Goal: Task Accomplishment & Management: Use online tool/utility

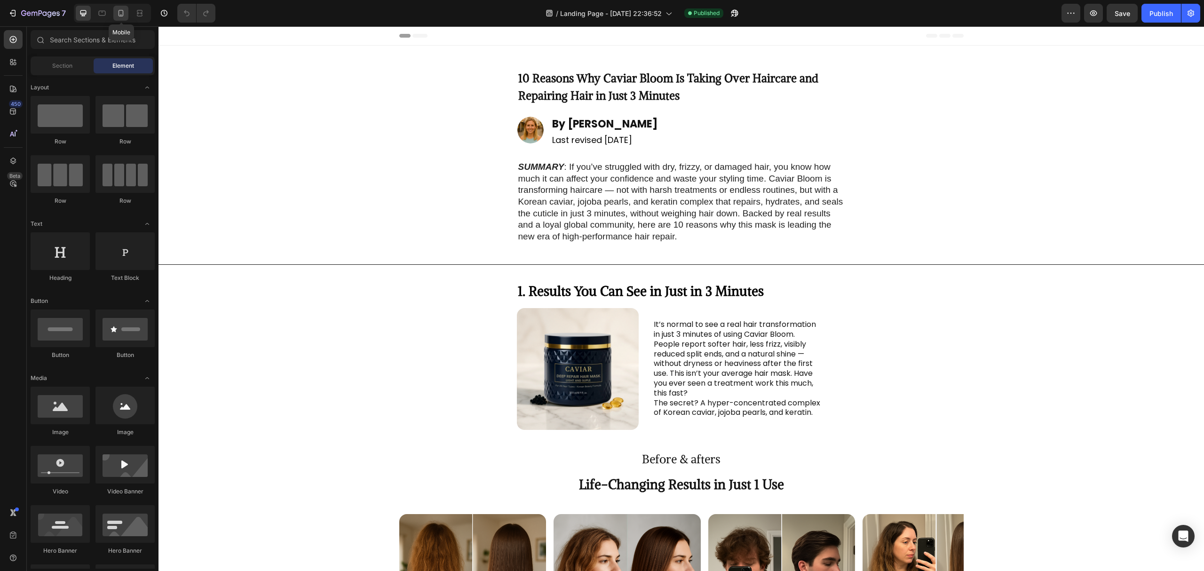
click at [119, 16] on icon at bounding box center [121, 13] width 5 height 7
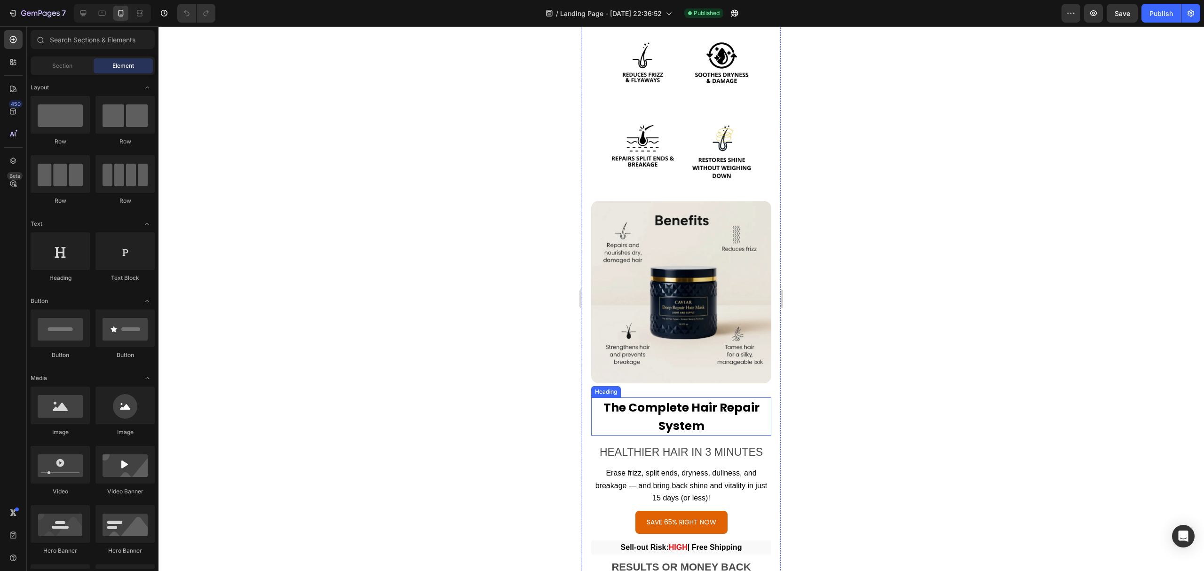
scroll to position [2983, 0]
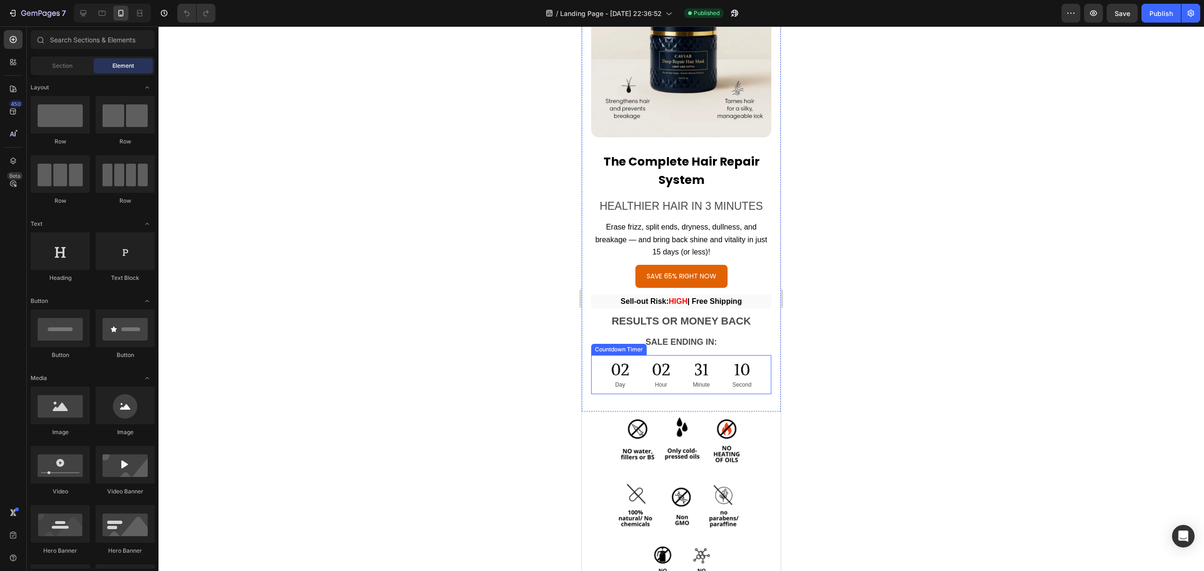
click at [685, 355] on div "31 Minute" at bounding box center [702, 374] width 40 height 39
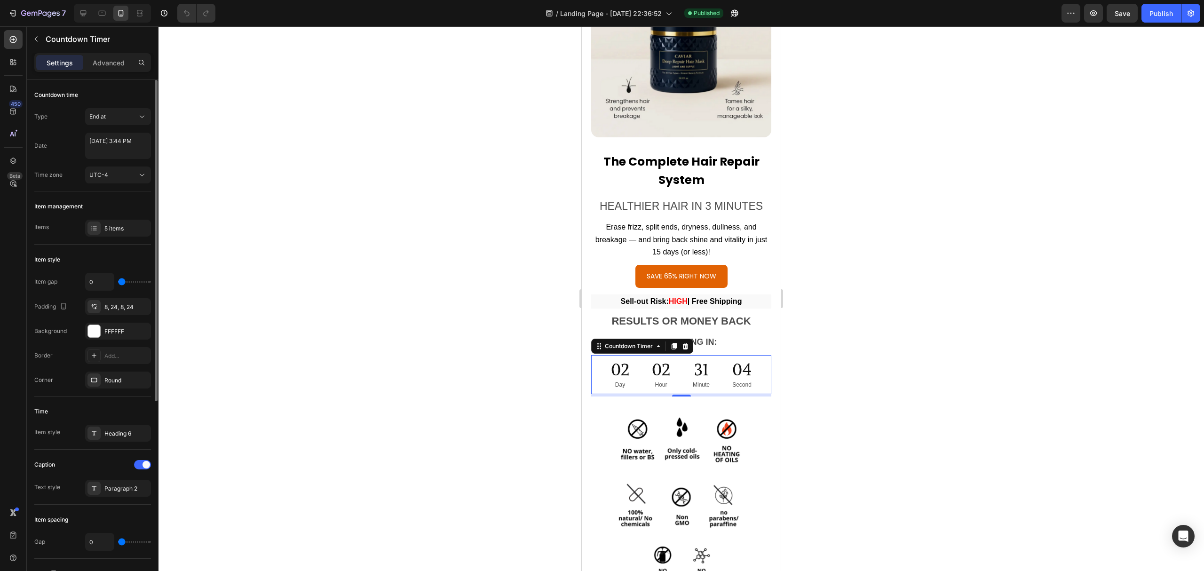
drag, startPoint x: 119, startPoint y: 282, endPoint x: 97, endPoint y: 282, distance: 22.6
click at [118, 282] on input "range" at bounding box center [134, 282] width 33 height 2
click at [660, 342] on icon at bounding box center [659, 346] width 8 height 8
click at [124, 307] on div "8, 24, 8, 24" at bounding box center [117, 307] width 27 height 8
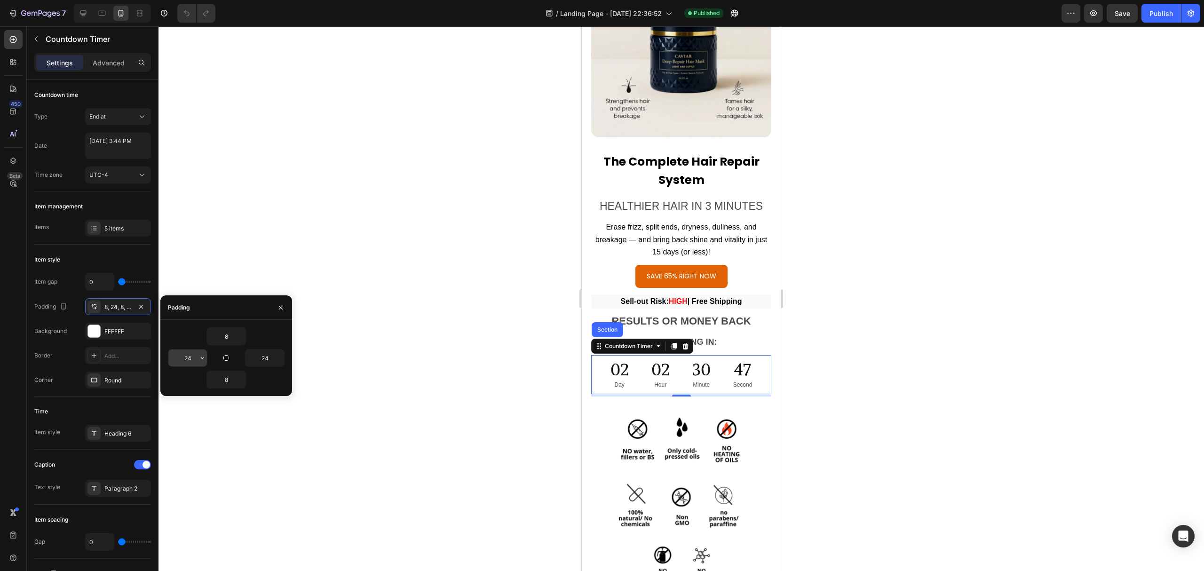
click at [191, 356] on input "24" at bounding box center [187, 357] width 39 height 17
type input "3"
type input "4"
type input "24"
click at [493, 414] on div at bounding box center [682, 298] width 1046 height 545
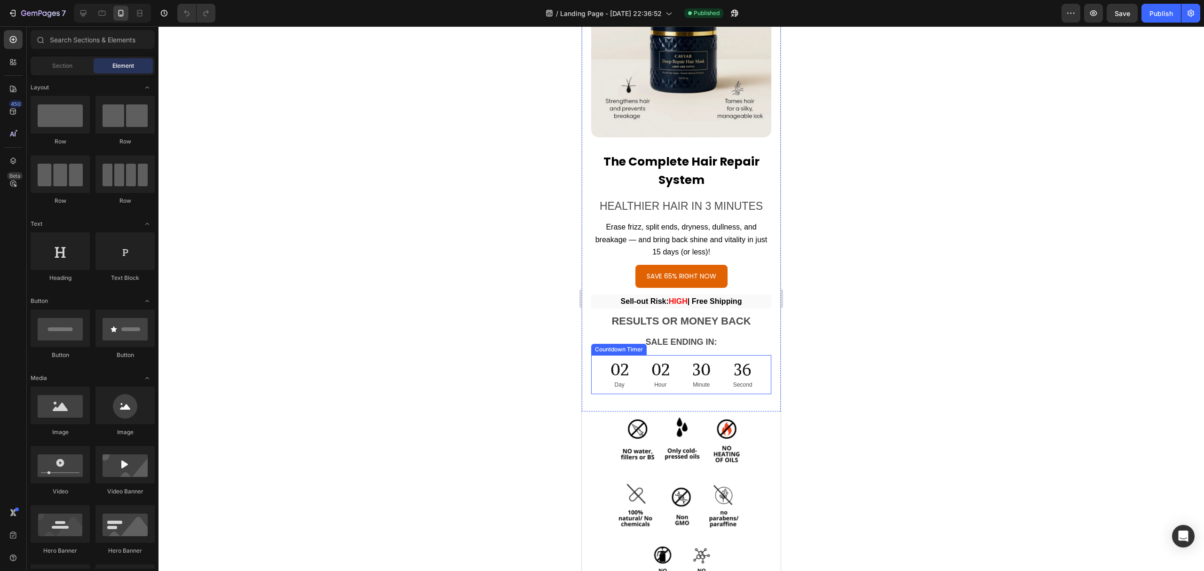
click at [667, 355] on div "02 Hour" at bounding box center [660, 374] width 41 height 39
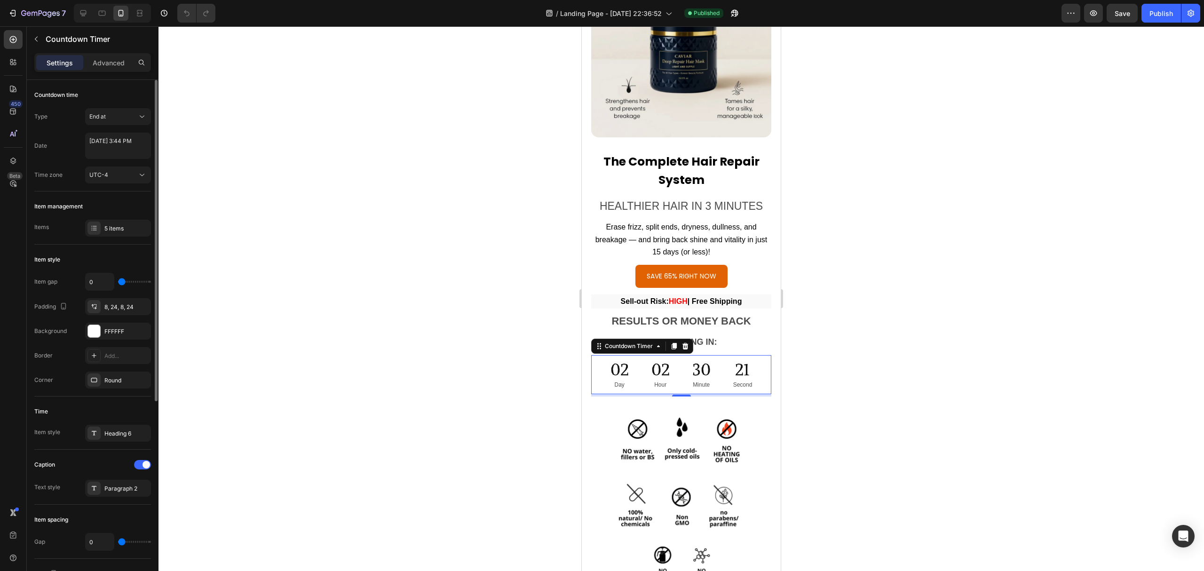
type input "11"
type input "44"
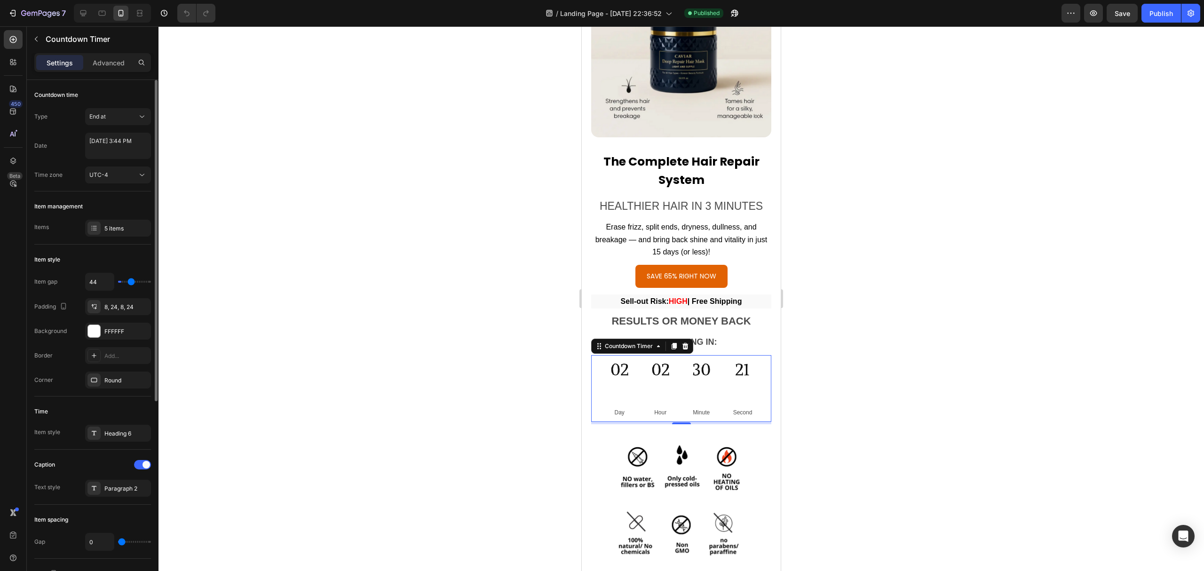
type input "59"
type input "61"
type input "67"
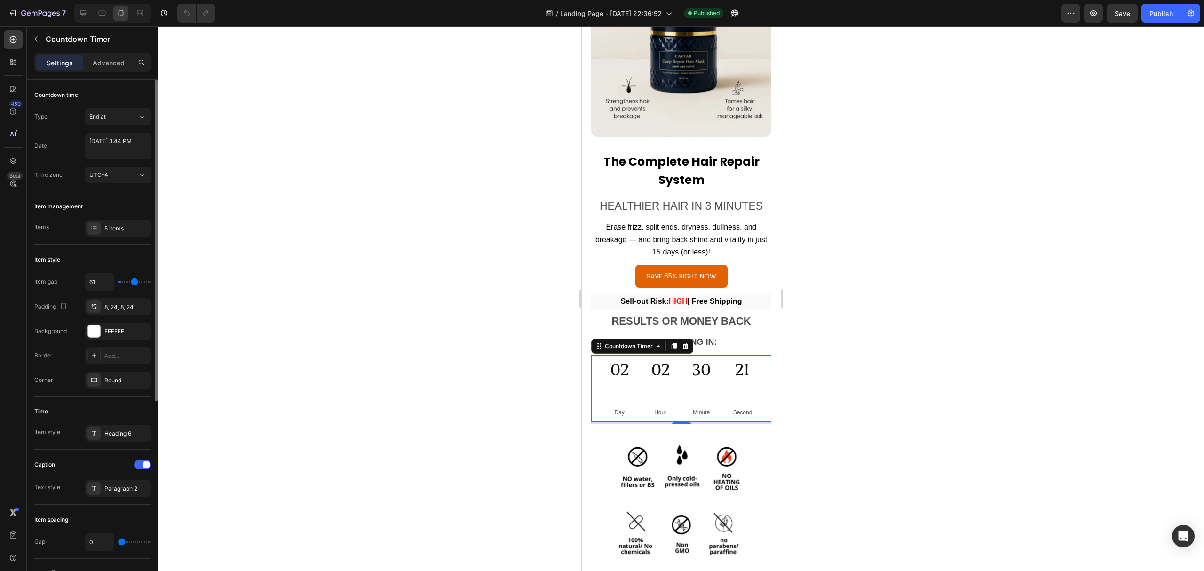
type input "67"
type input "73"
type input "76"
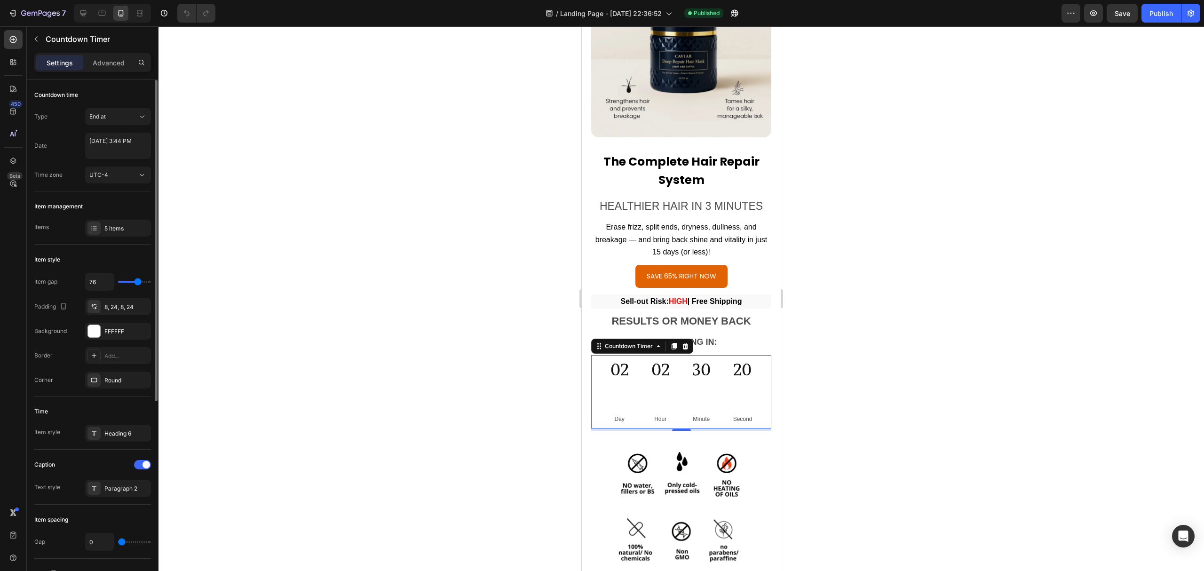
type input "79"
type input "82"
type input "85"
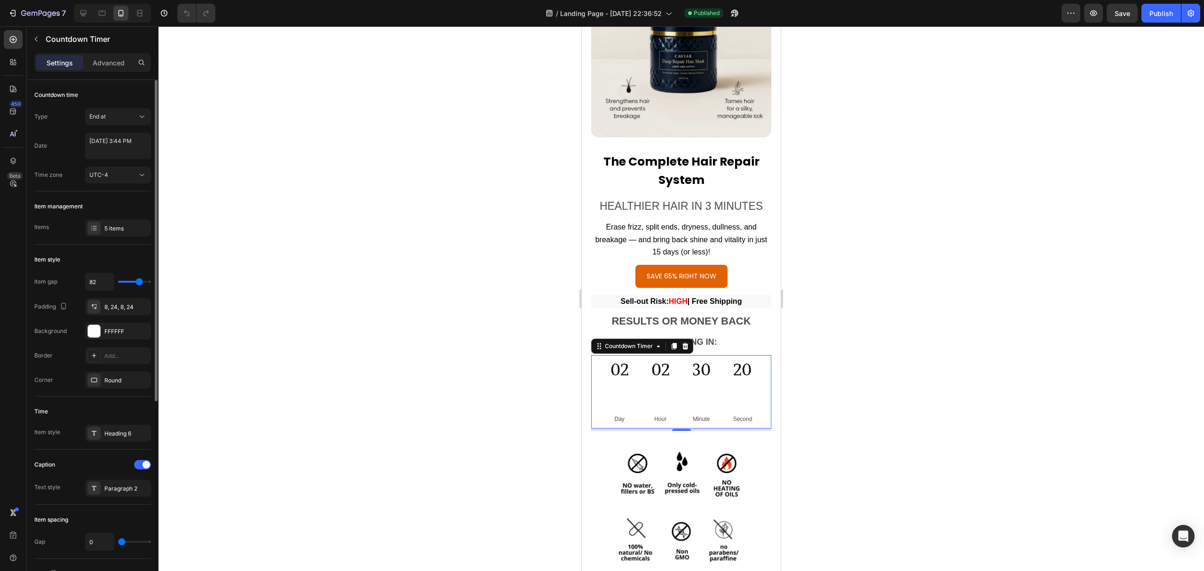
type input "85"
type input "88"
type input "91"
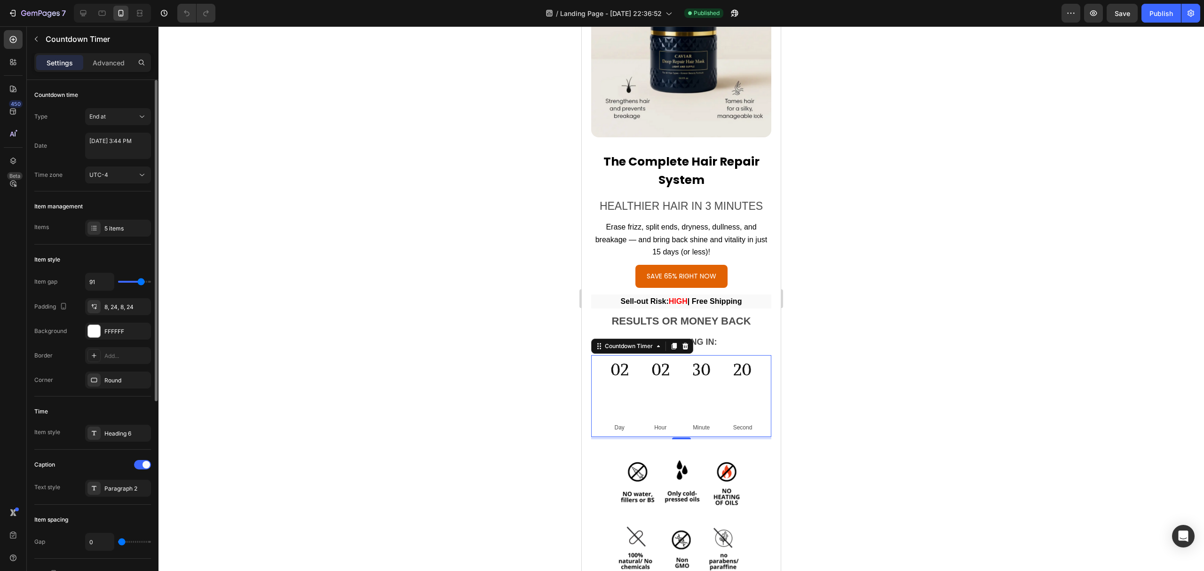
type input "94"
type input "97"
type input "26"
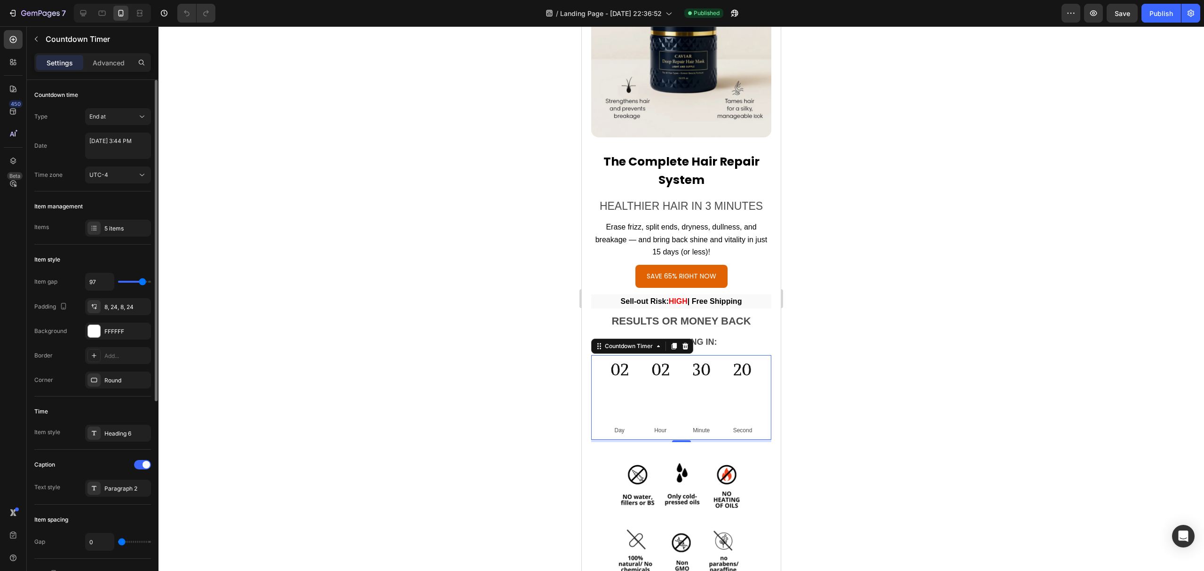
type input "26"
type input "0"
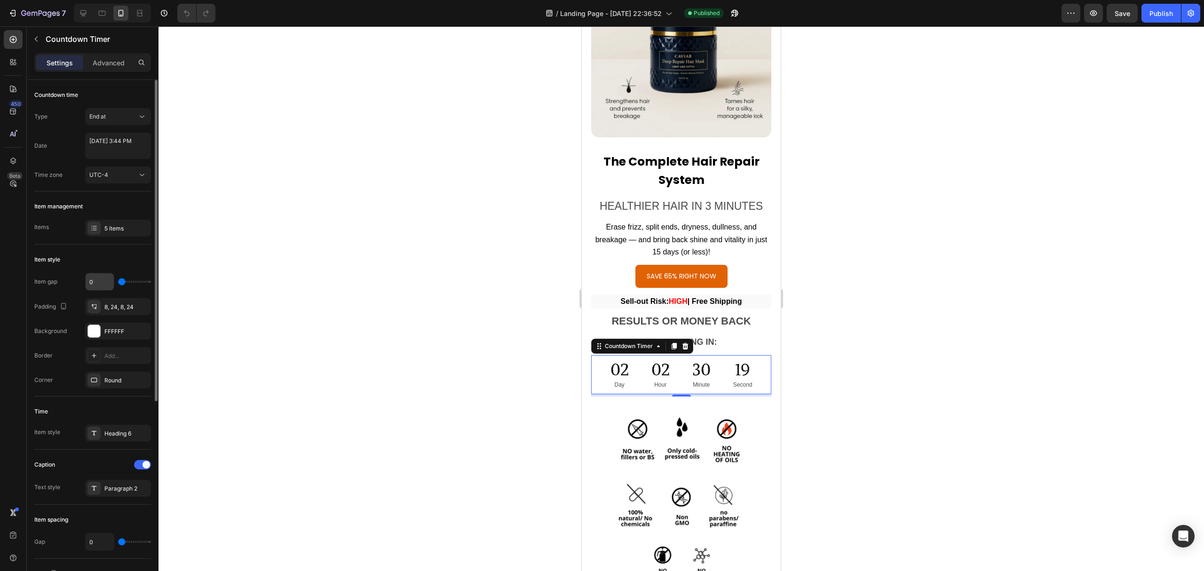
drag, startPoint x: 119, startPoint y: 284, endPoint x: 93, endPoint y: 284, distance: 25.9
click at [118, 283] on input "range" at bounding box center [134, 282] width 33 height 2
click at [134, 174] on div "UTC-4" at bounding box center [113, 175] width 48 height 8
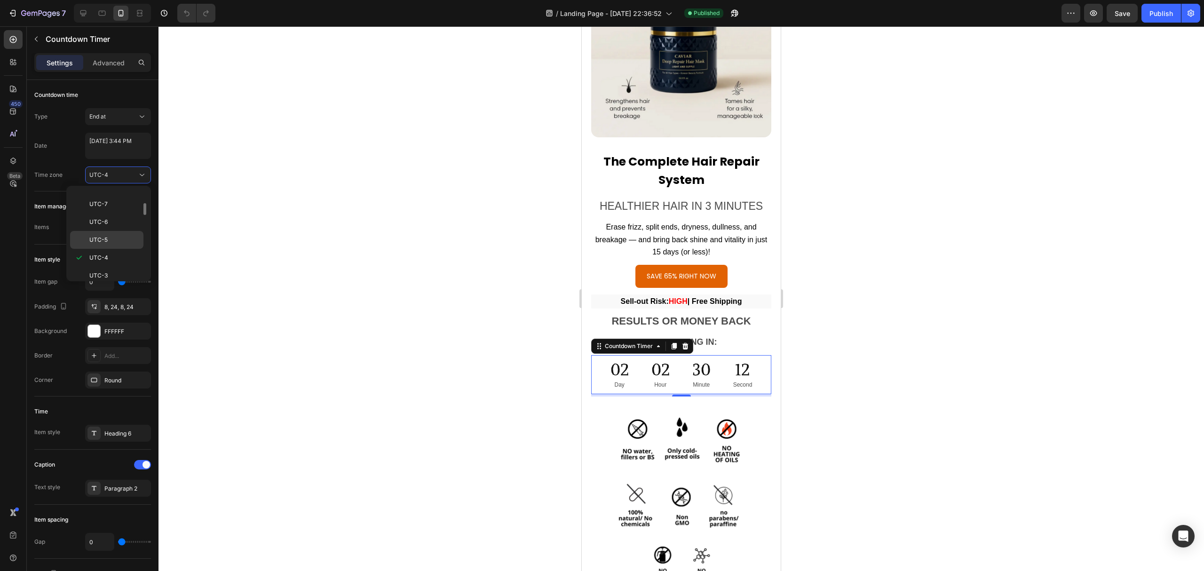
click at [97, 243] on span "UTC-5" at bounding box center [98, 240] width 18 height 8
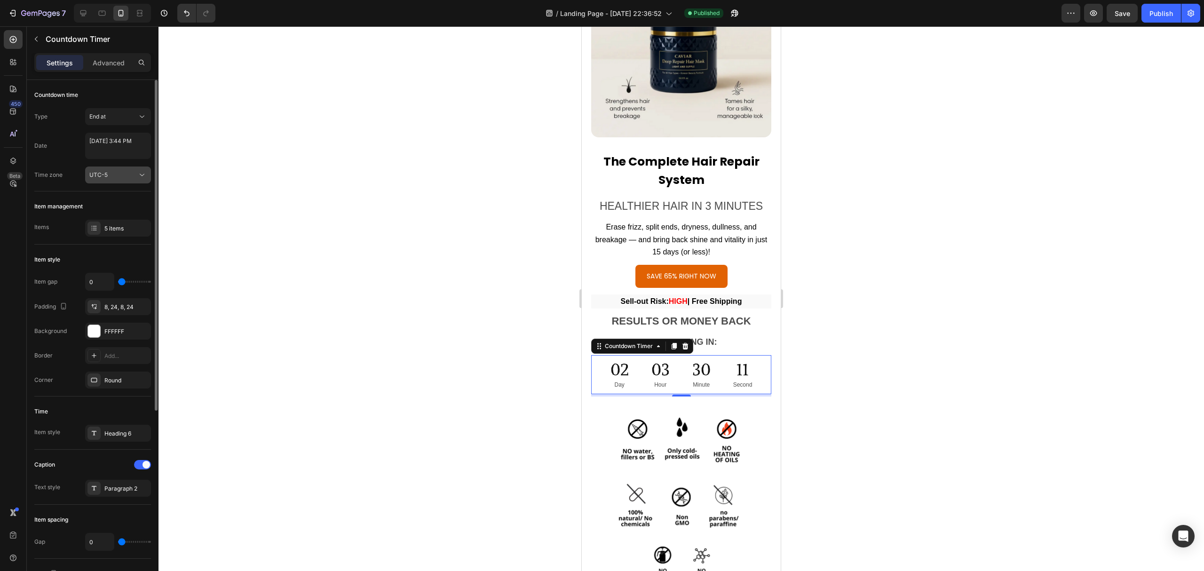
click at [135, 170] on button "UTC-5" at bounding box center [118, 175] width 66 height 17
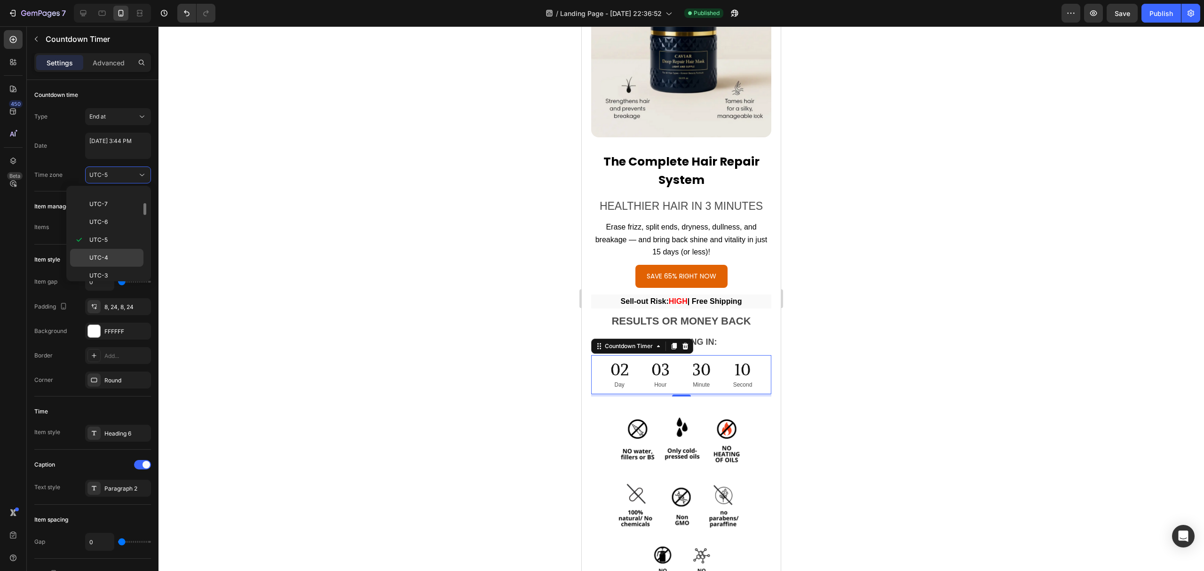
click at [105, 256] on span "UTC-4" at bounding box center [98, 258] width 19 height 8
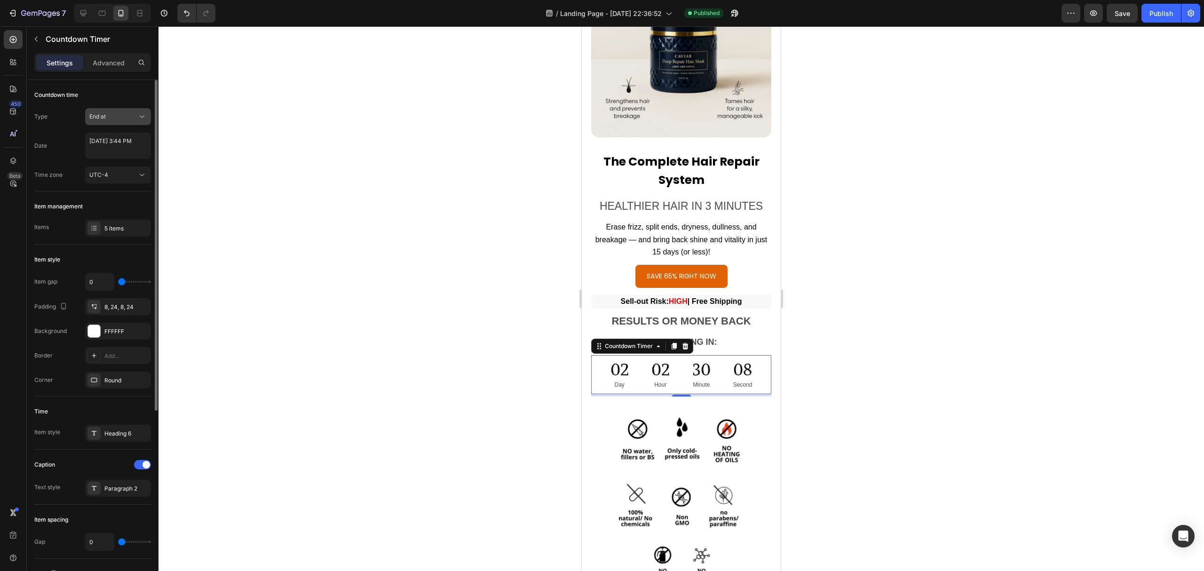
click at [136, 120] on div "End at" at bounding box center [113, 116] width 48 height 8
click at [138, 119] on icon at bounding box center [141, 116] width 9 height 9
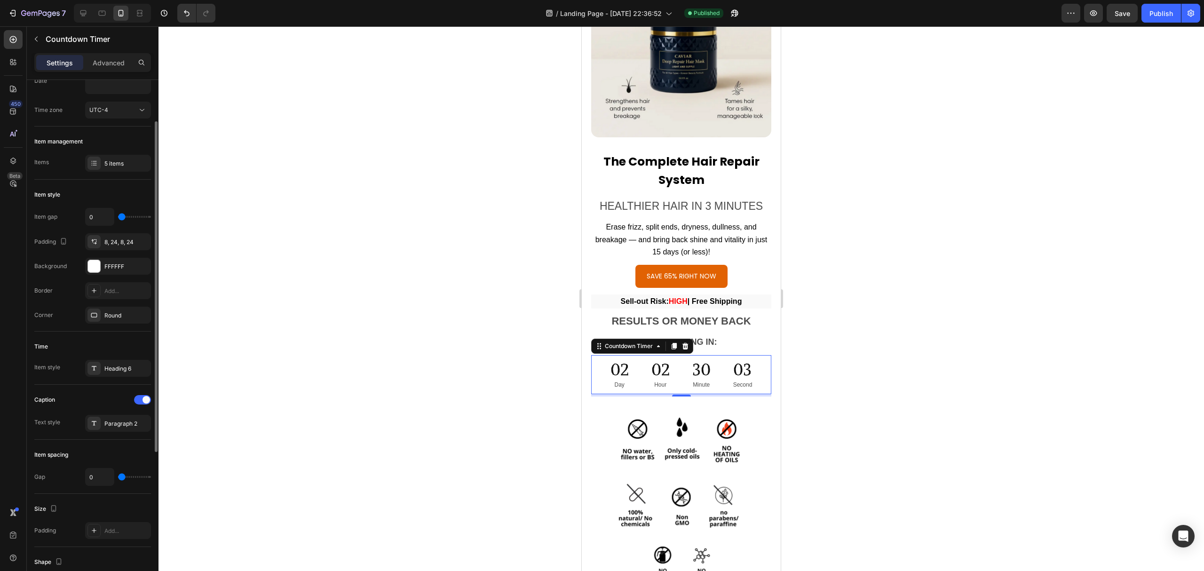
scroll to position [66, 0]
click at [126, 292] on div "Add..." at bounding box center [126, 290] width 44 height 8
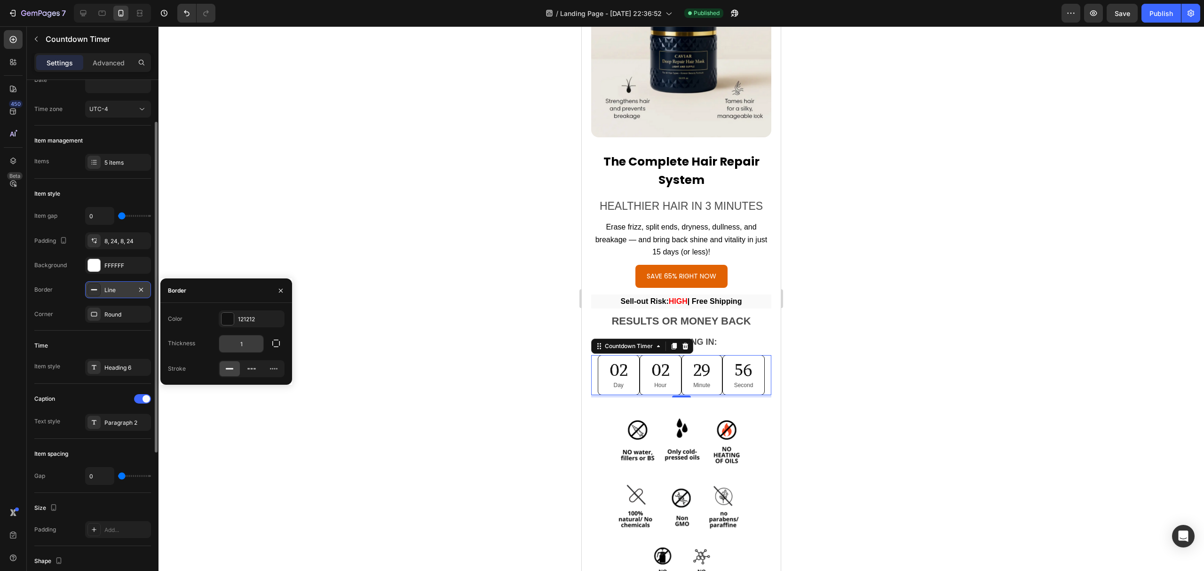
click at [242, 345] on input "1" at bounding box center [241, 343] width 44 height 17
type input "0"
type input "1"
click at [352, 350] on div at bounding box center [682, 298] width 1046 height 545
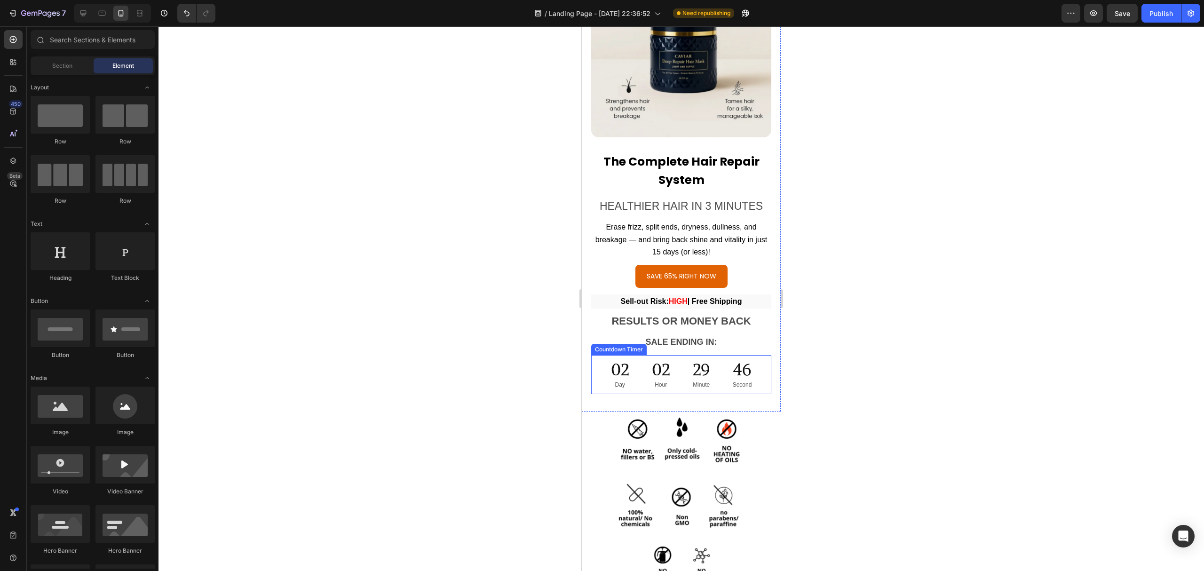
click at [618, 359] on div "02" at bounding box center [620, 370] width 18 height 22
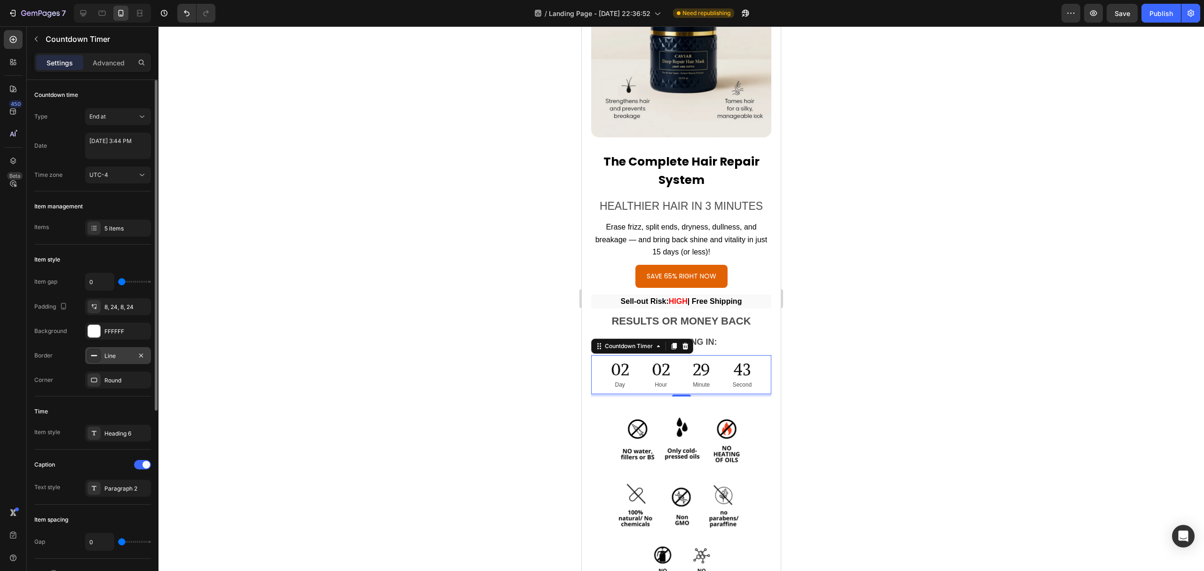
click at [123, 357] on div "Line" at bounding box center [117, 356] width 27 height 8
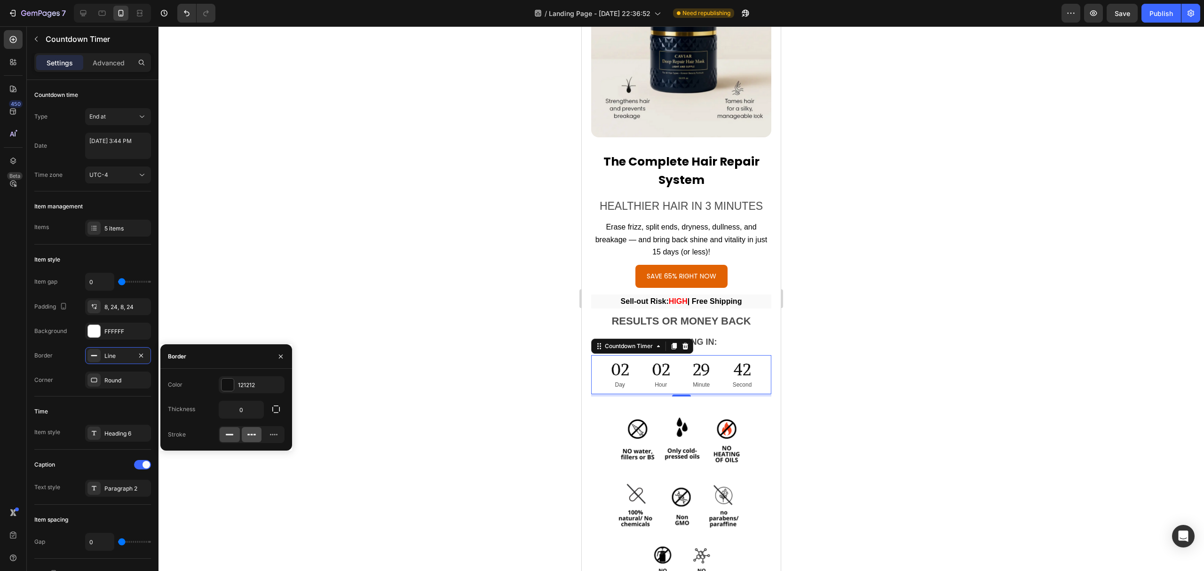
click at [253, 433] on icon at bounding box center [251, 434] width 9 height 9
click at [230, 436] on icon at bounding box center [229, 434] width 9 height 9
click at [288, 251] on div at bounding box center [682, 298] width 1046 height 545
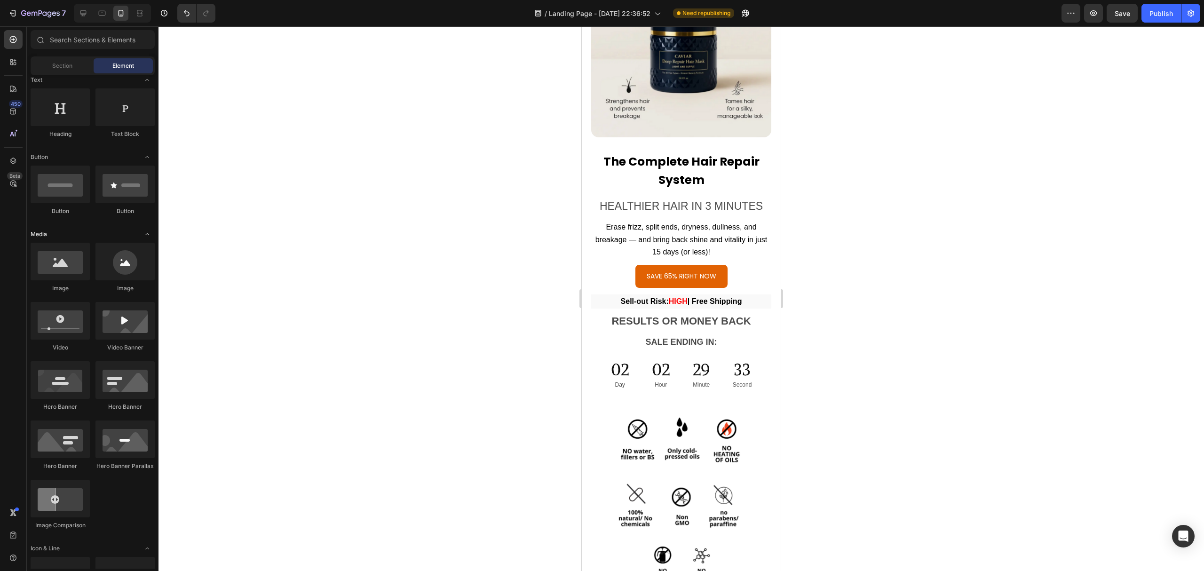
scroll to position [0, 0]
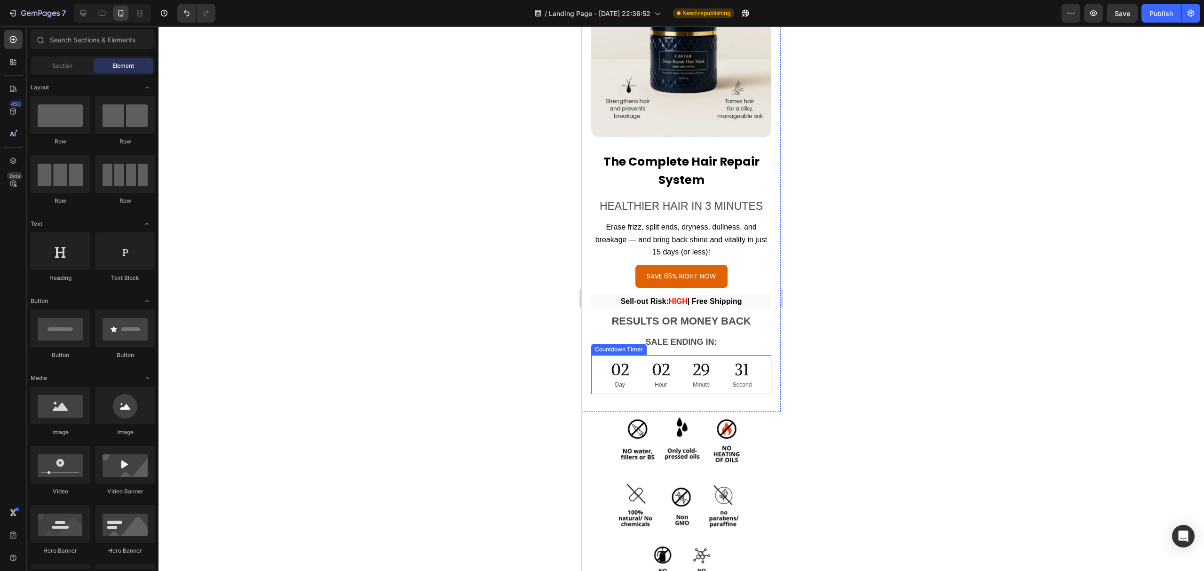
click at [684, 355] on div "29 Minute" at bounding box center [702, 374] width 40 height 39
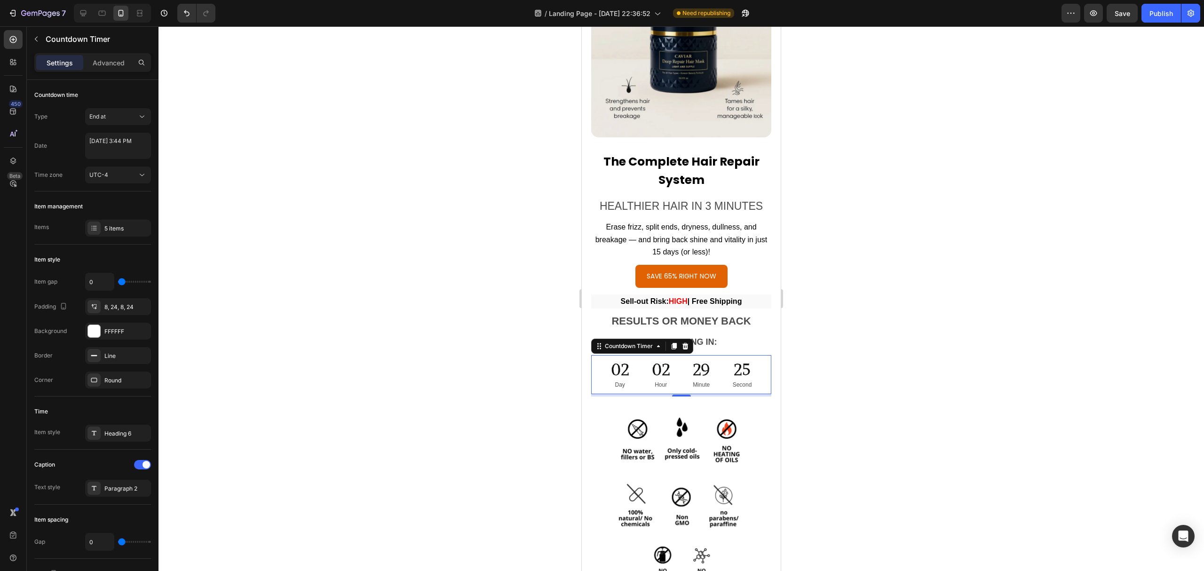
click at [603, 359] on div "02 Day" at bounding box center [620, 374] width 41 height 39
click at [143, 174] on icon at bounding box center [141, 174] width 9 height 9
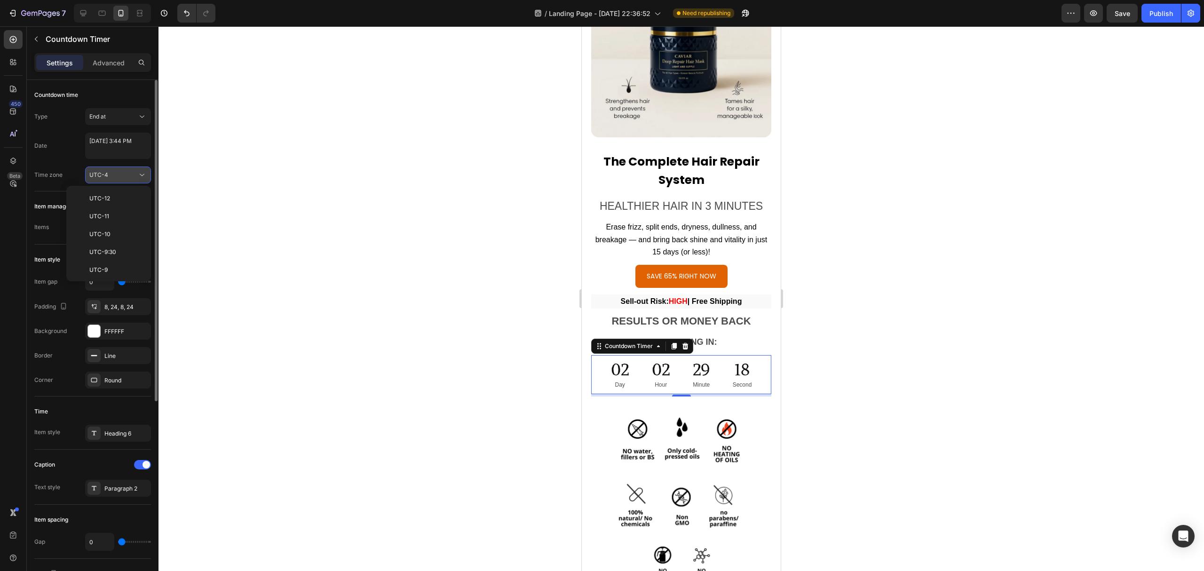
scroll to position [102, 0]
click at [143, 174] on icon at bounding box center [141, 174] width 9 height 9
click at [117, 228] on div "5 items" at bounding box center [126, 228] width 44 height 8
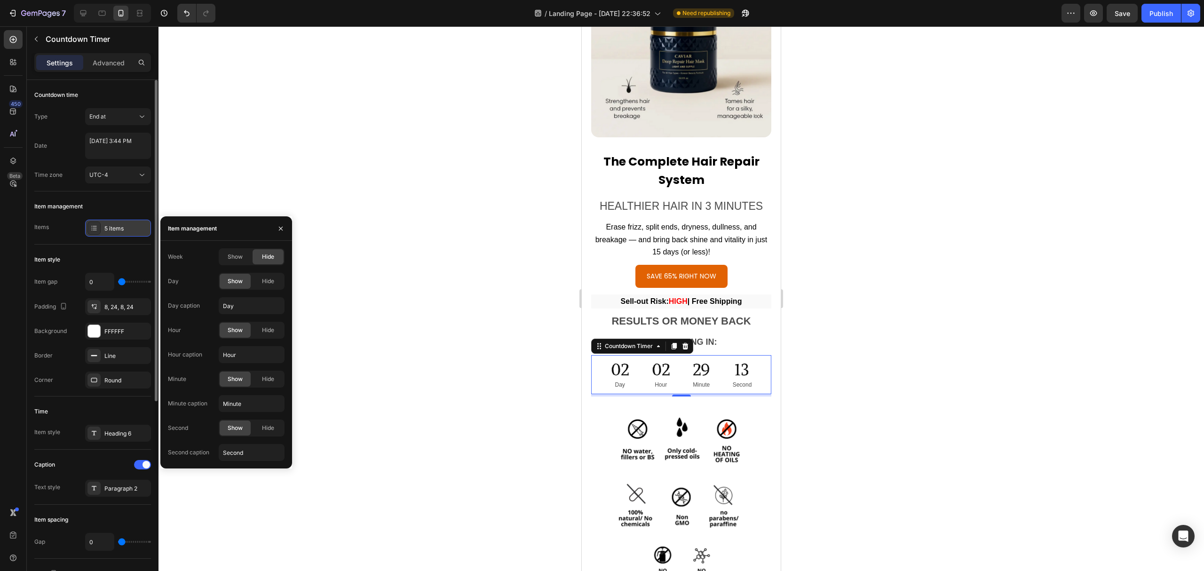
click at [117, 228] on div "5 items" at bounding box center [126, 228] width 44 height 8
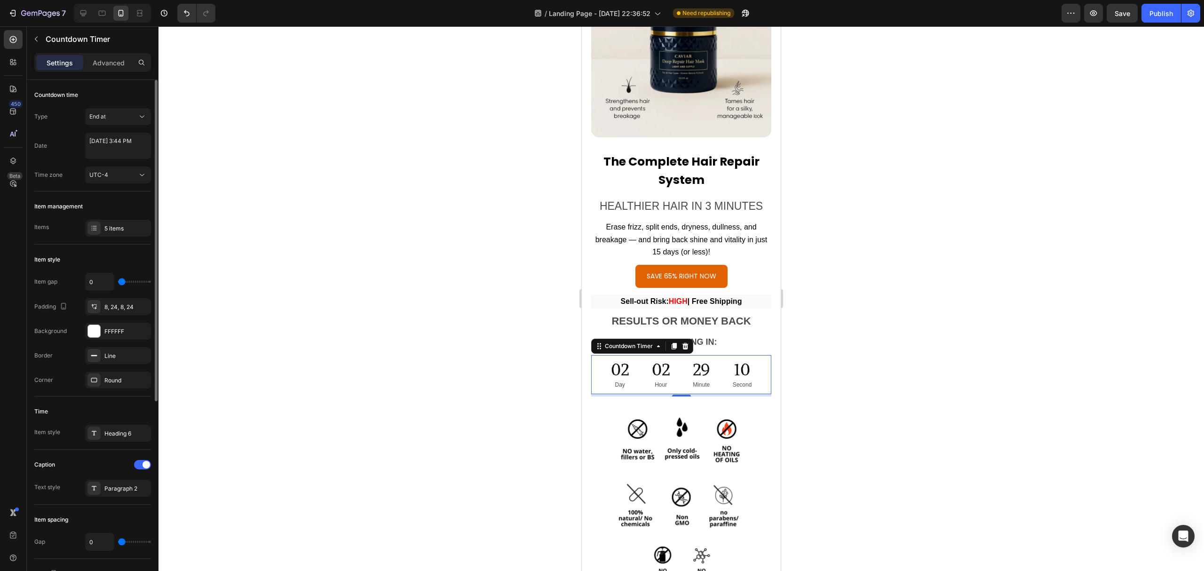
type input "20"
type input "59"
type input "67"
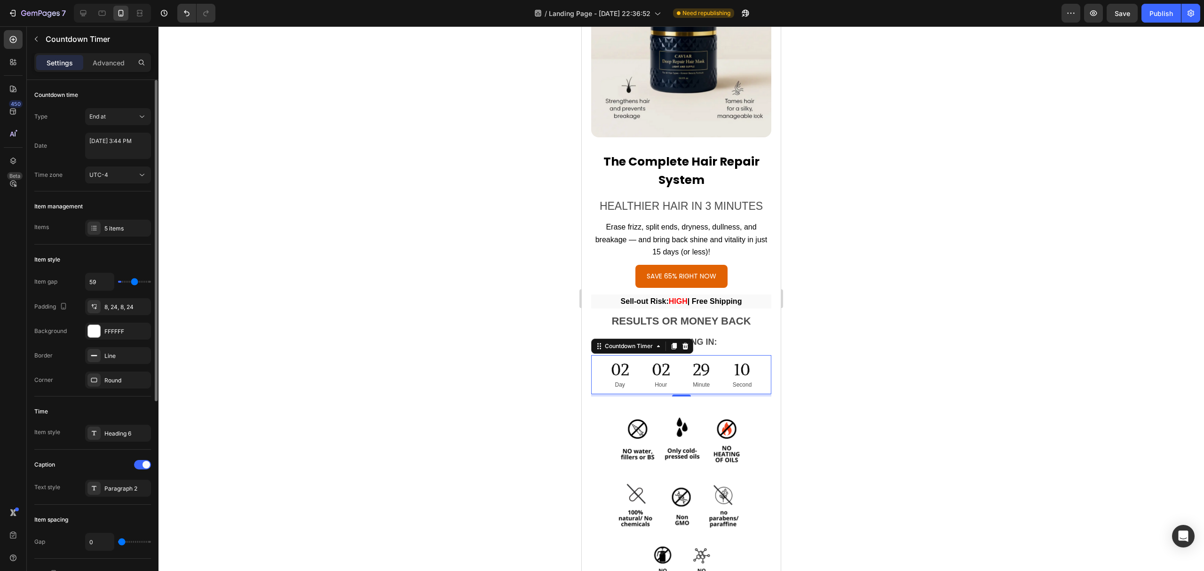
type input "67"
type input "79"
type input "82"
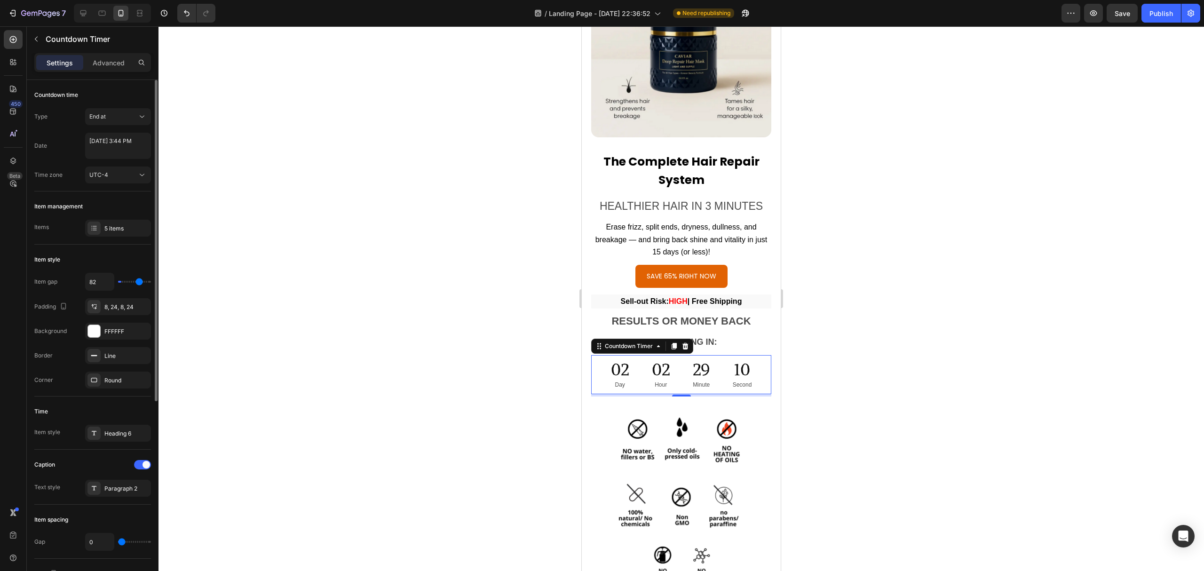
type input "88"
type input "94"
type input "97"
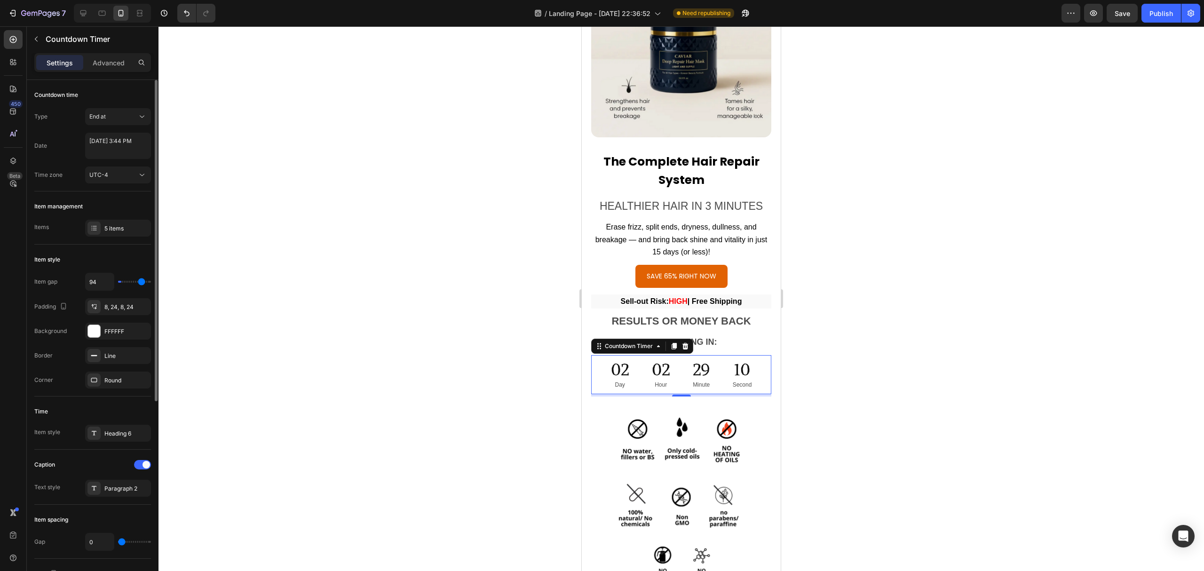
type input "97"
type input "103"
type input "106"
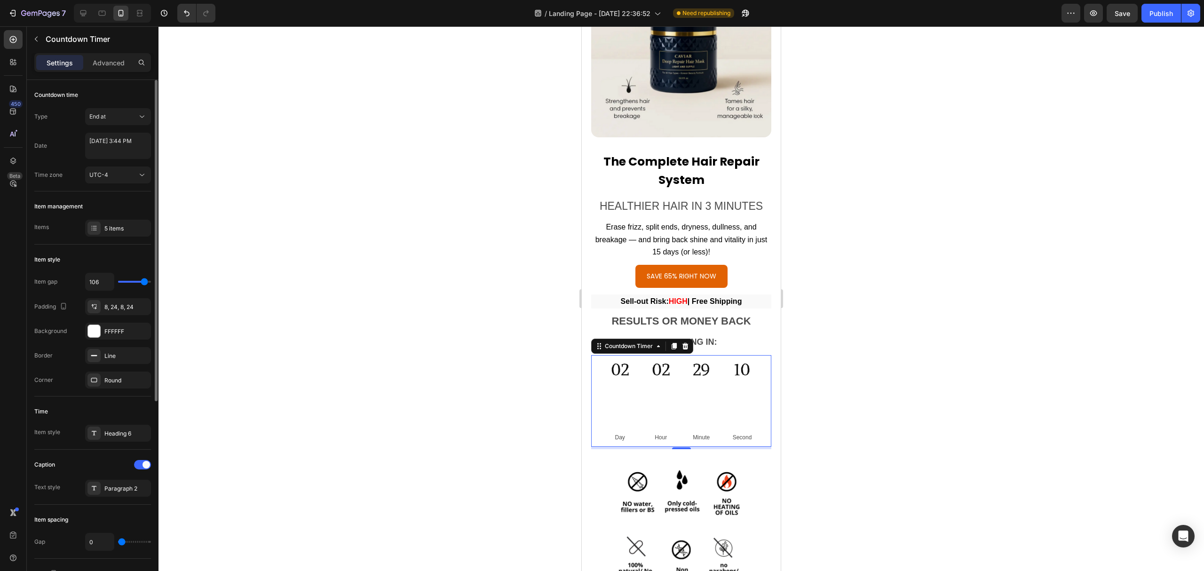
type input "112"
type input "115"
type input "120"
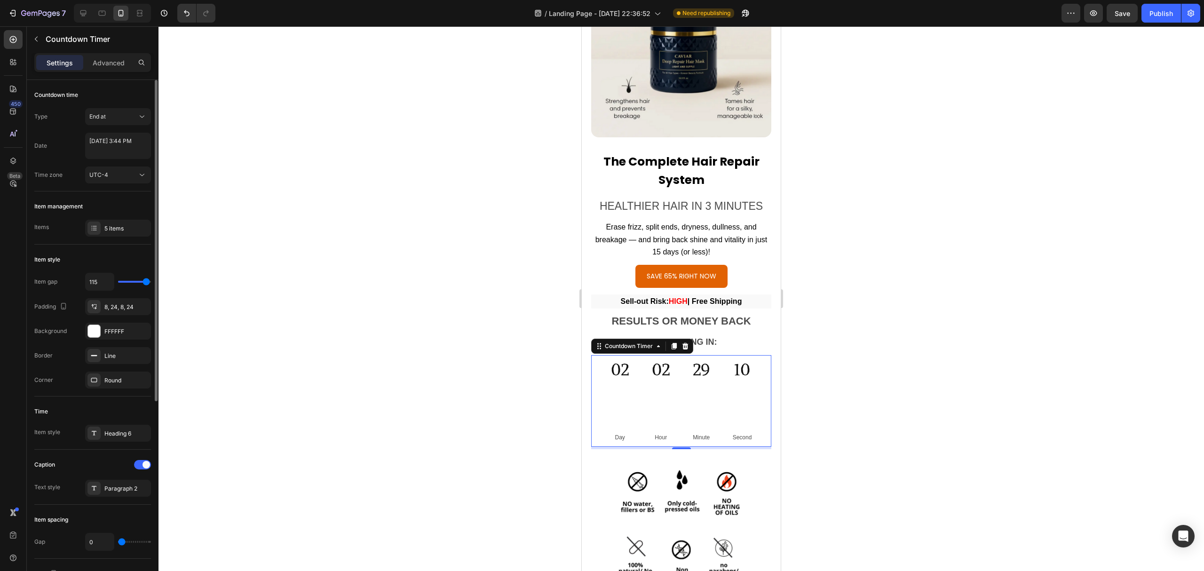
type input "120"
type input "103"
type input "85"
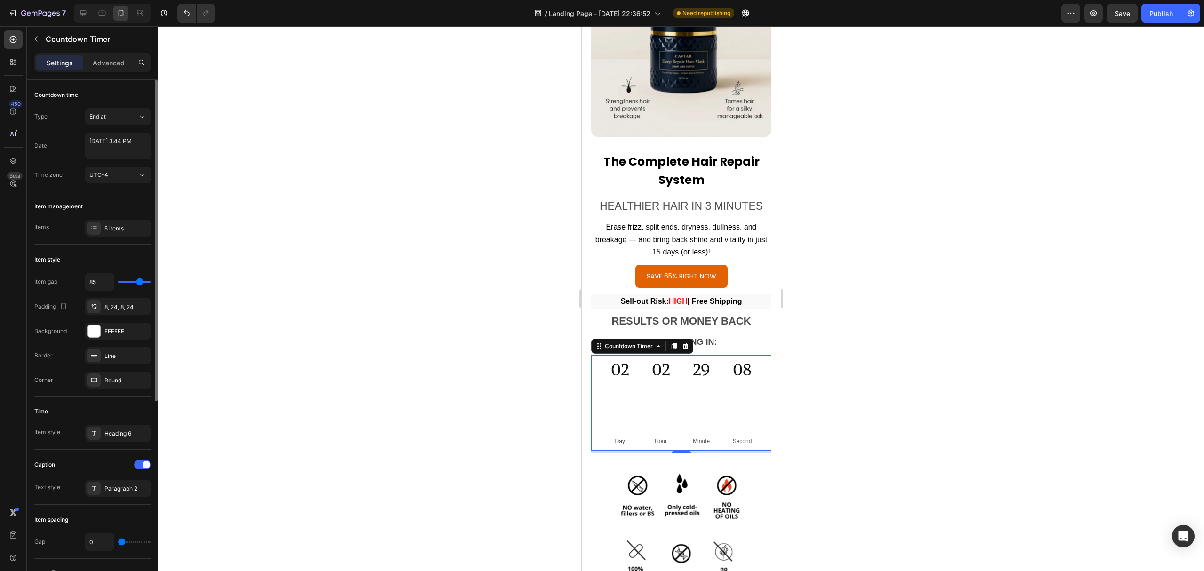
type input "44"
type input "5"
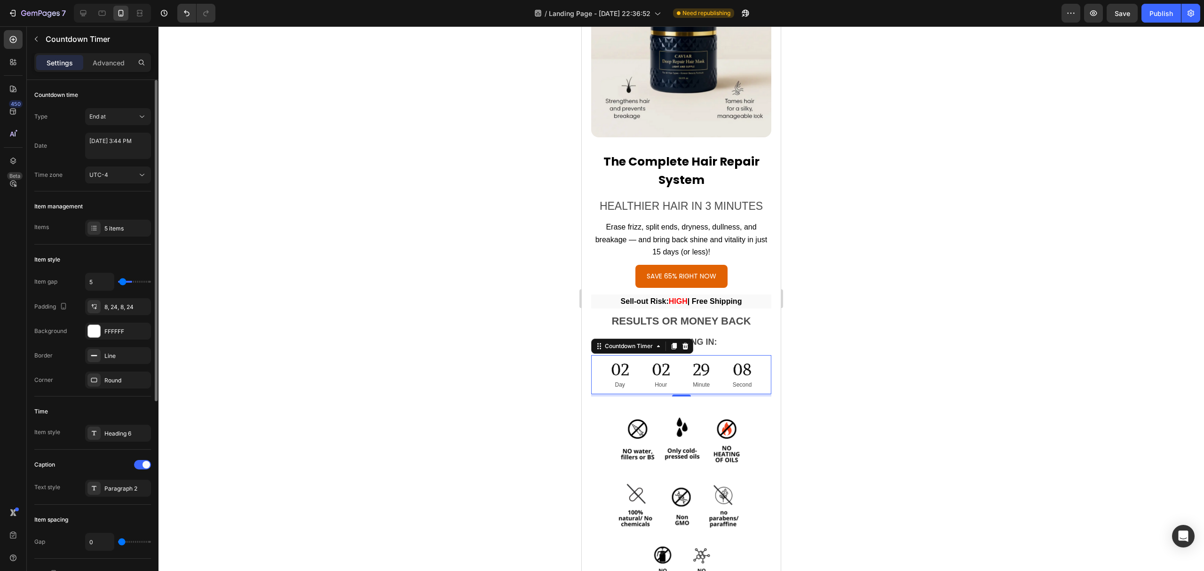
type input "0"
drag, startPoint x: 125, startPoint y: 282, endPoint x: 64, endPoint y: 266, distance: 62.4
click at [118, 281] on input "range" at bounding box center [134, 282] width 33 height 2
click at [113, 303] on div "8, 24, 8, 24" at bounding box center [117, 307] width 27 height 8
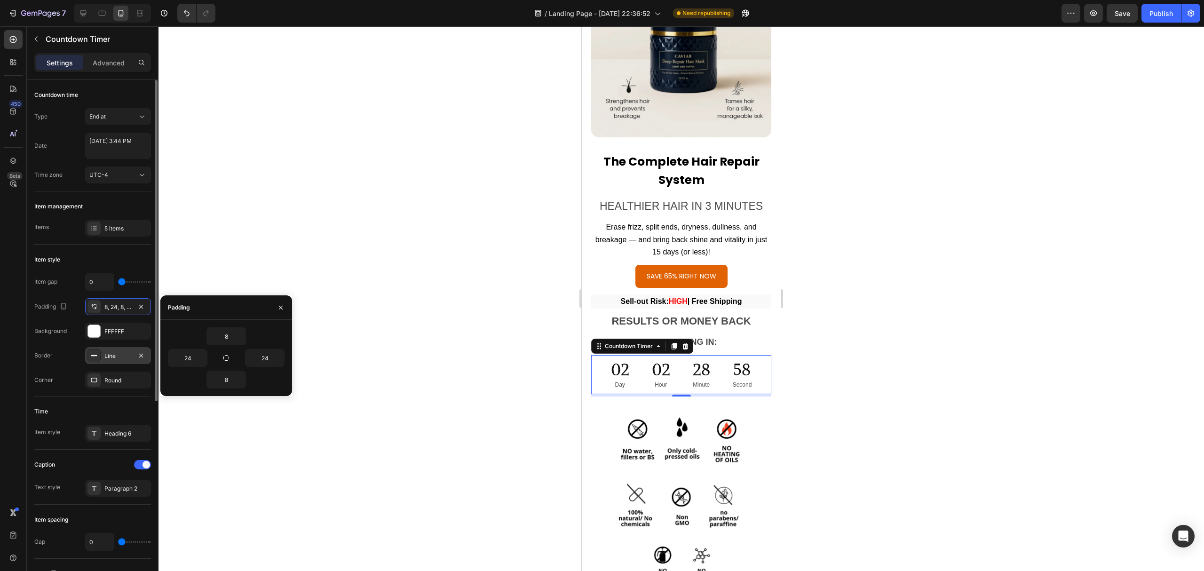
click at [120, 356] on div "Line" at bounding box center [117, 356] width 27 height 8
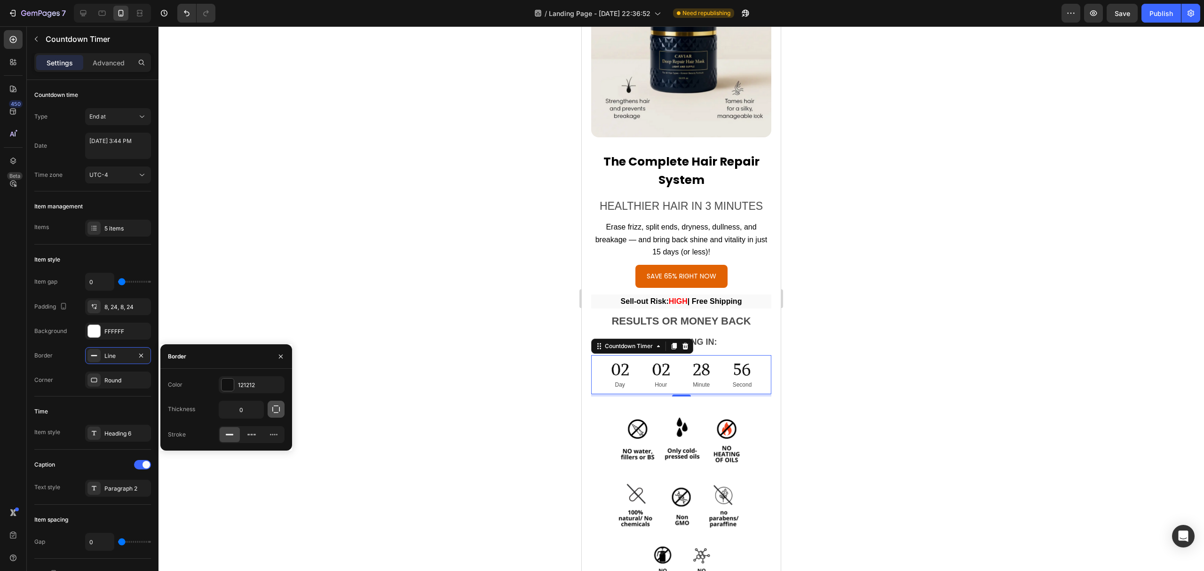
click at [275, 407] on icon "button" at bounding box center [275, 409] width 9 height 9
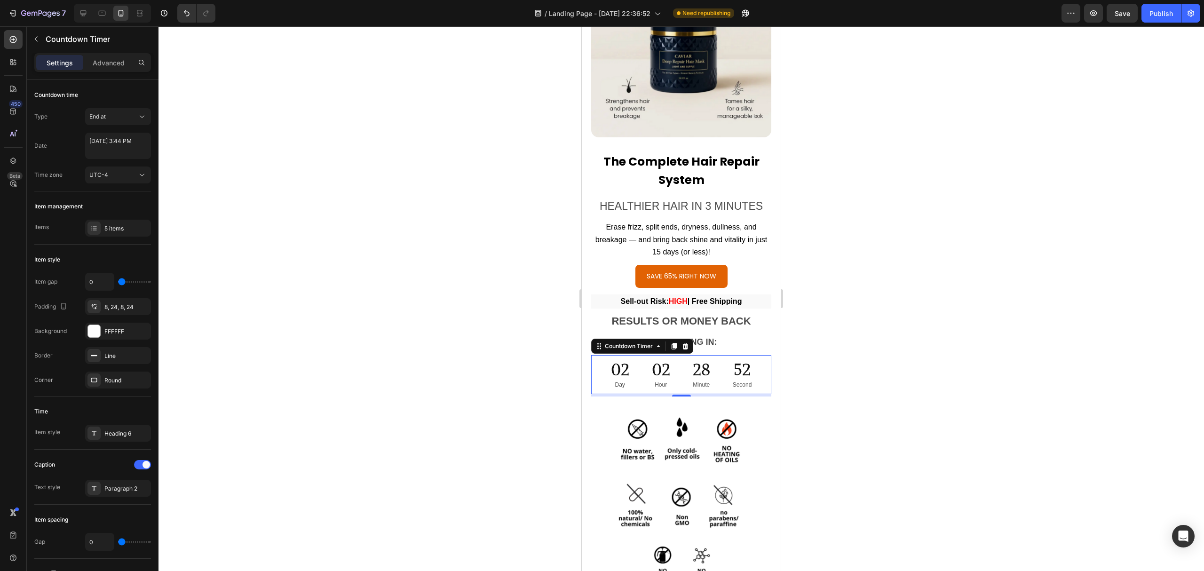
click at [322, 396] on div at bounding box center [682, 298] width 1046 height 545
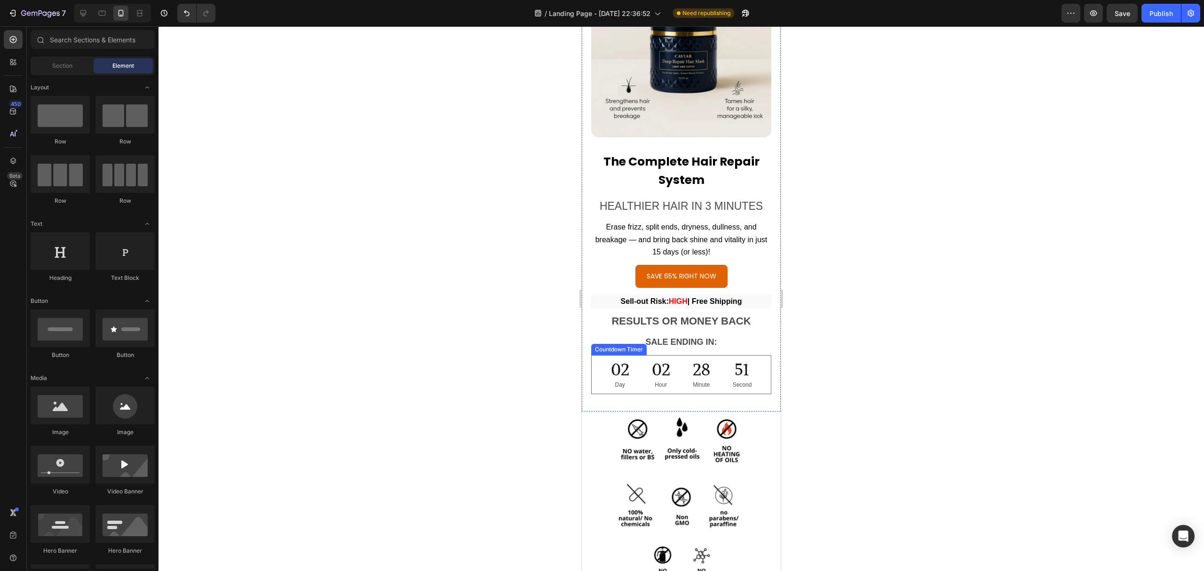
click at [652, 359] on div "02" at bounding box center [661, 370] width 18 height 22
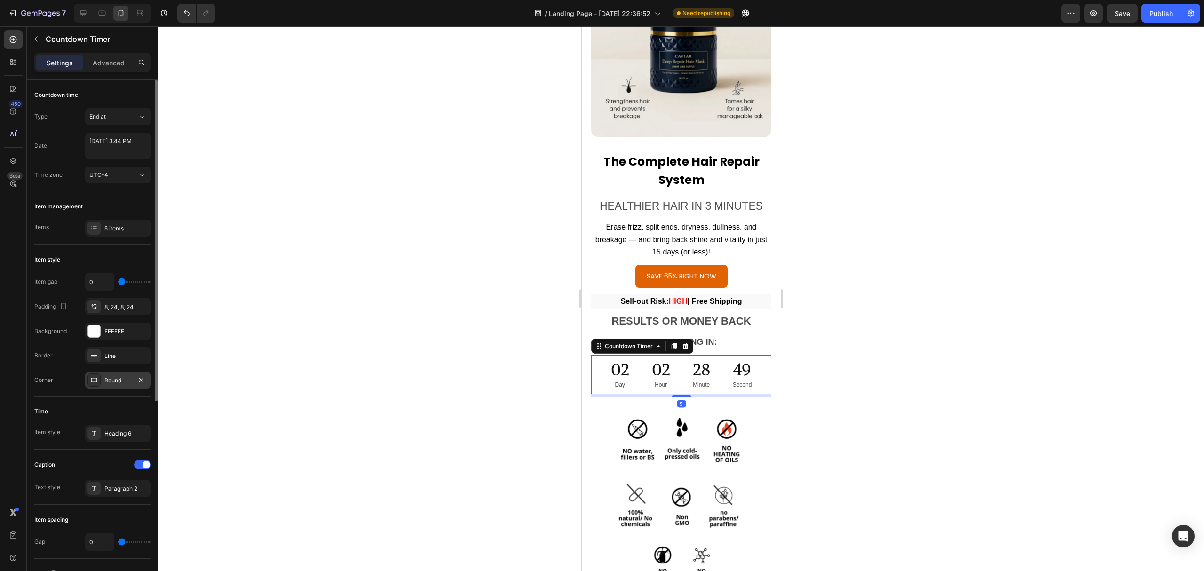
click at [113, 382] on div "Round" at bounding box center [117, 380] width 27 height 8
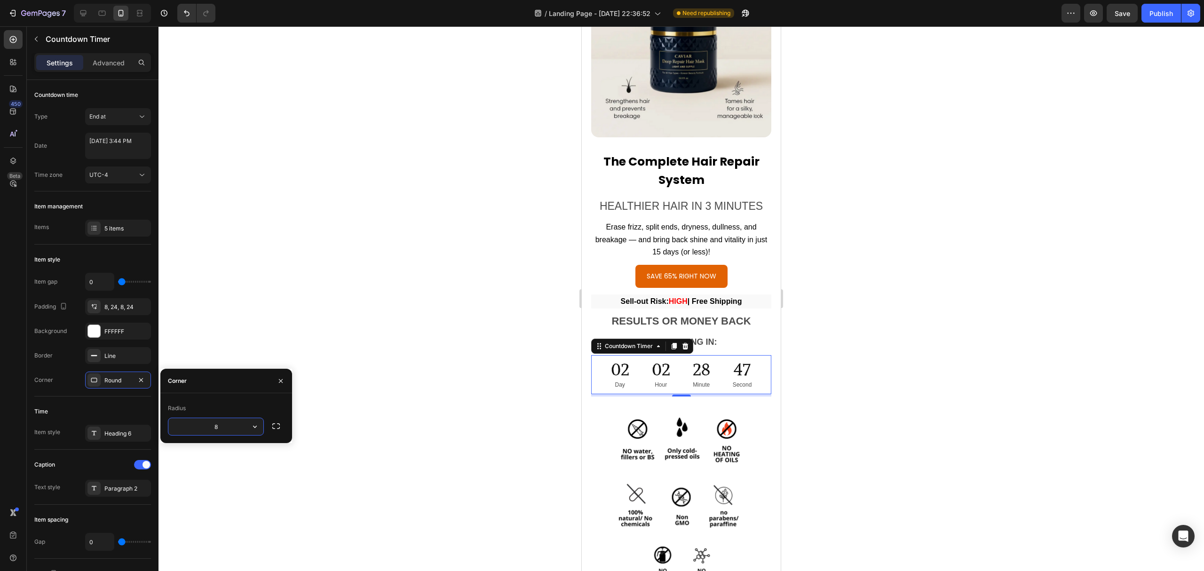
click at [224, 429] on input "8" at bounding box center [215, 426] width 95 height 17
type input "1"
click at [255, 426] on icon "button" at bounding box center [254, 426] width 9 height 9
click at [227, 446] on p "Sharp" at bounding box center [229, 450] width 54 height 9
click at [281, 424] on button "button" at bounding box center [276, 426] width 17 height 17
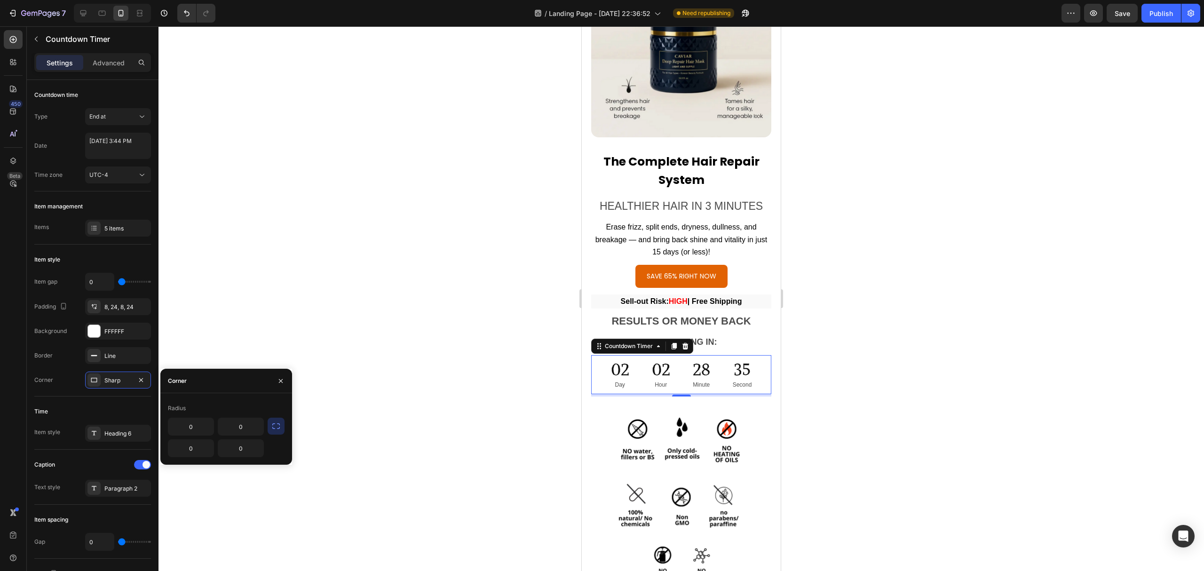
click at [280, 422] on icon "button" at bounding box center [275, 425] width 9 height 9
click at [242, 426] on input "0" at bounding box center [215, 426] width 95 height 17
click at [256, 431] on icon "button" at bounding box center [254, 426] width 9 height 9
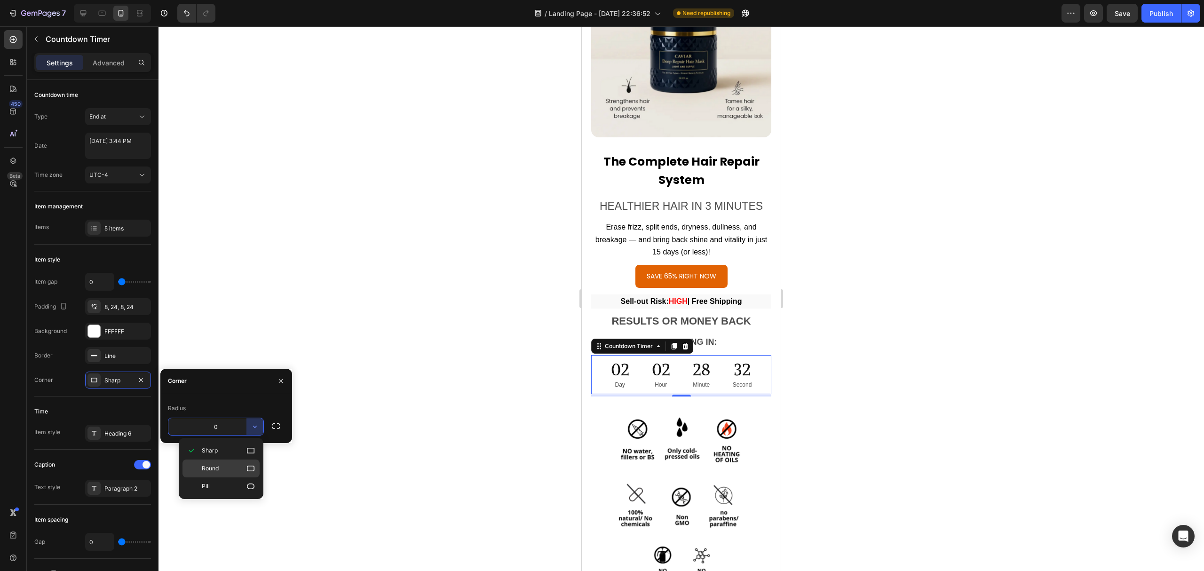
click at [226, 471] on p "Round" at bounding box center [229, 468] width 54 height 9
type input "8"
click at [330, 454] on div at bounding box center [682, 298] width 1046 height 545
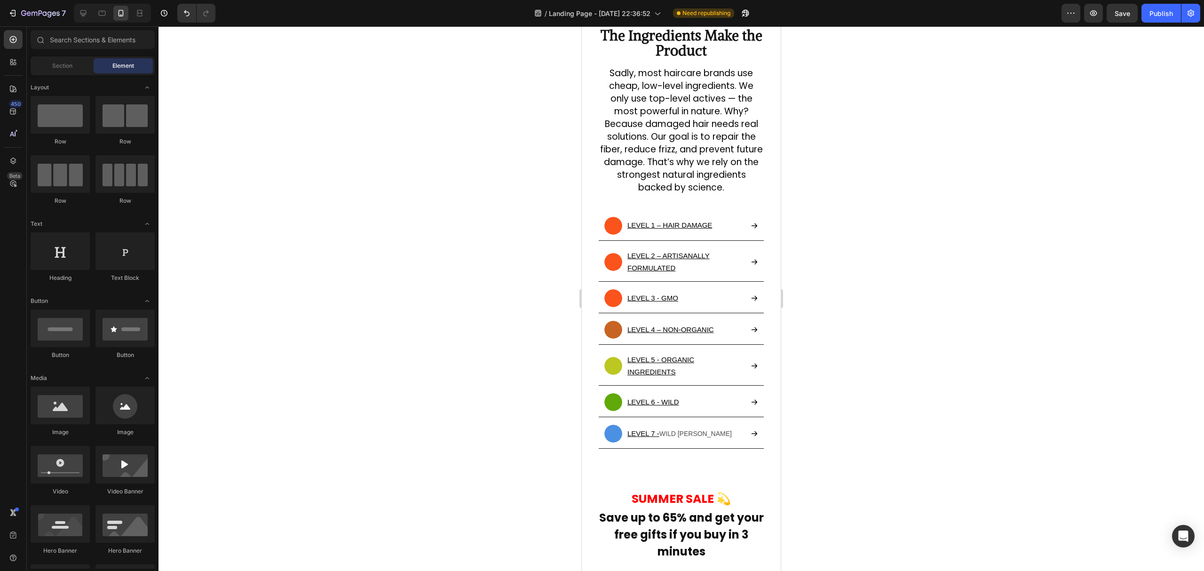
scroll to position [6745, 0]
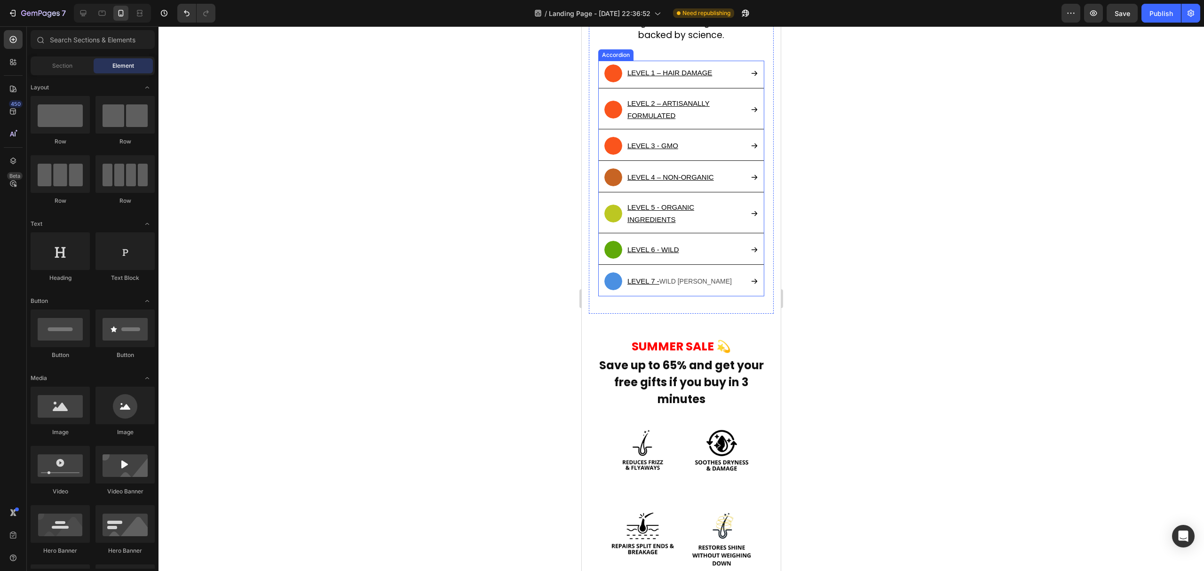
click at [738, 84] on div "LEVEL 1 – HAIR DAMAGE" at bounding box center [681, 74] width 165 height 27
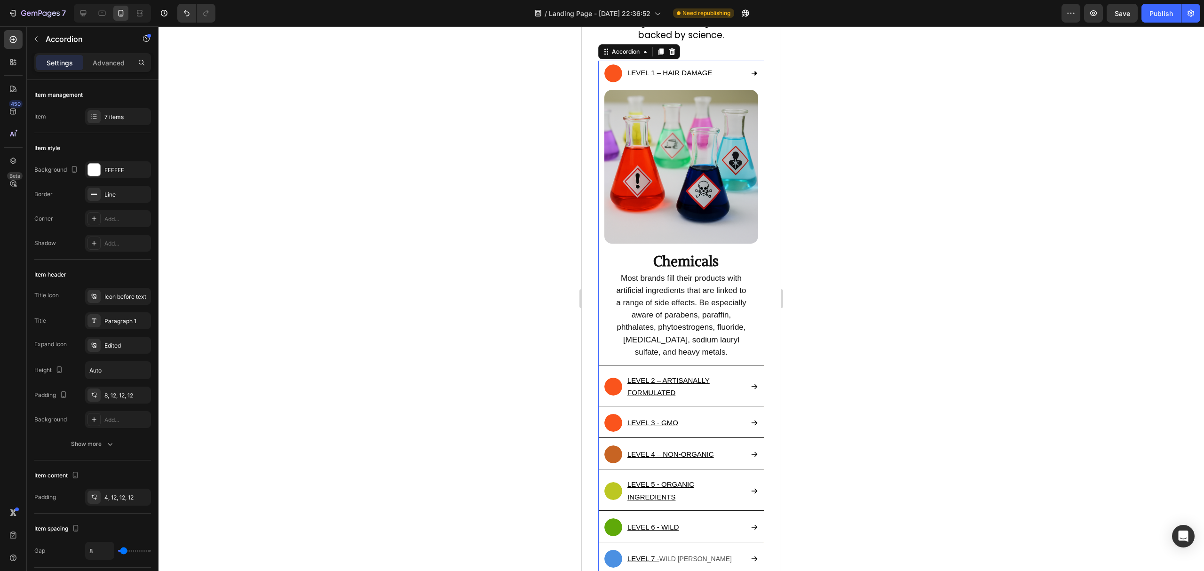
click at [738, 84] on div "LEVEL 1 – HAIR DAMAGE" at bounding box center [681, 74] width 165 height 27
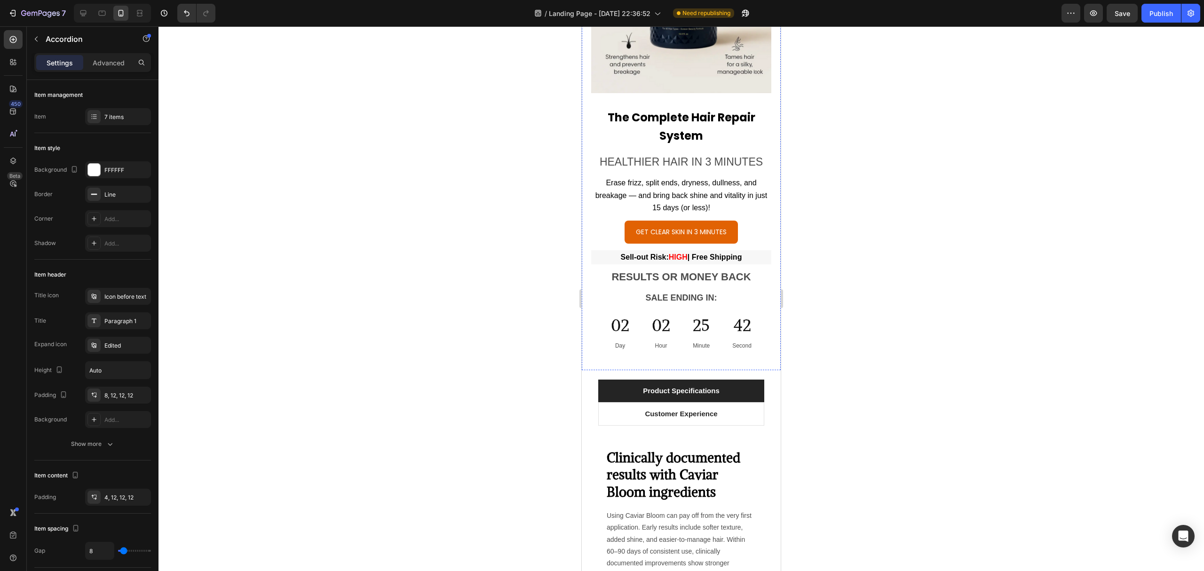
scroll to position [7430, 0]
click at [641, 316] on div "02 Hour" at bounding box center [661, 332] width 41 height 44
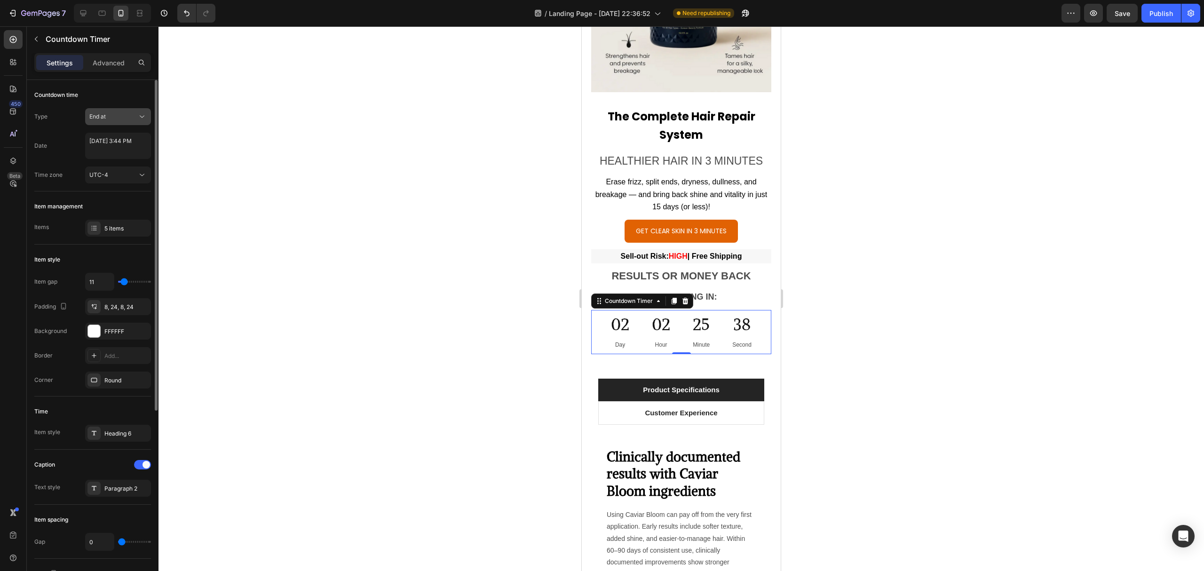
click at [135, 120] on div "End at" at bounding box center [113, 116] width 48 height 8
click at [111, 171] on div "Manual" at bounding box center [108, 176] width 77 height 18
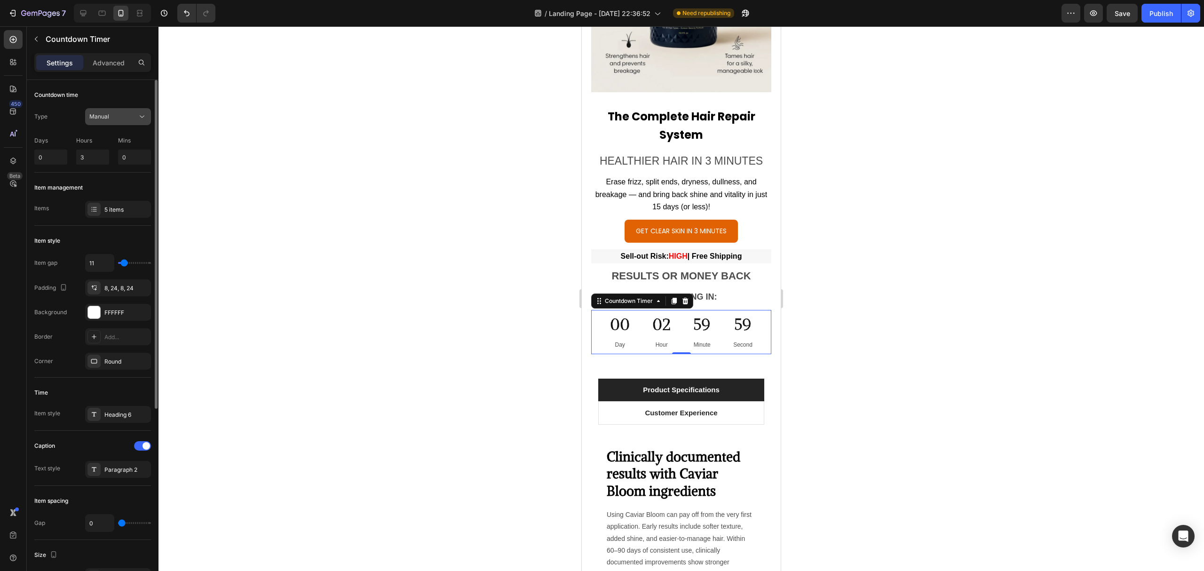
click at [136, 118] on div "Manual" at bounding box center [113, 116] width 48 height 8
click at [119, 136] on p "End at" at bounding box center [116, 140] width 54 height 8
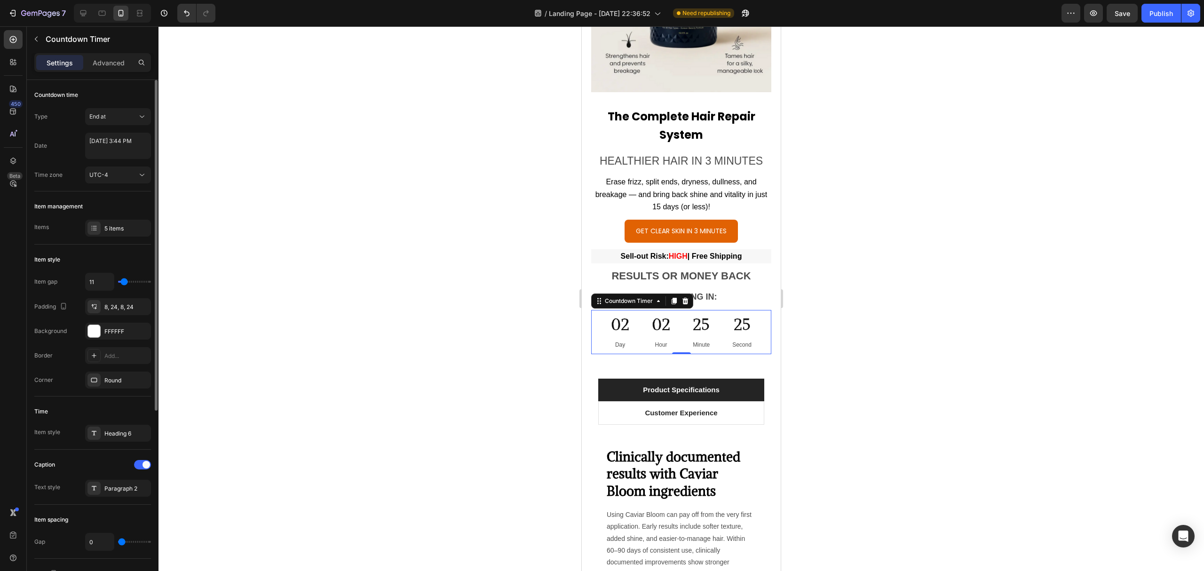
type input "47"
type input "61"
type input "64"
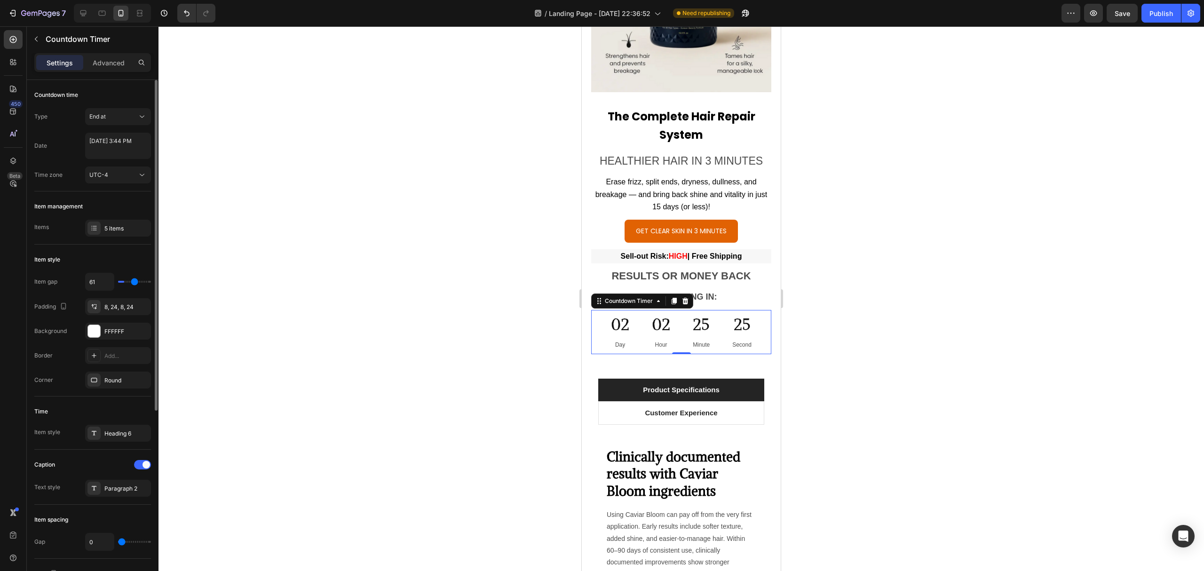
type input "64"
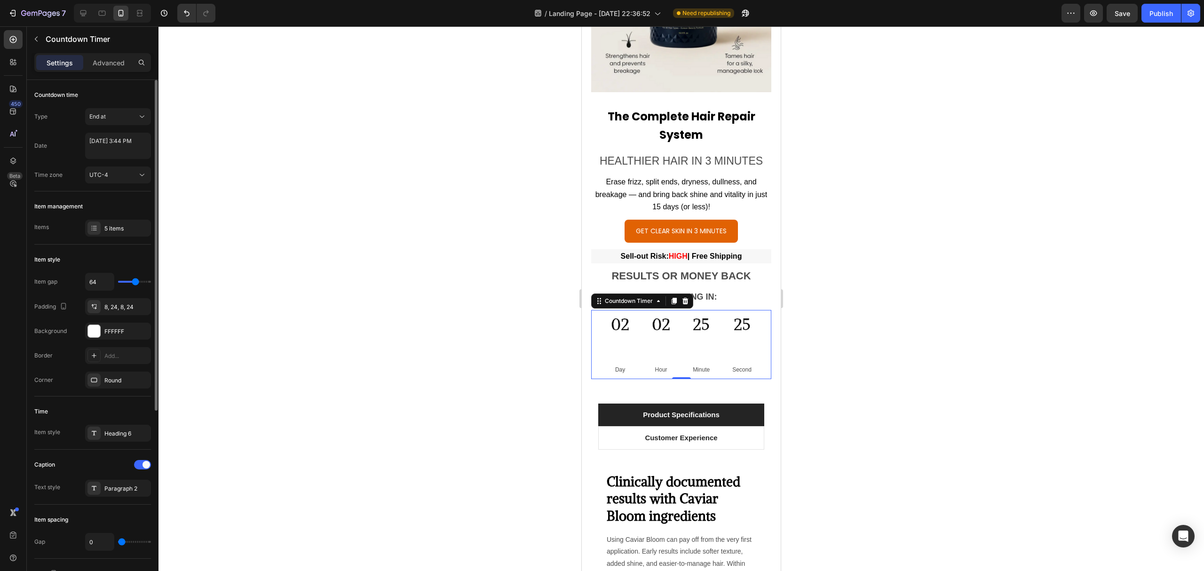
type input "67"
type input "64"
type input "32"
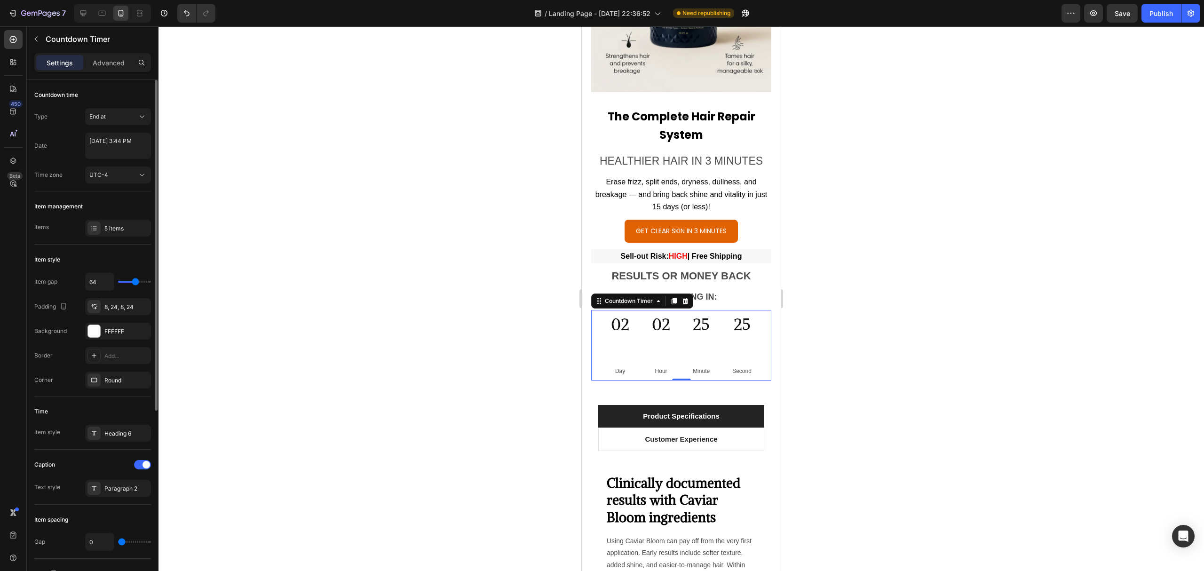
type input "32"
type input "20"
type input "5"
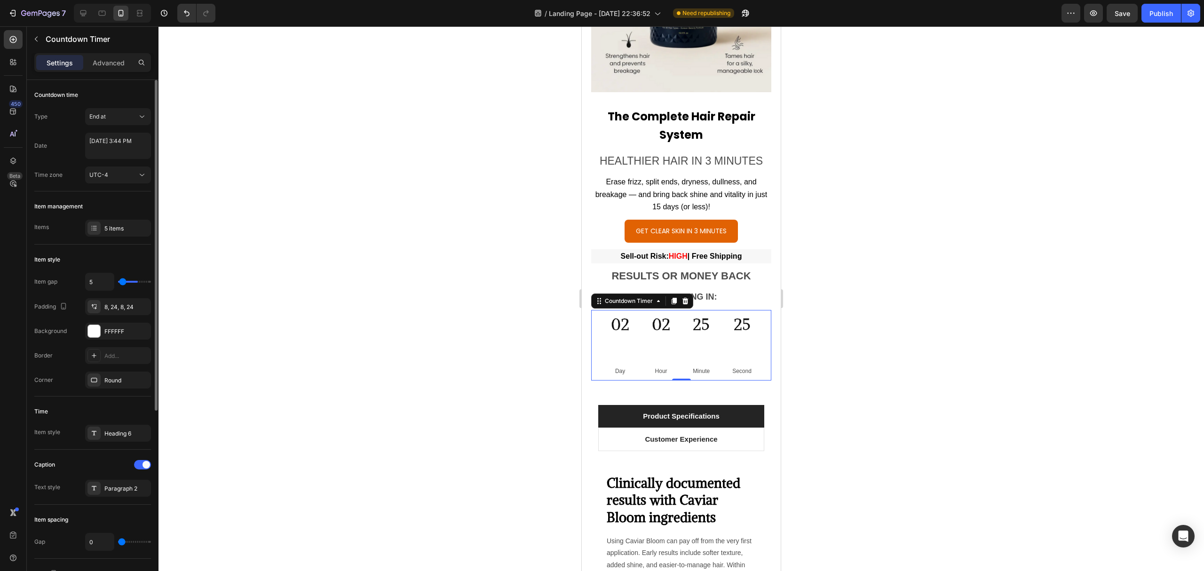
type input "0"
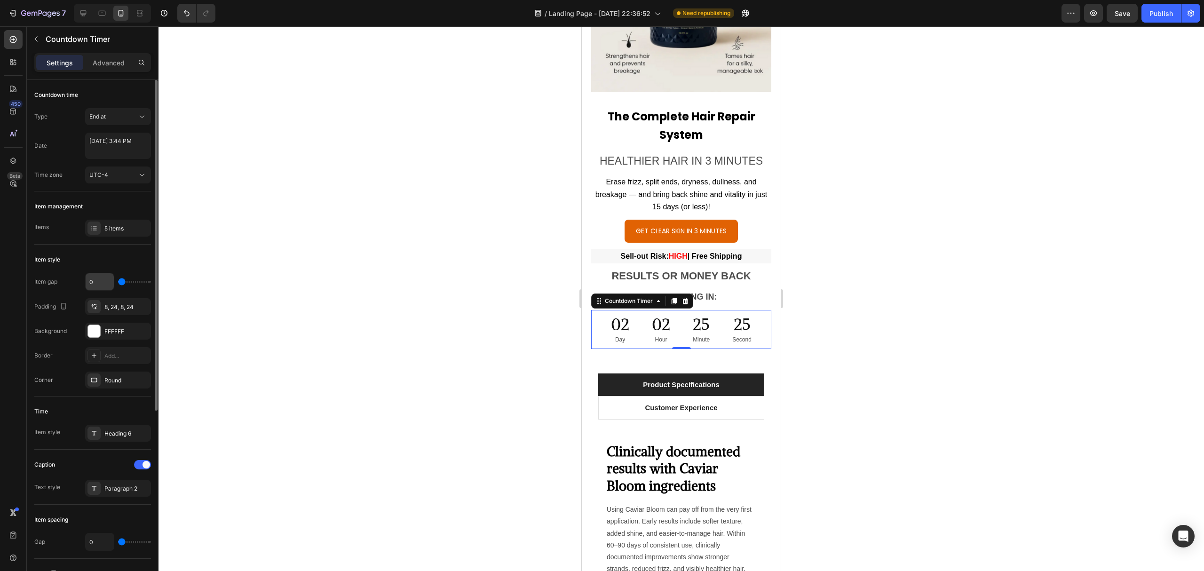
drag, startPoint x: 124, startPoint y: 283, endPoint x: 100, endPoint y: 282, distance: 24.0
type input "0"
click at [118, 282] on input "range" at bounding box center [134, 282] width 33 height 2
click at [611, 314] on div "02" at bounding box center [620, 325] width 18 height 22
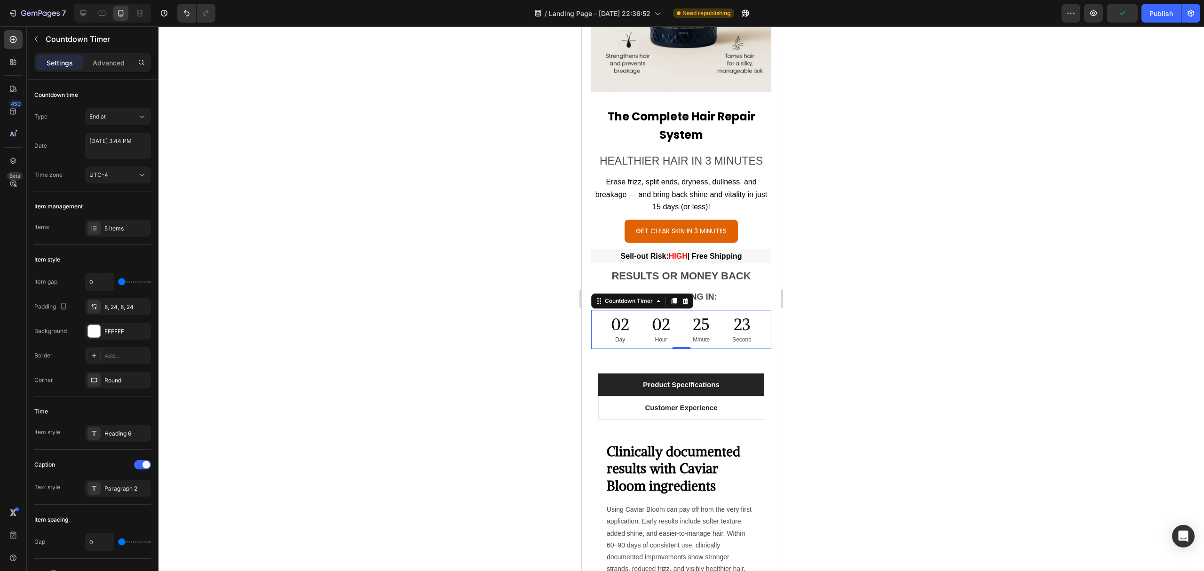
click at [611, 314] on div "02" at bounding box center [620, 325] width 18 height 22
click at [667, 310] on div "02 Hour" at bounding box center [661, 329] width 41 height 39
click at [661, 295] on div "Countdown Timer" at bounding box center [629, 300] width 71 height 11
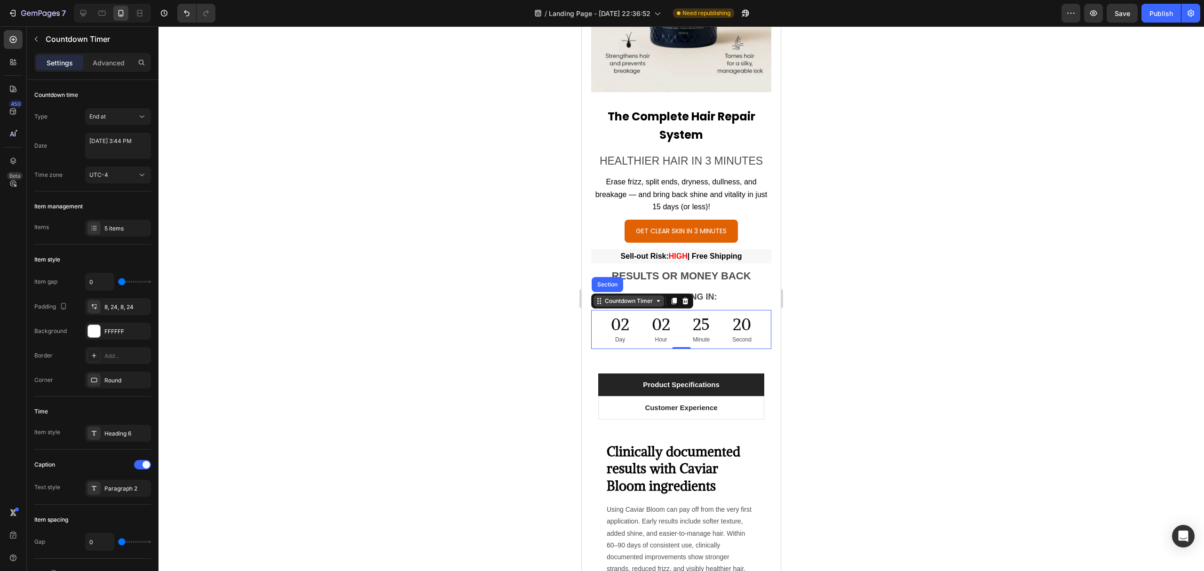
click at [659, 295] on div "Countdown Timer" at bounding box center [629, 300] width 71 height 11
click at [658, 295] on div "Countdown Timer" at bounding box center [629, 300] width 71 height 11
click at [603, 295] on div "Countdown Timer" at bounding box center [629, 300] width 71 height 11
click at [616, 297] on div "Countdown Timer" at bounding box center [629, 301] width 52 height 8
click at [658, 297] on icon at bounding box center [659, 301] width 8 height 8
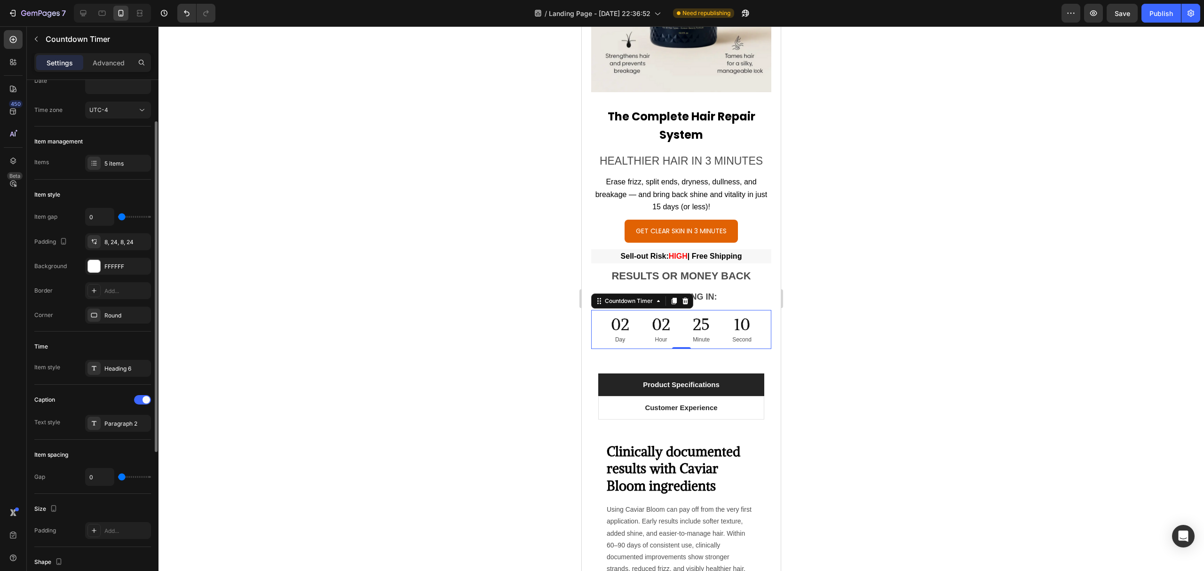
scroll to position [66, 0]
click at [127, 369] on div "Heading 6" at bounding box center [126, 368] width 44 height 8
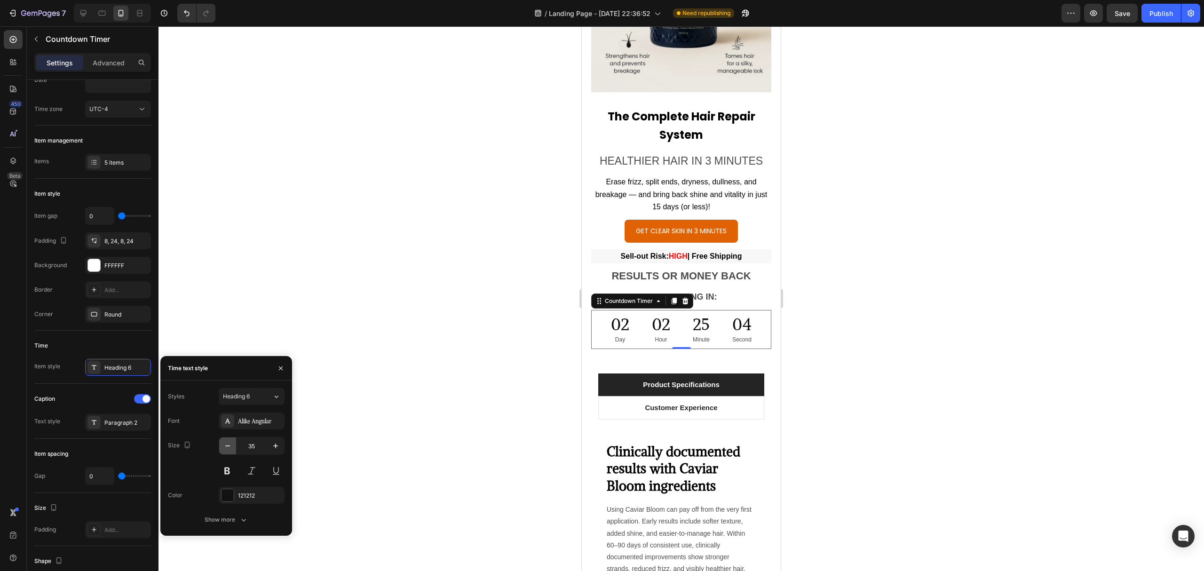
click at [226, 450] on icon "button" at bounding box center [227, 445] width 9 height 9
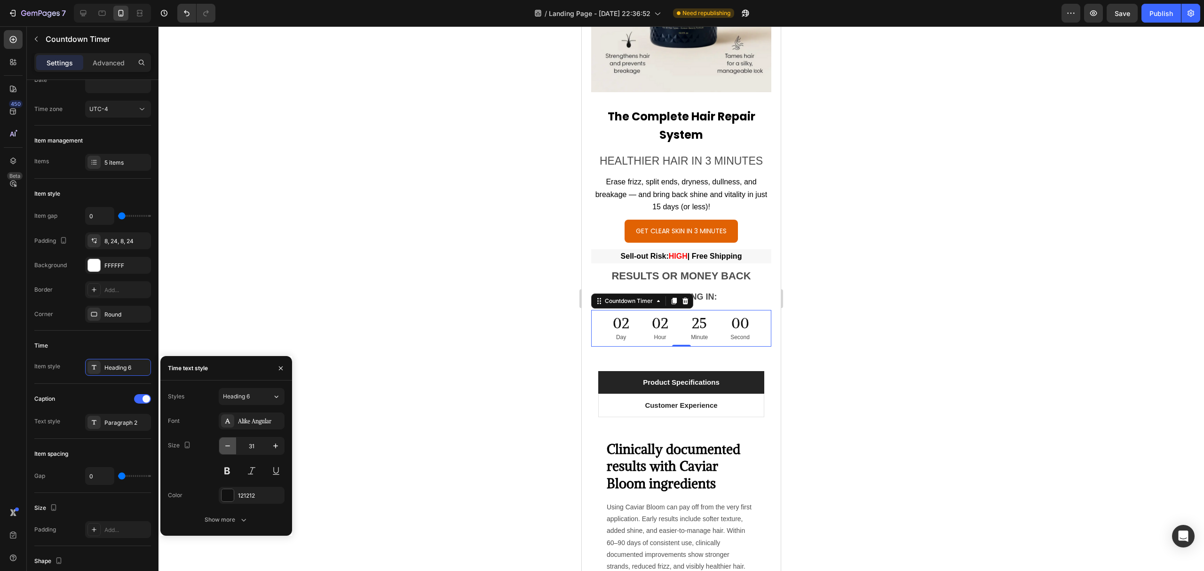
click at [226, 450] on icon "button" at bounding box center [227, 445] width 9 height 9
type input "28"
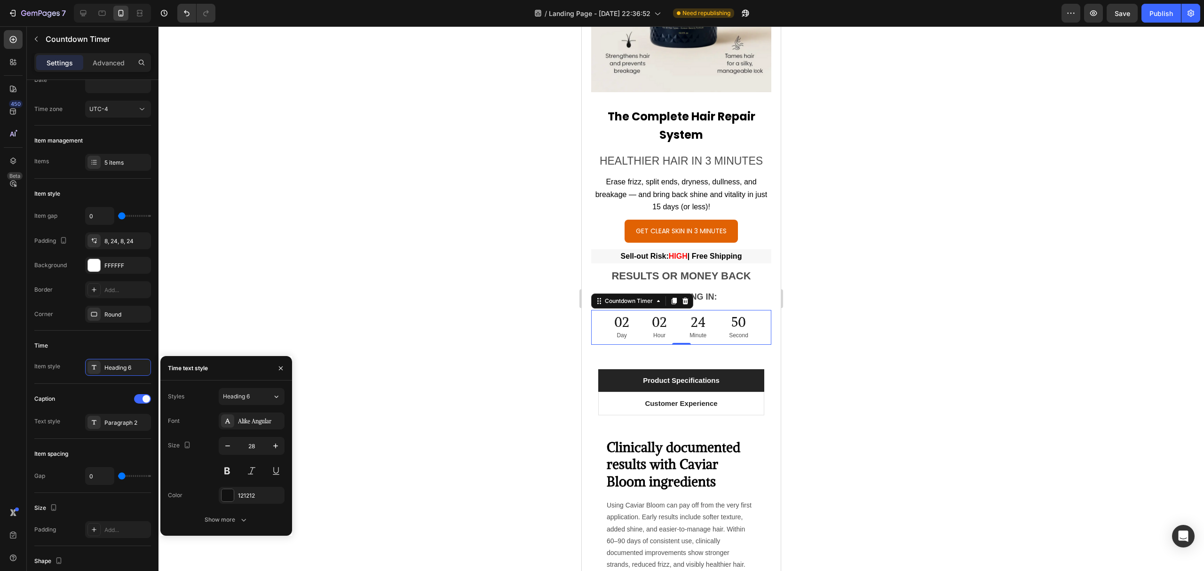
click at [754, 311] on div "02 Day 02 Hour 24 Minute 50 Second" at bounding box center [681, 327] width 157 height 35
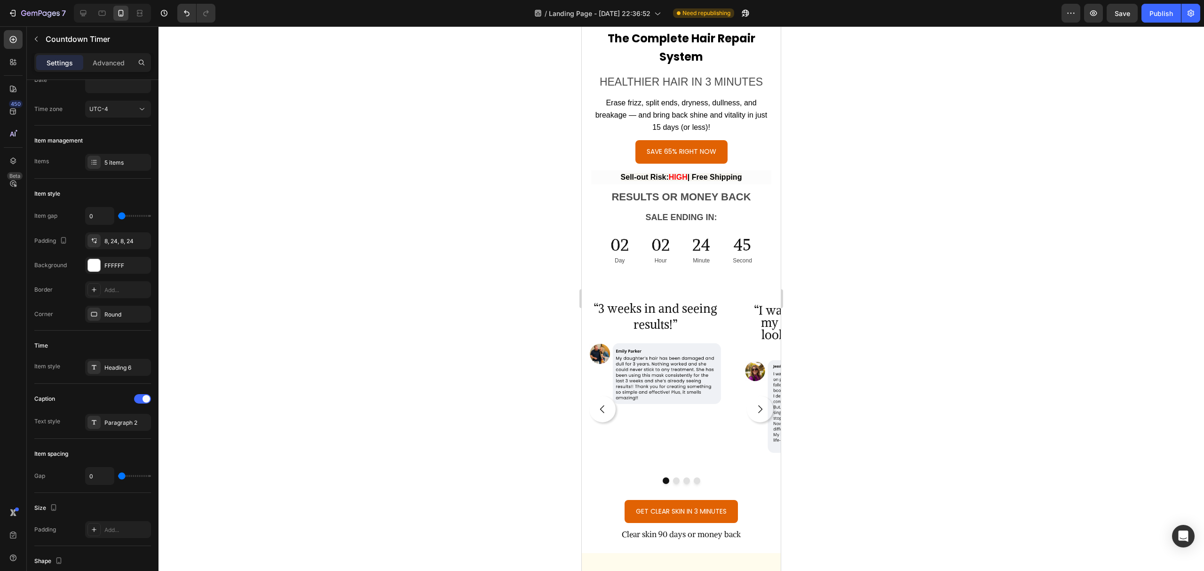
scroll to position [5645, 0]
click at [692, 235] on div "24" at bounding box center [701, 246] width 18 height 22
click at [129, 370] on div "Heading 6" at bounding box center [126, 368] width 44 height 8
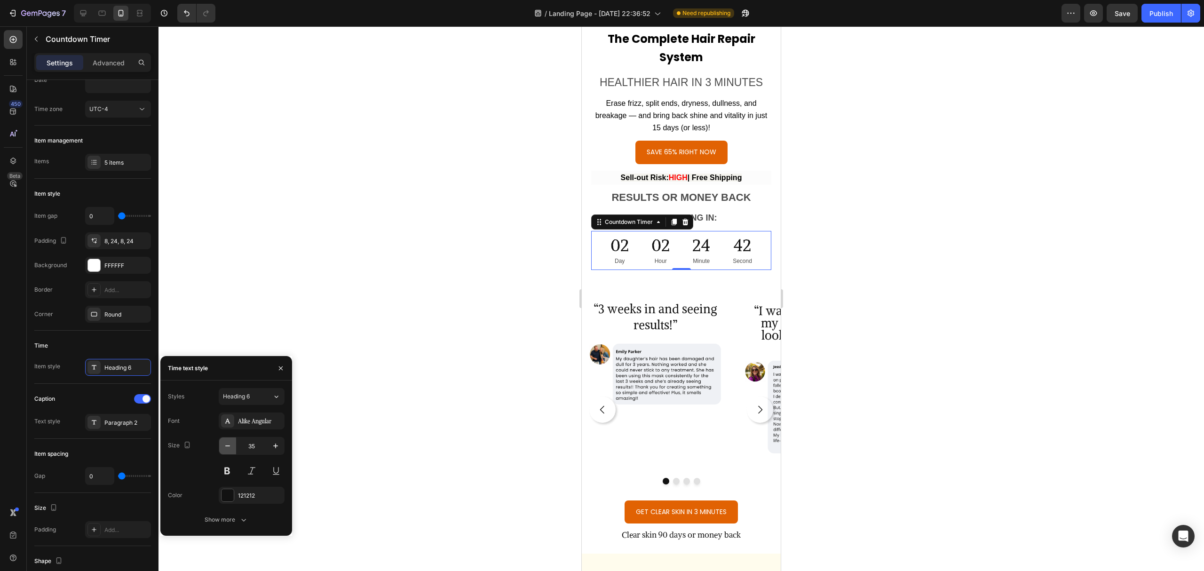
click at [223, 444] on icon "button" at bounding box center [227, 445] width 9 height 9
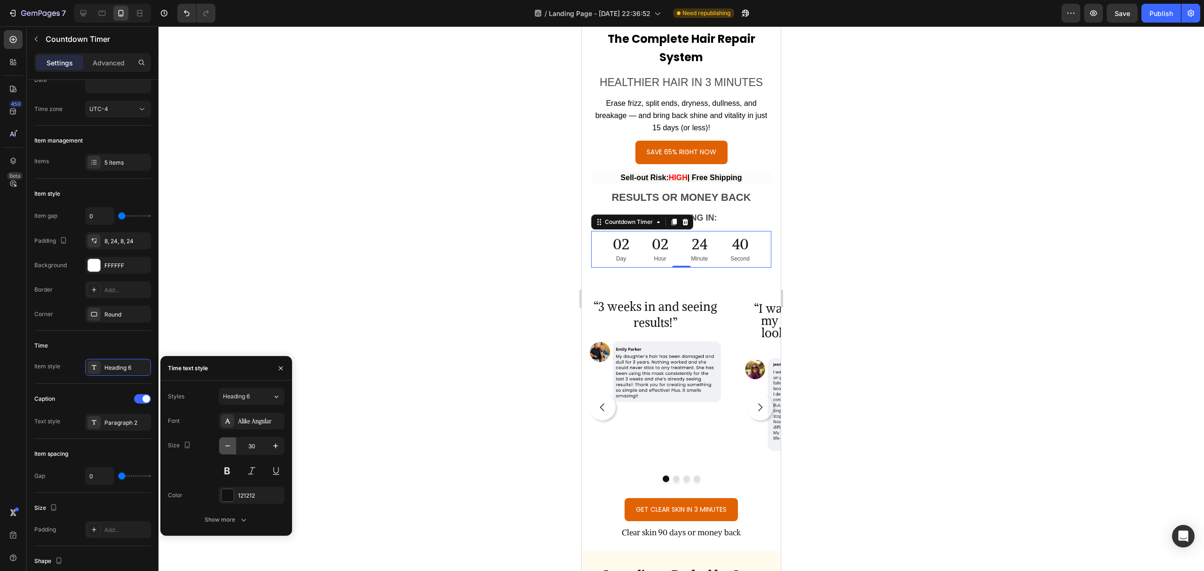
click at [223, 444] on icon "button" at bounding box center [227, 445] width 9 height 9
type input "28"
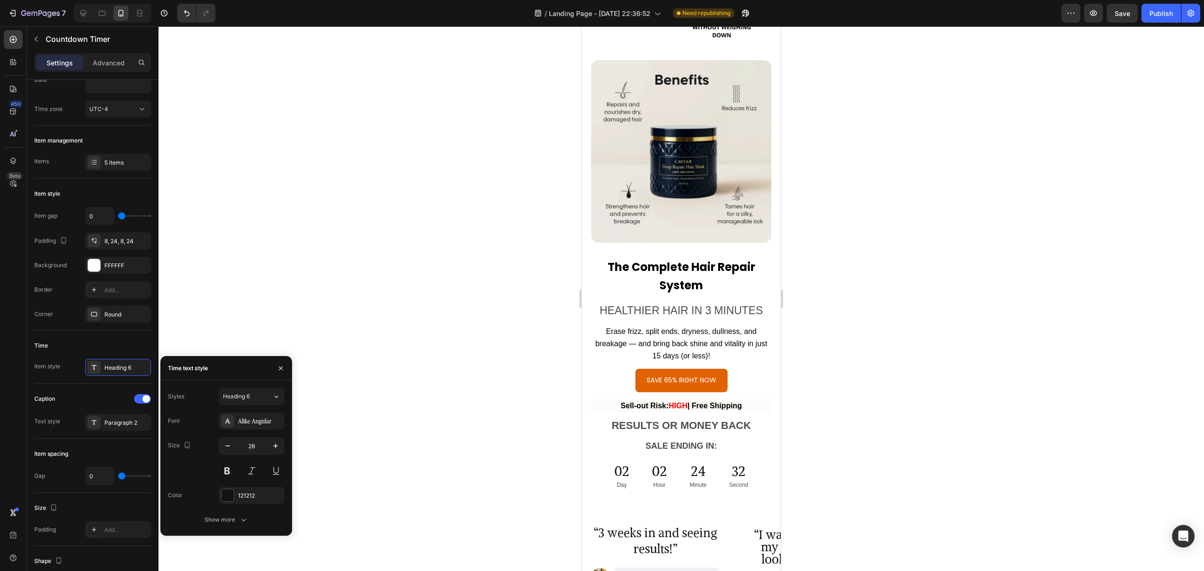
scroll to position [4906, 0]
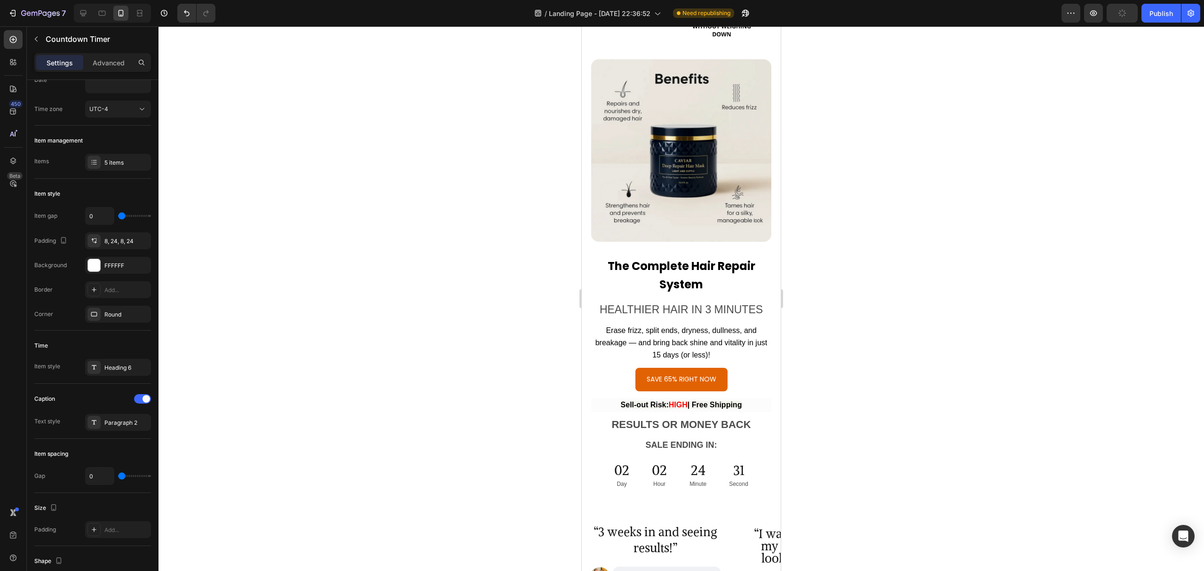
click at [662, 458] on div "02 Hour" at bounding box center [660, 475] width 38 height 35
click at [653, 479] on p "Hour" at bounding box center [659, 484] width 15 height 10
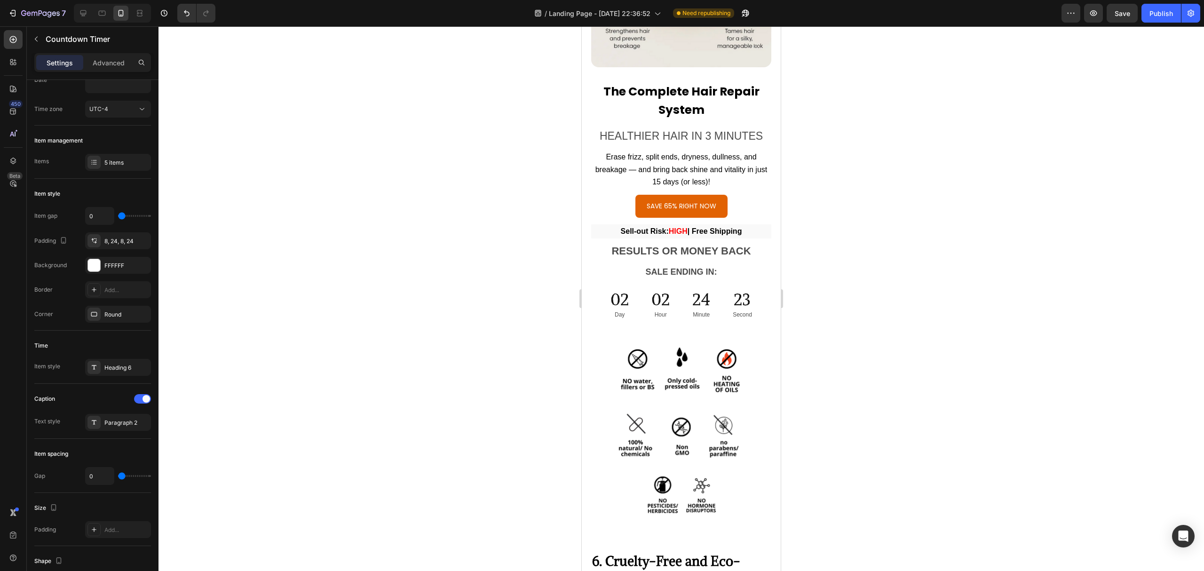
scroll to position [3051, 0]
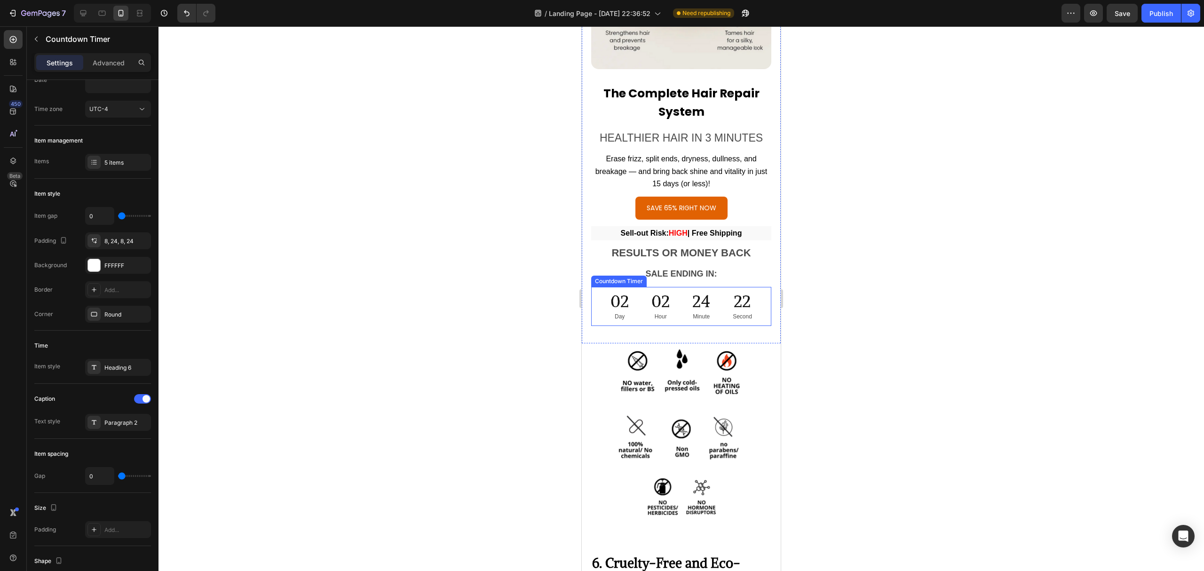
click at [683, 287] on div "24 Minute" at bounding box center [701, 306] width 40 height 39
click at [123, 370] on div "Heading 6" at bounding box center [126, 368] width 44 height 8
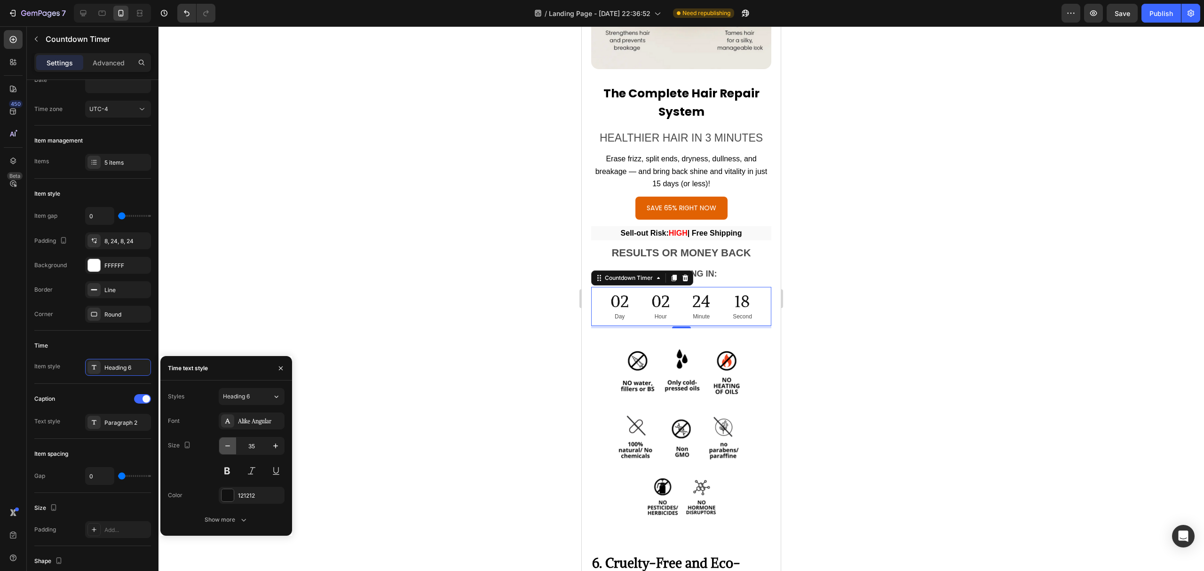
click at [227, 446] on icon "button" at bounding box center [227, 446] width 5 height 1
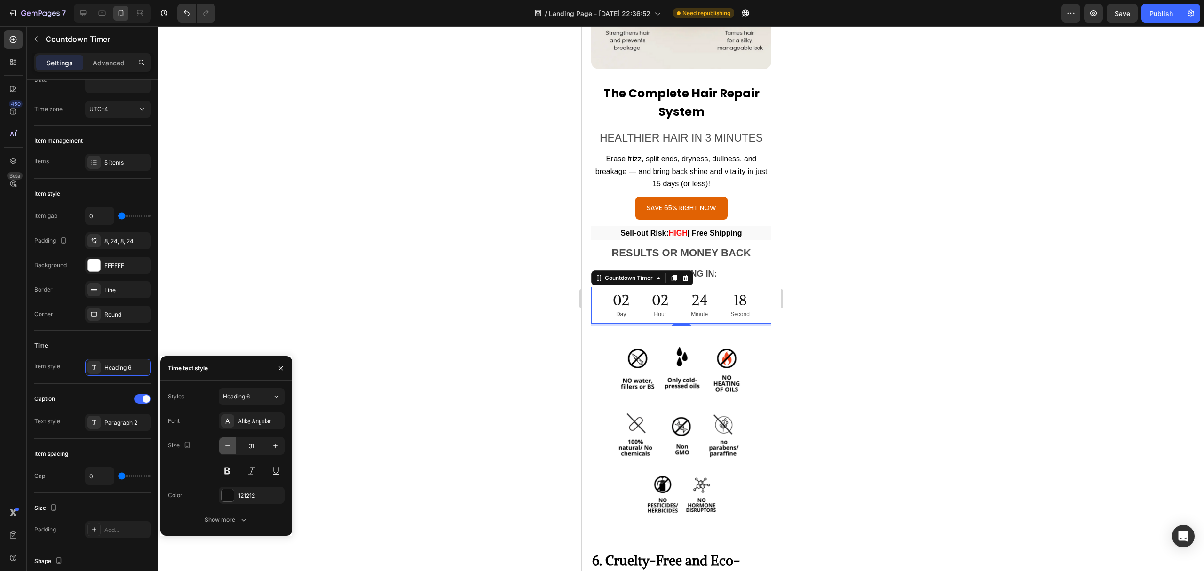
click at [227, 446] on icon "button" at bounding box center [227, 446] width 5 height 1
type input "28"
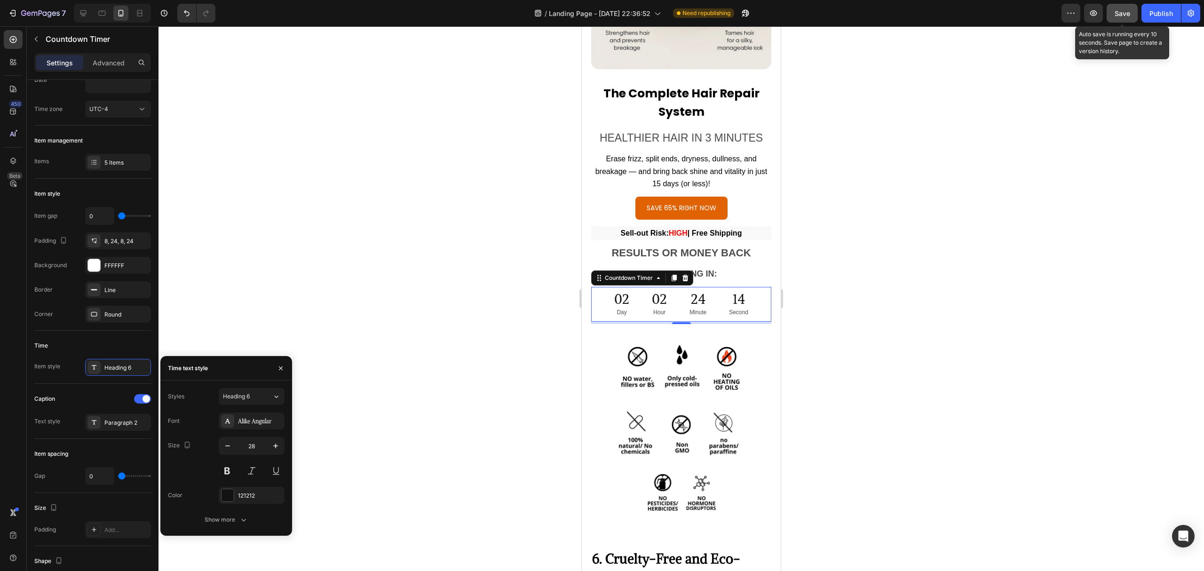
click at [1123, 12] on span "Save" at bounding box center [1123, 13] width 16 height 8
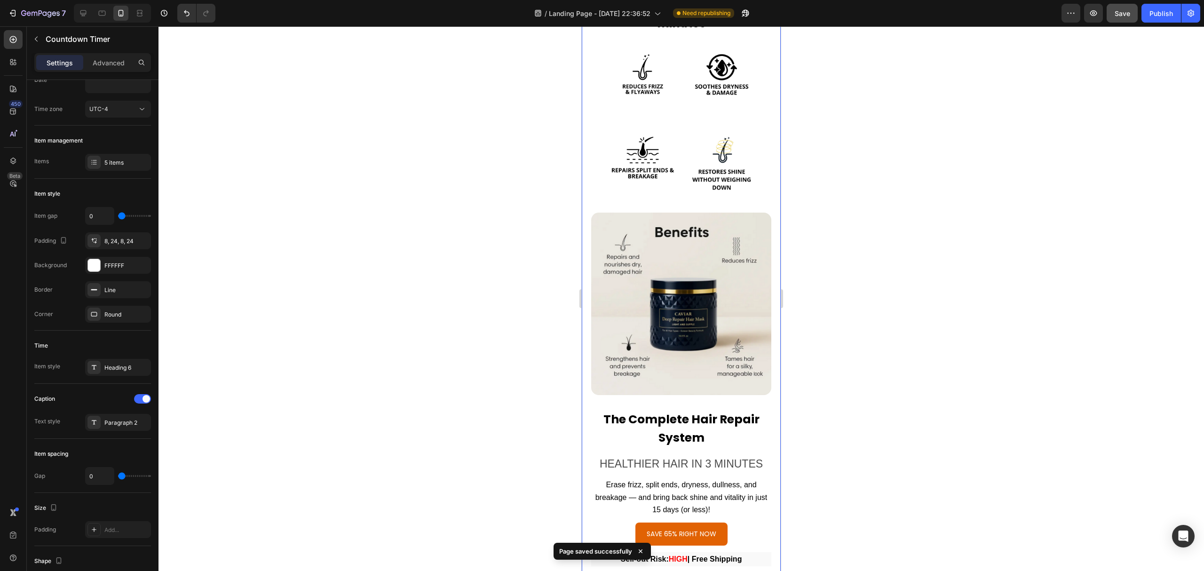
scroll to position [3083, 0]
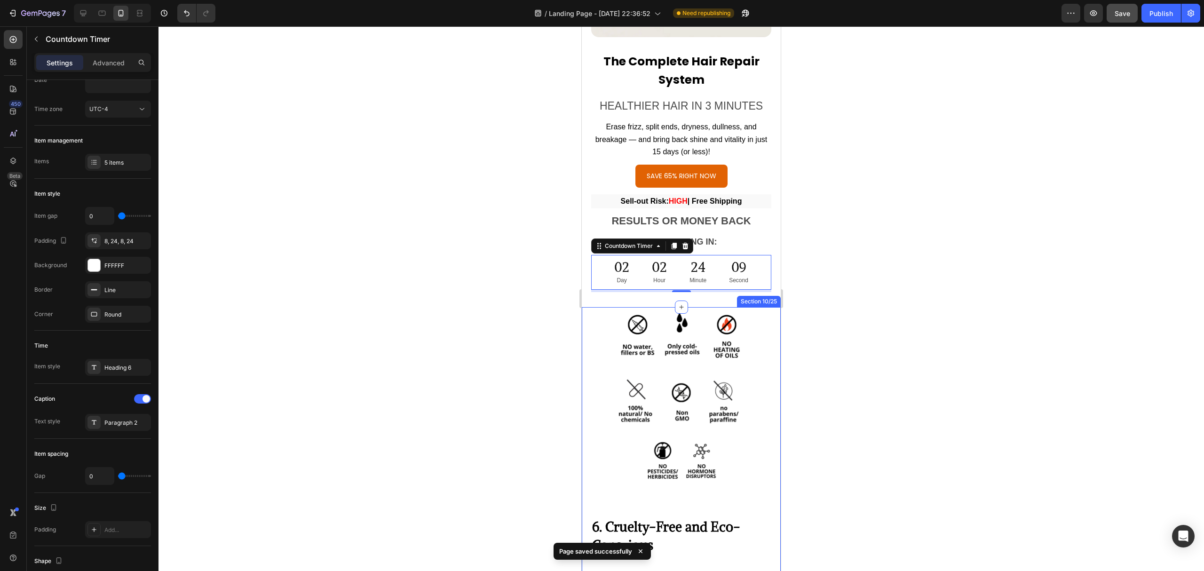
click at [557, 392] on div at bounding box center [682, 298] width 1046 height 545
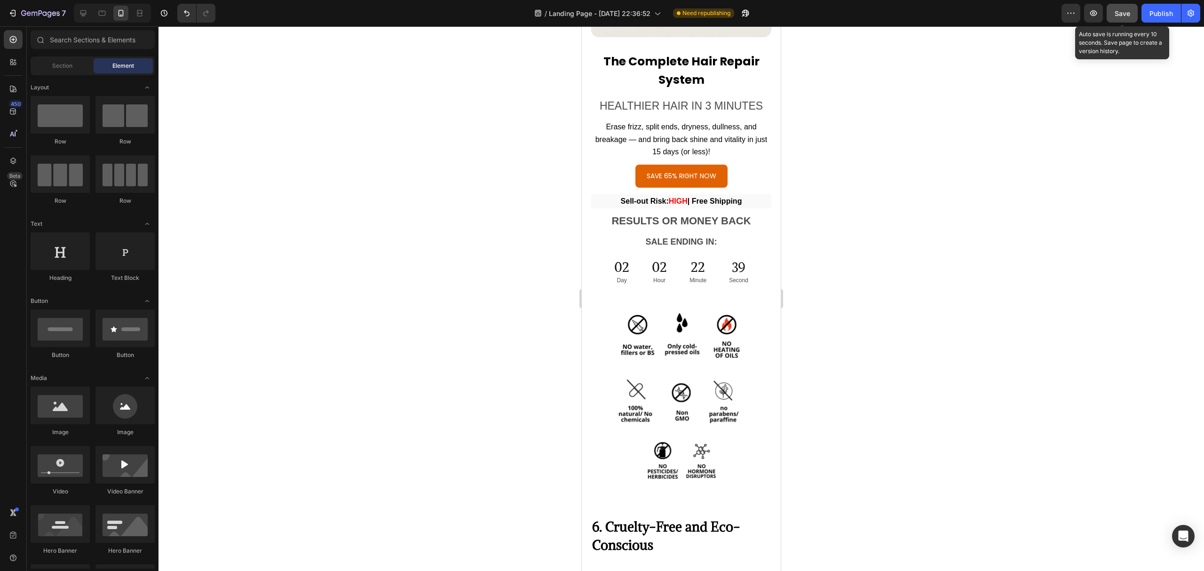
click at [1126, 14] on span "Save" at bounding box center [1123, 13] width 16 height 8
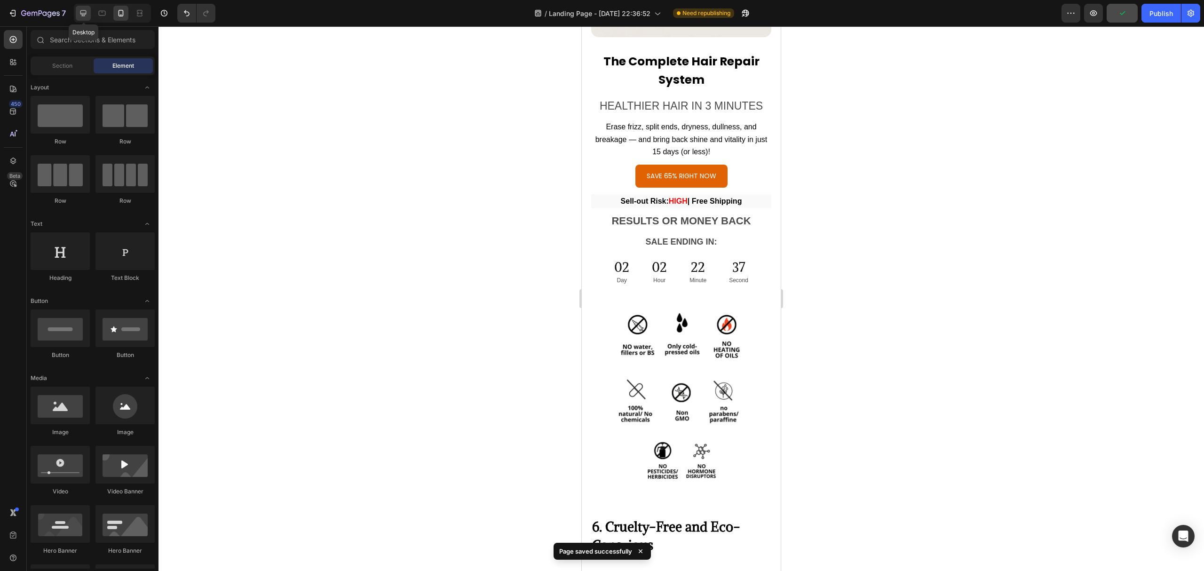
click at [83, 16] on icon at bounding box center [83, 13] width 6 height 6
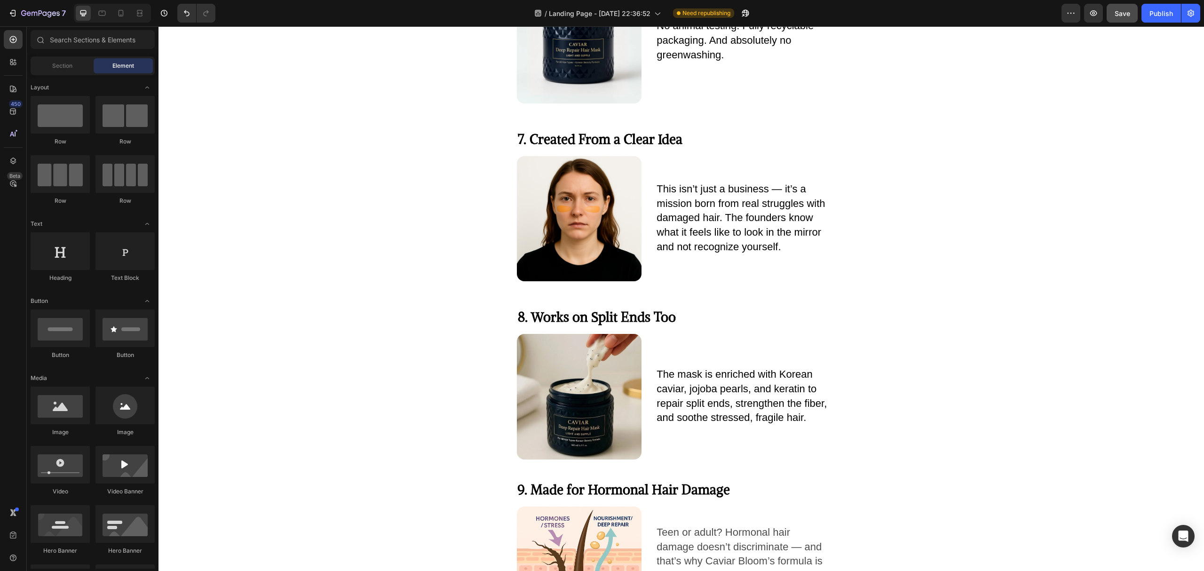
scroll to position [2395, 0]
click at [646, 138] on span "7. Created From a Clear Idea" at bounding box center [600, 138] width 165 height 17
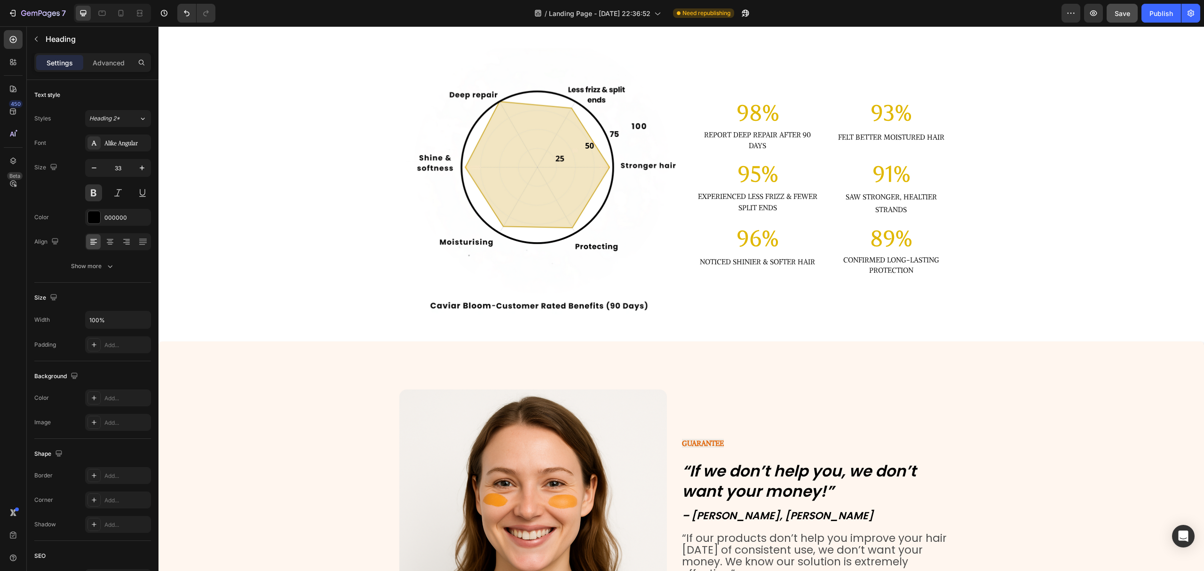
scroll to position [5621, 0]
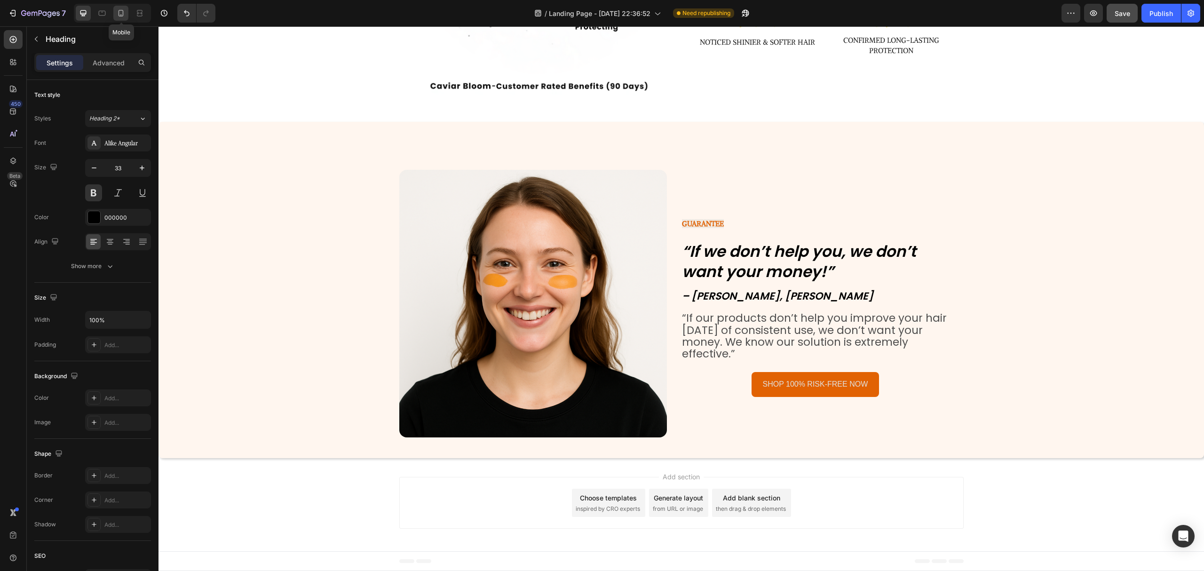
click at [122, 14] on icon at bounding box center [120, 12] width 9 height 9
type input "29"
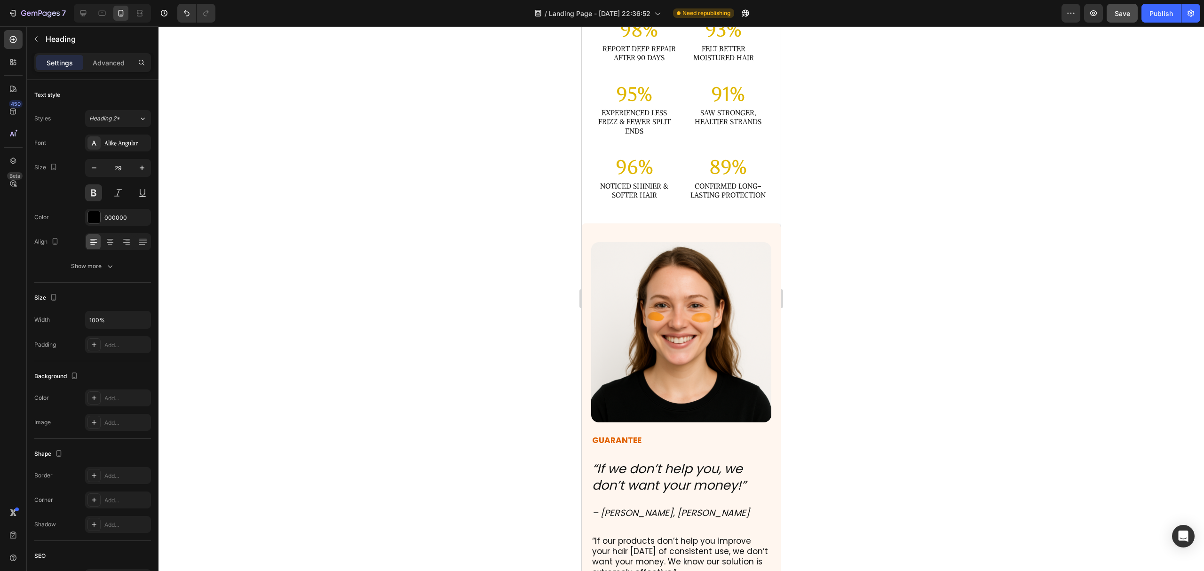
scroll to position [7348, 0]
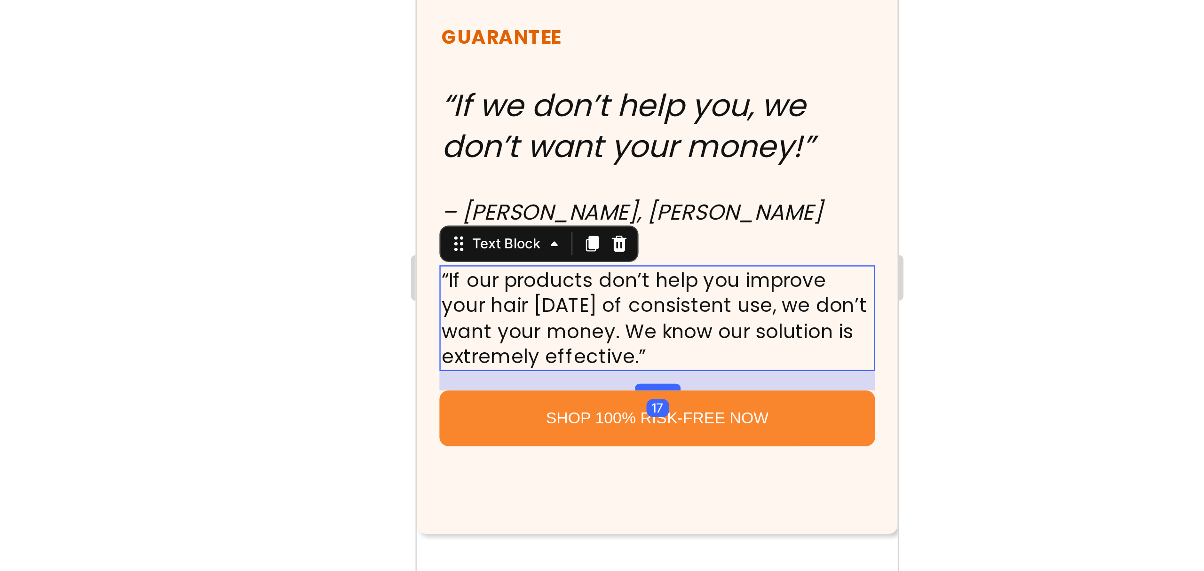
drag, startPoint x: 514, startPoint y: -75, endPoint x: 1243, endPoint y: -26, distance: 730.7
click at [826, 355] on div at bounding box center [682, 298] width 1046 height 545
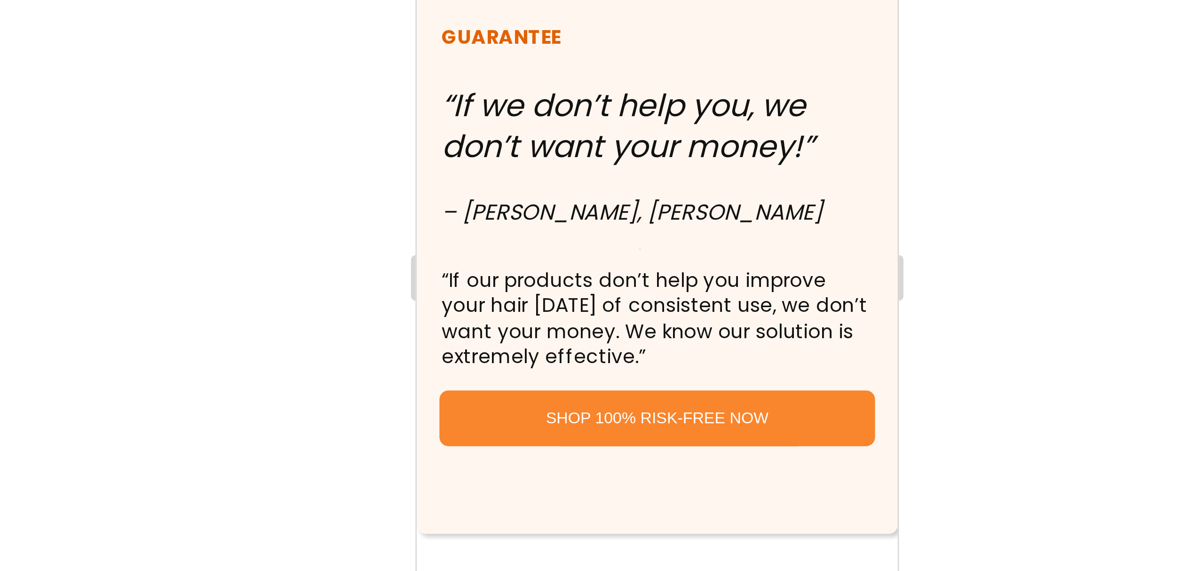
click at [823, 352] on div at bounding box center [682, 298] width 1046 height 545
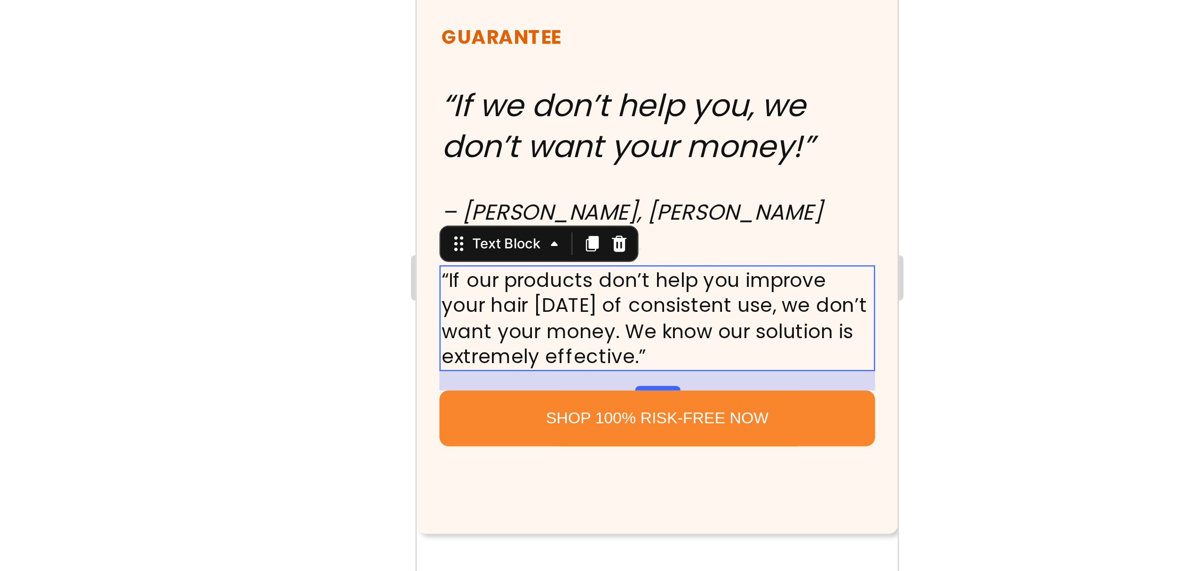
click at [806, 325] on div at bounding box center [682, 298] width 1046 height 545
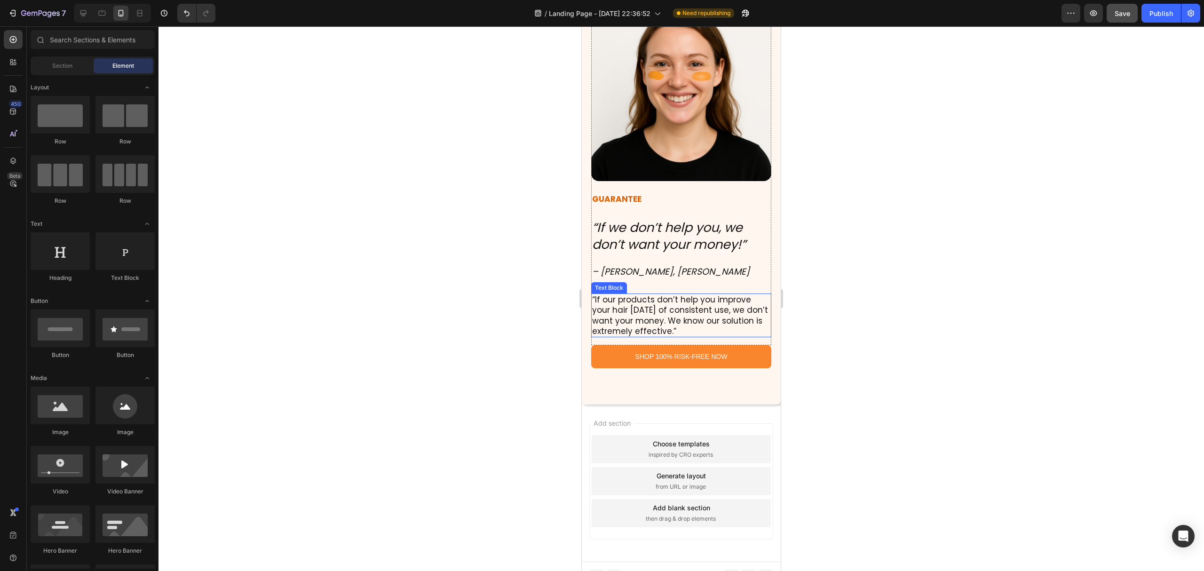
click at [685, 305] on p "“If our products don’t help you improve your hair [DATE] of consistent use, we …" at bounding box center [681, 314] width 178 height 41
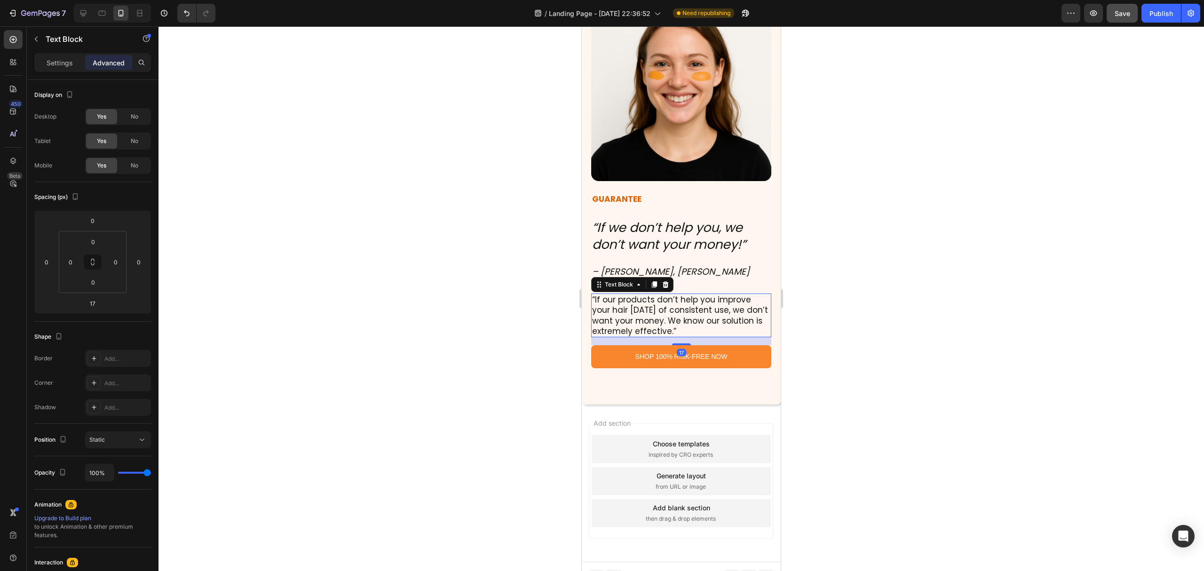
click at [649, 308] on p "“If our products don’t help you improve your hair [DATE] of consistent use, we …" at bounding box center [681, 314] width 178 height 41
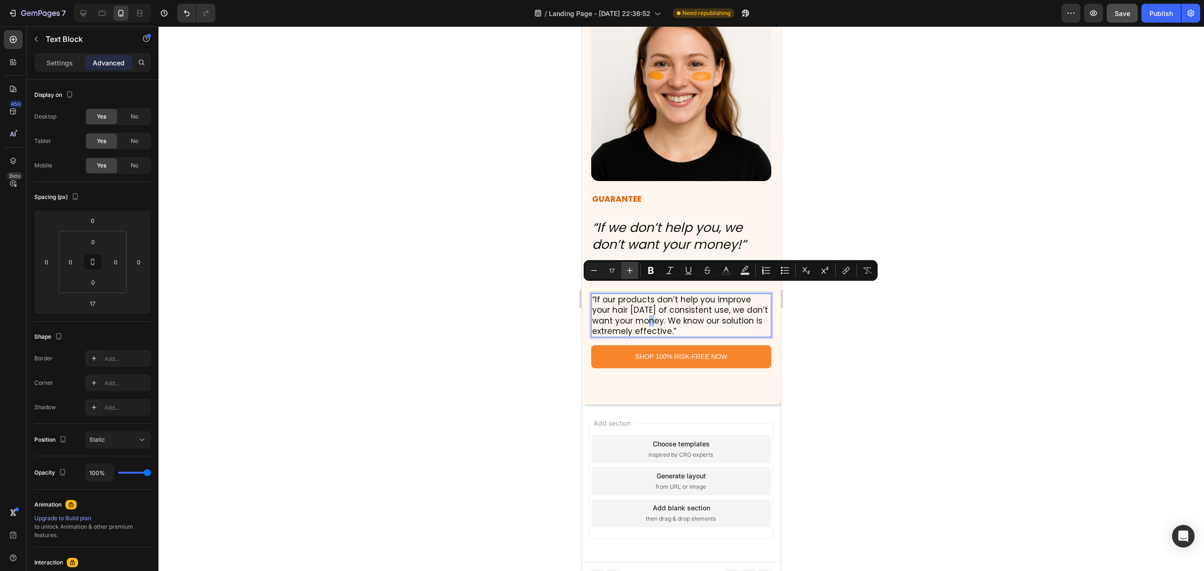
click at [629, 270] on icon "Editor contextual toolbar" at bounding box center [629, 270] width 9 height 9
click at [591, 270] on icon "Editor contextual toolbar" at bounding box center [593, 270] width 9 height 9
type input "17"
click at [840, 354] on div at bounding box center [682, 298] width 1046 height 545
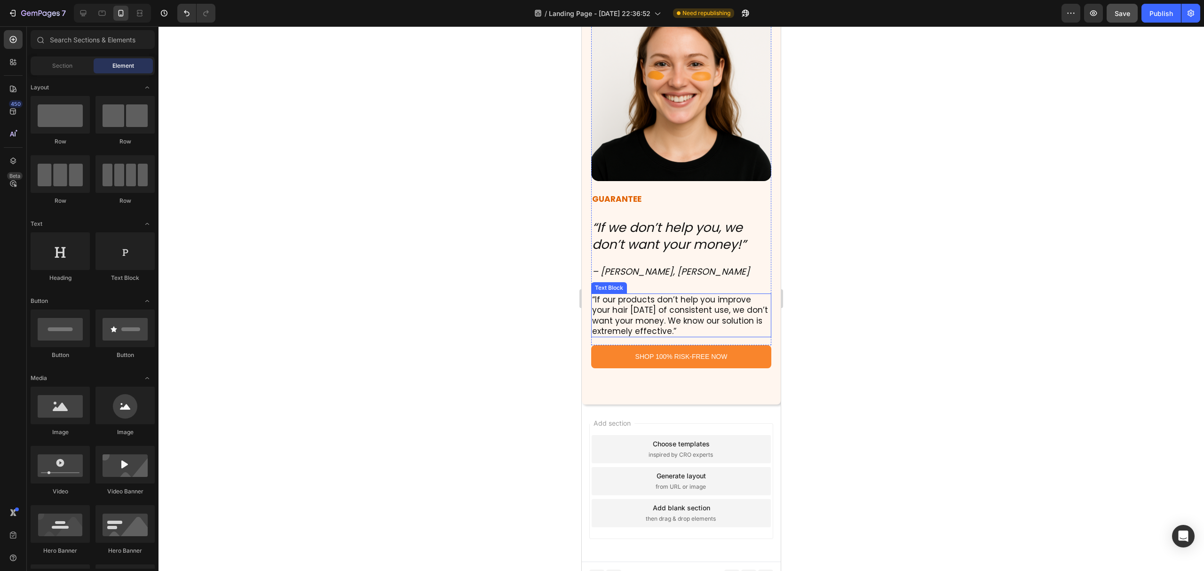
click at [668, 314] on span "“If our products don’t help you improve your hair [DATE] of consistent use, we …" at bounding box center [680, 315] width 176 height 42
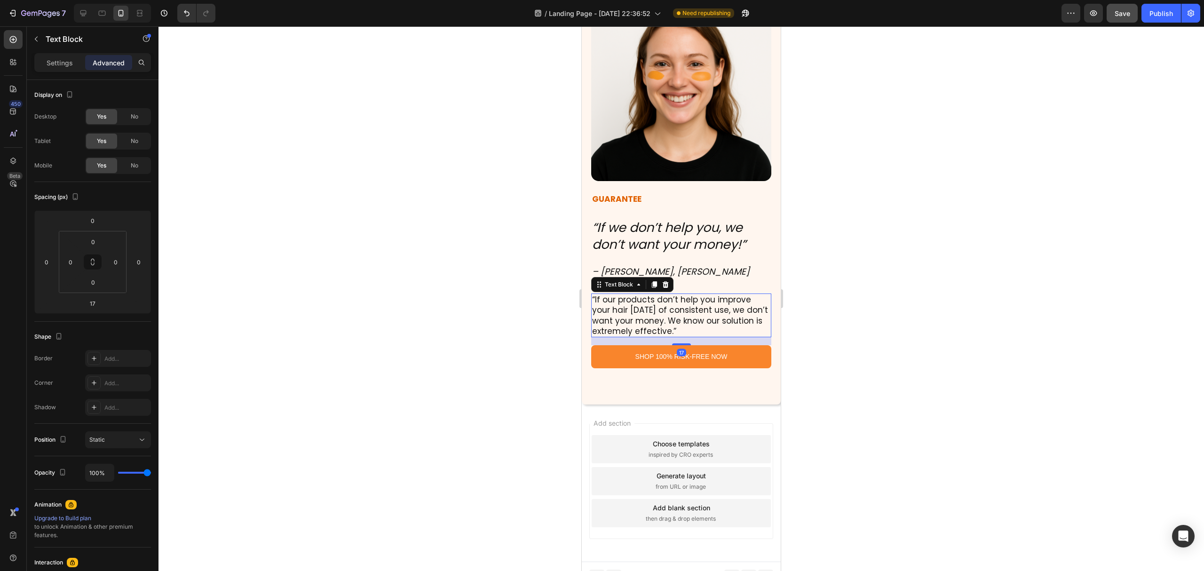
click at [879, 420] on div at bounding box center [682, 298] width 1046 height 545
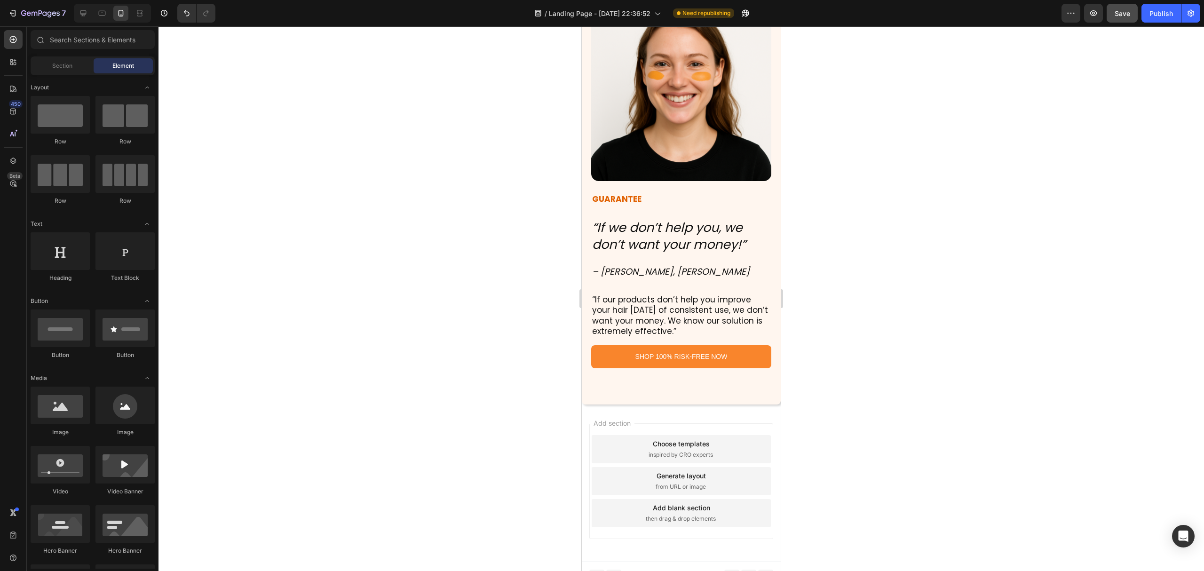
click at [1071, 128] on div at bounding box center [682, 298] width 1046 height 545
click at [1121, 17] on div "Save" at bounding box center [1123, 13] width 16 height 10
click at [89, 12] on div at bounding box center [83, 13] width 15 height 15
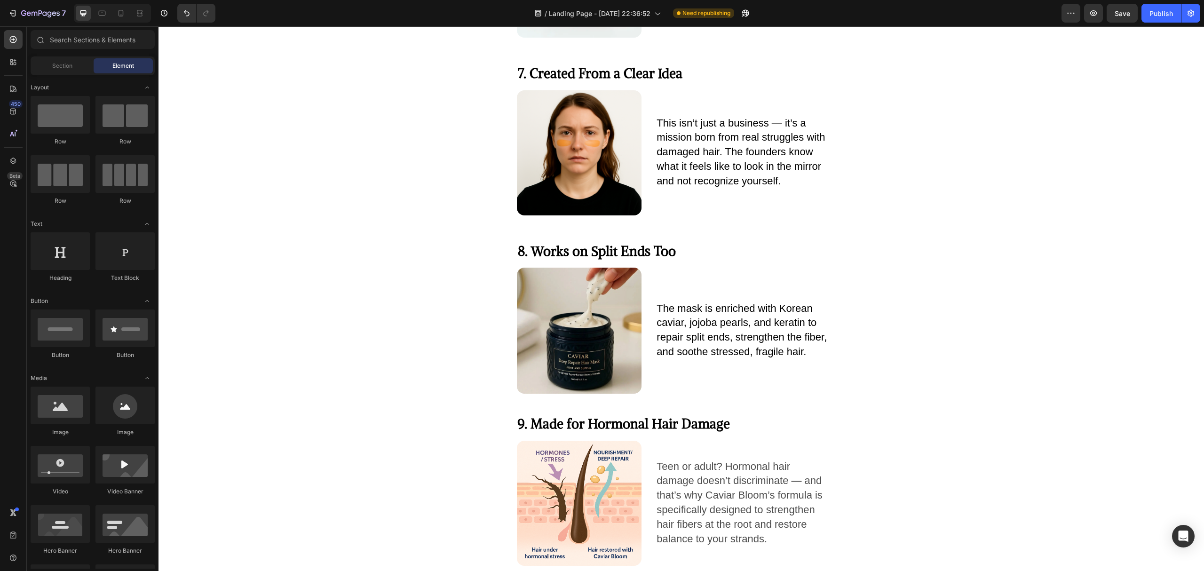
scroll to position [2297, 0]
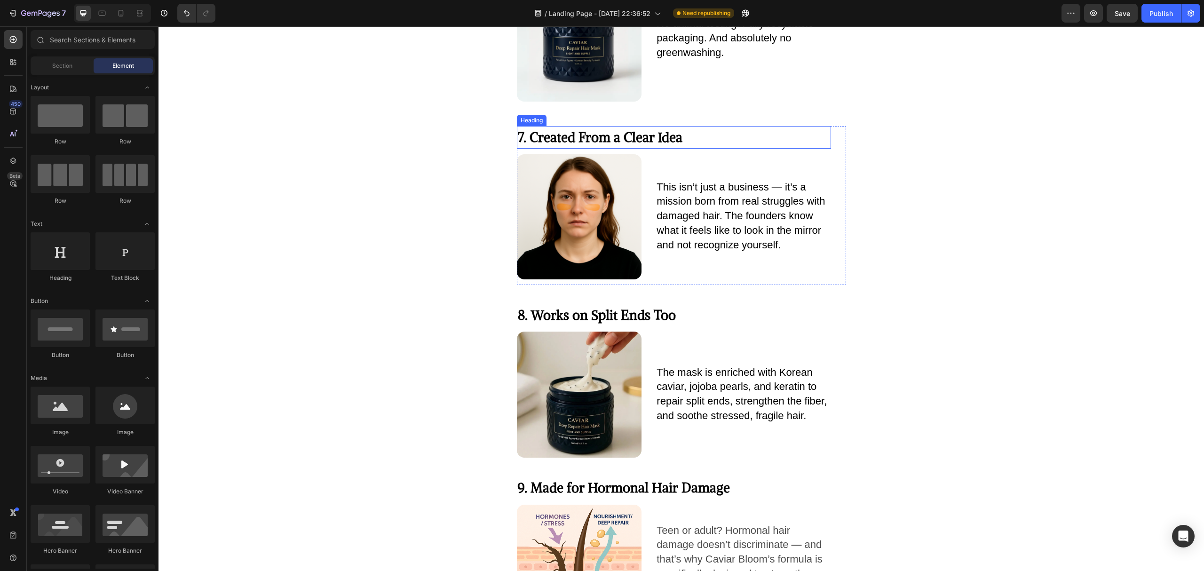
click at [597, 135] on span "7. Created From a Clear Idea" at bounding box center [600, 137] width 165 height 17
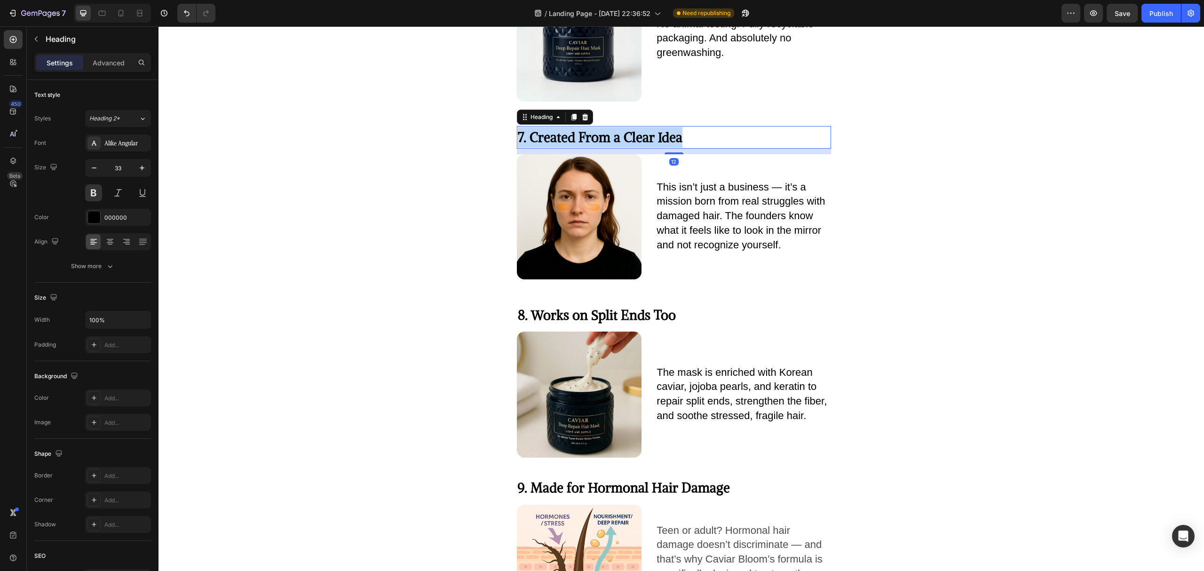
click at [597, 135] on span "7. Created From a Clear Idea" at bounding box center [600, 137] width 165 height 17
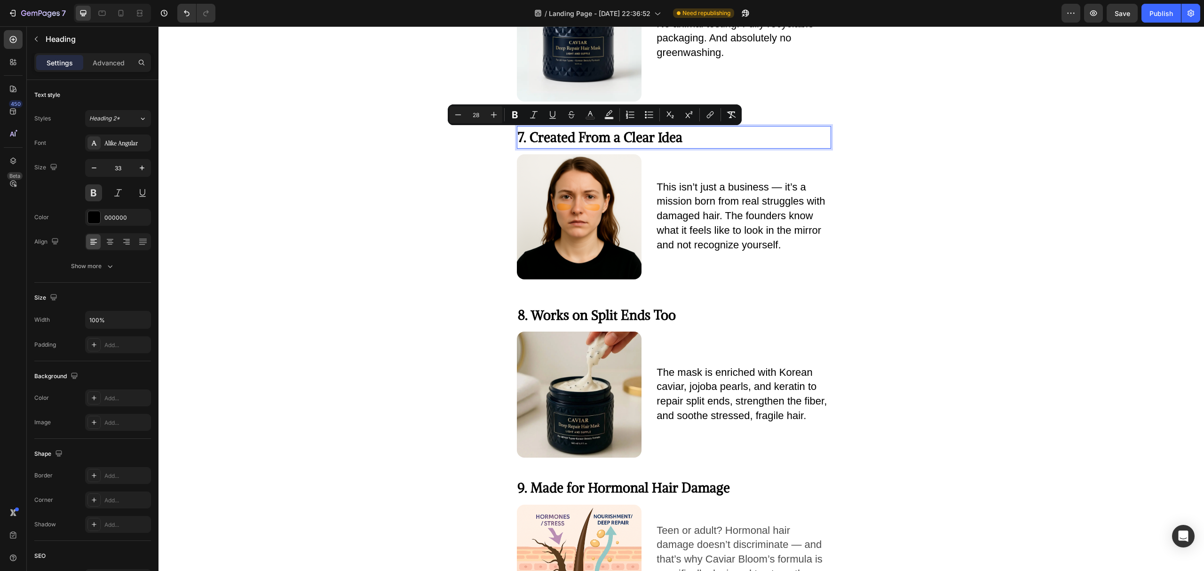
click at [525, 134] on span "7. Created From a Clear Idea" at bounding box center [600, 137] width 165 height 17
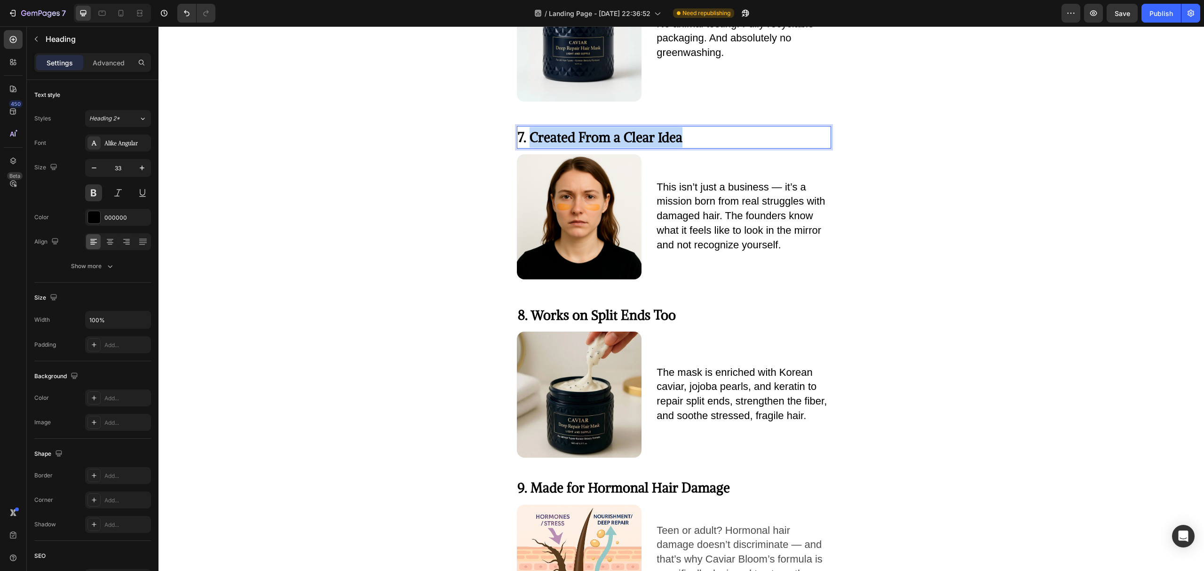
drag, startPoint x: 525, startPoint y: 134, endPoint x: 677, endPoint y: 133, distance: 151.9
click at [677, 133] on p "7. Created From a Clear Idea" at bounding box center [674, 137] width 312 height 21
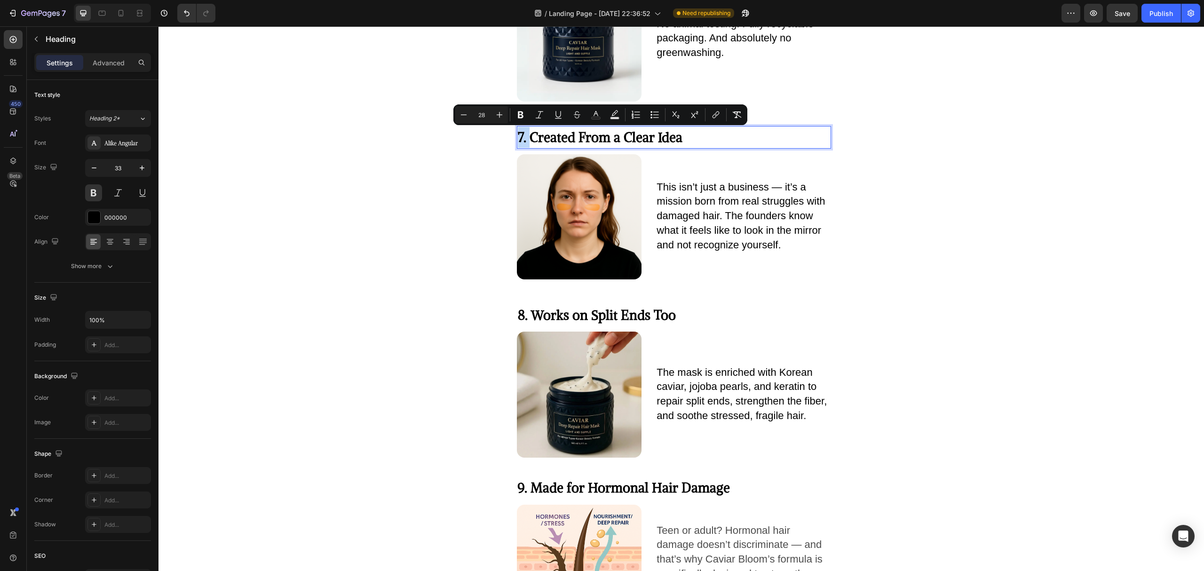
click at [584, 137] on span "7. Created From a Clear Idea" at bounding box center [600, 137] width 165 height 17
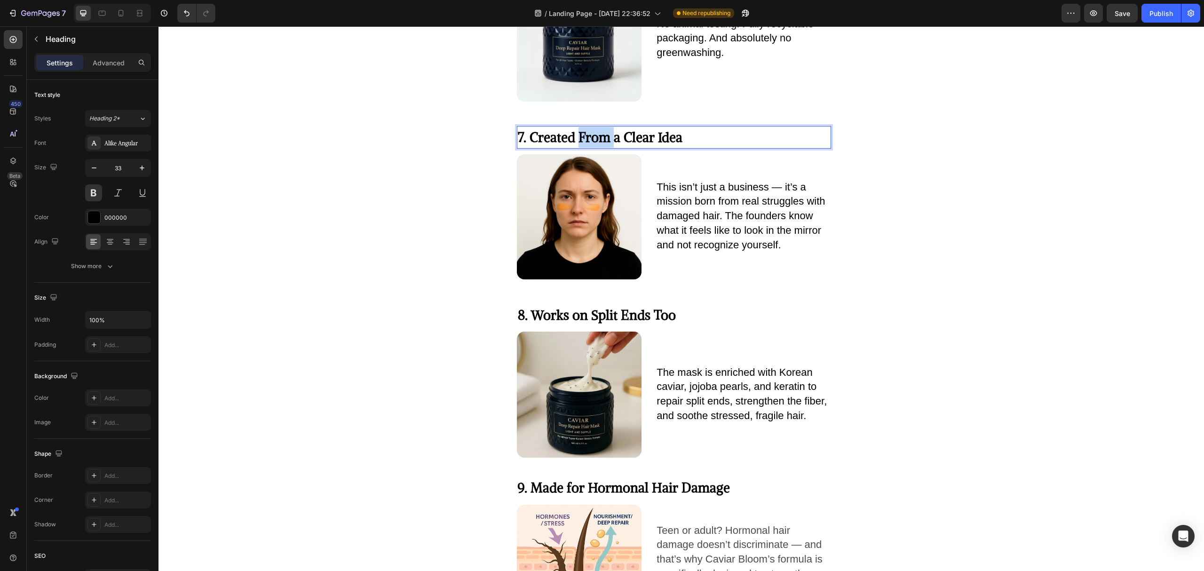
click at [584, 137] on span "7. Created From a Clear Idea" at bounding box center [600, 137] width 165 height 17
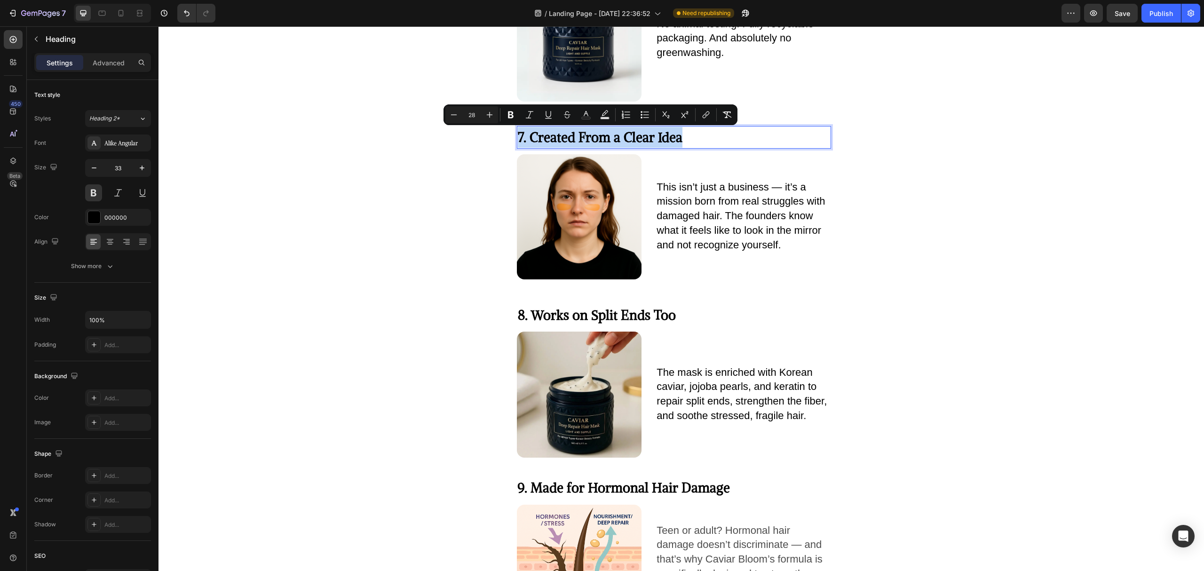
click at [584, 137] on span "7. Created From a Clear Idea" at bounding box center [600, 137] width 165 height 17
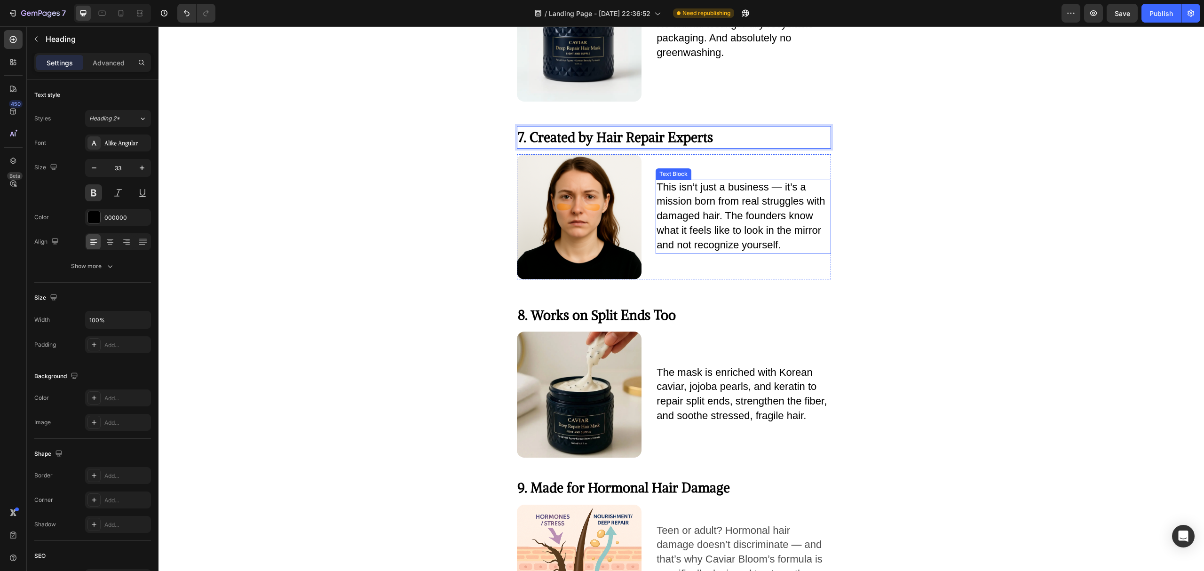
click at [702, 187] on span "This isn’t just a business — it’s a mission born from real struggles with damag…" at bounding box center [741, 216] width 168 height 70
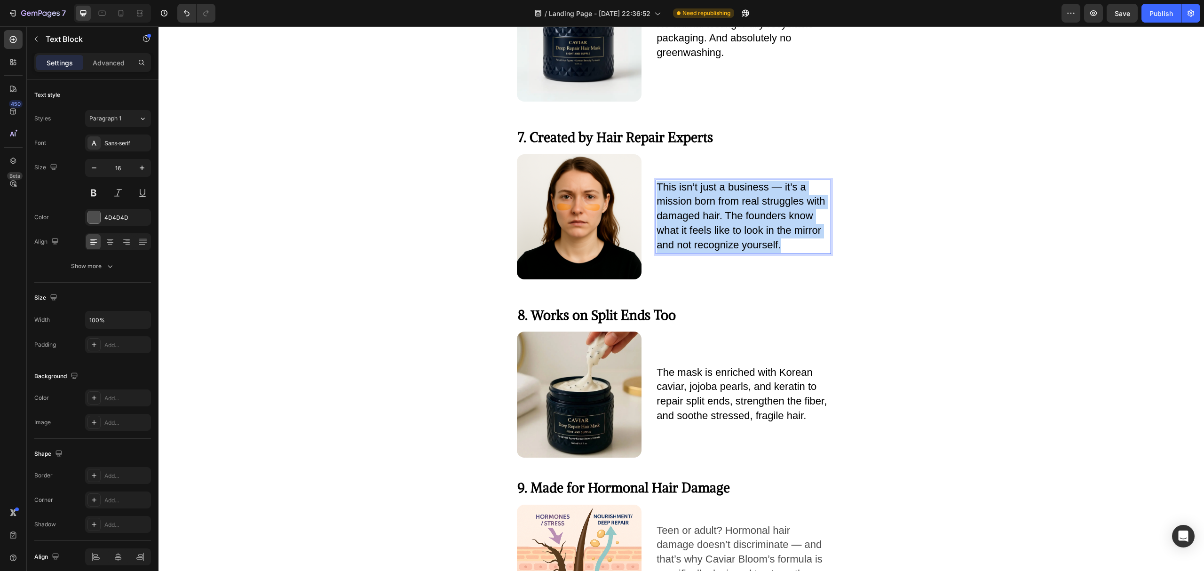
click at [702, 187] on span "This isn’t just a business — it’s a mission born from real struggles with damag…" at bounding box center [741, 216] width 168 height 70
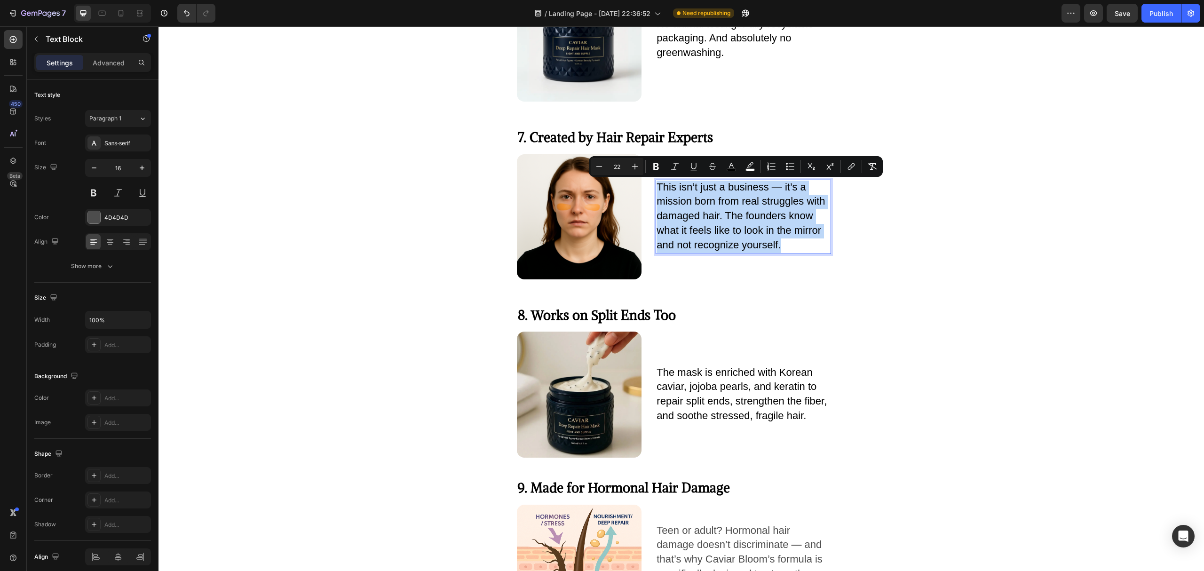
copy span "This isn’t just a business — it’s a mission born from real struggles with damag…"
click at [688, 238] on p "This isn’t just a business — it’s a mission born from real struggles with damag…" at bounding box center [743, 217] width 173 height 72
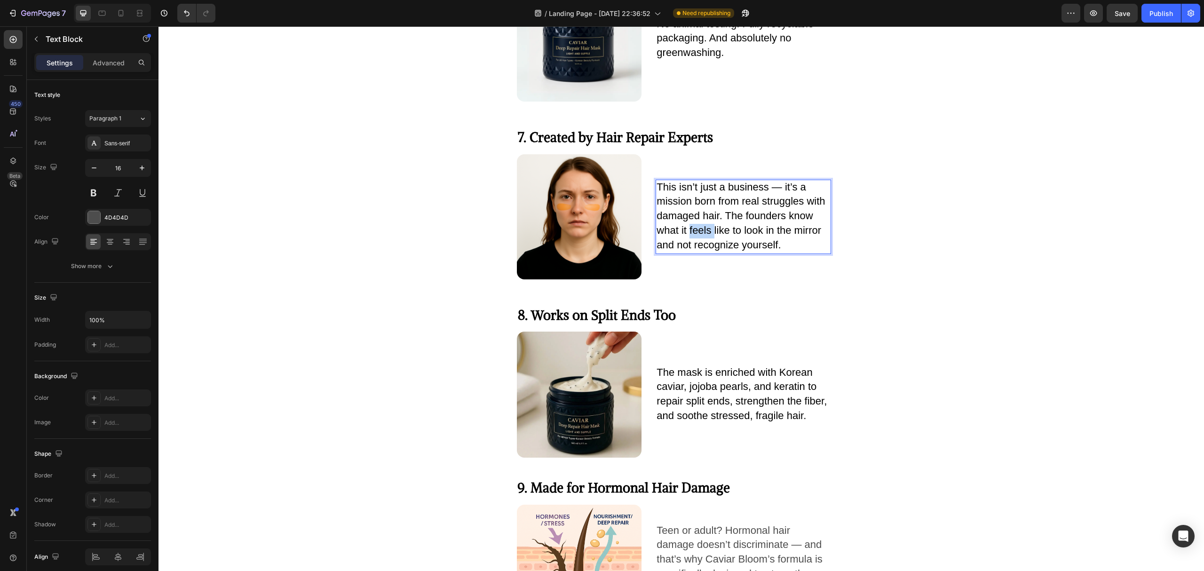
click at [688, 238] on p "This isn’t just a business — it’s a mission born from real struggles with damag…" at bounding box center [743, 217] width 173 height 72
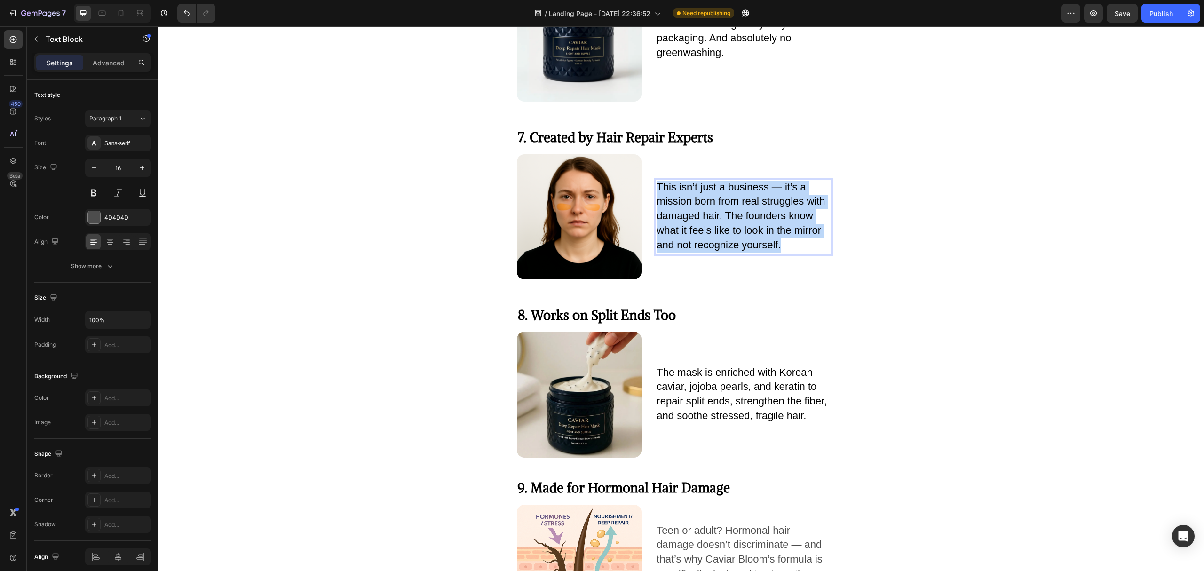
click at [688, 238] on p "This isn’t just a business — it’s a mission born from real struggles with damag…" at bounding box center [743, 217] width 173 height 72
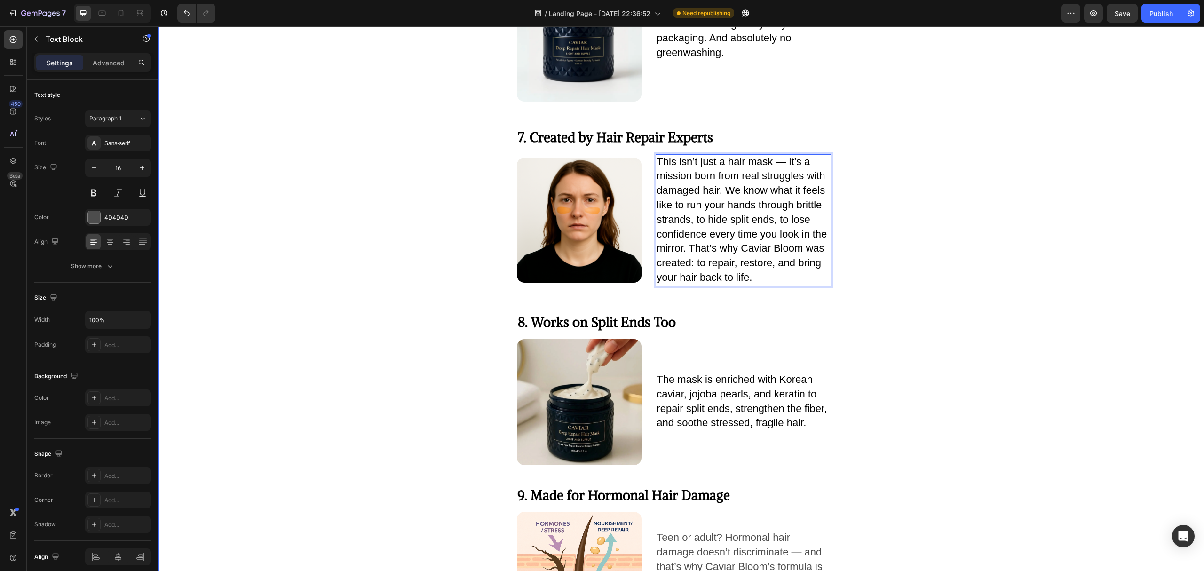
click at [878, 256] on div "Image Image 6. Cruelty-Free and Eco-Conscious Heading Image Row No animal testi…" at bounding box center [682, 377] width 1046 height 1065
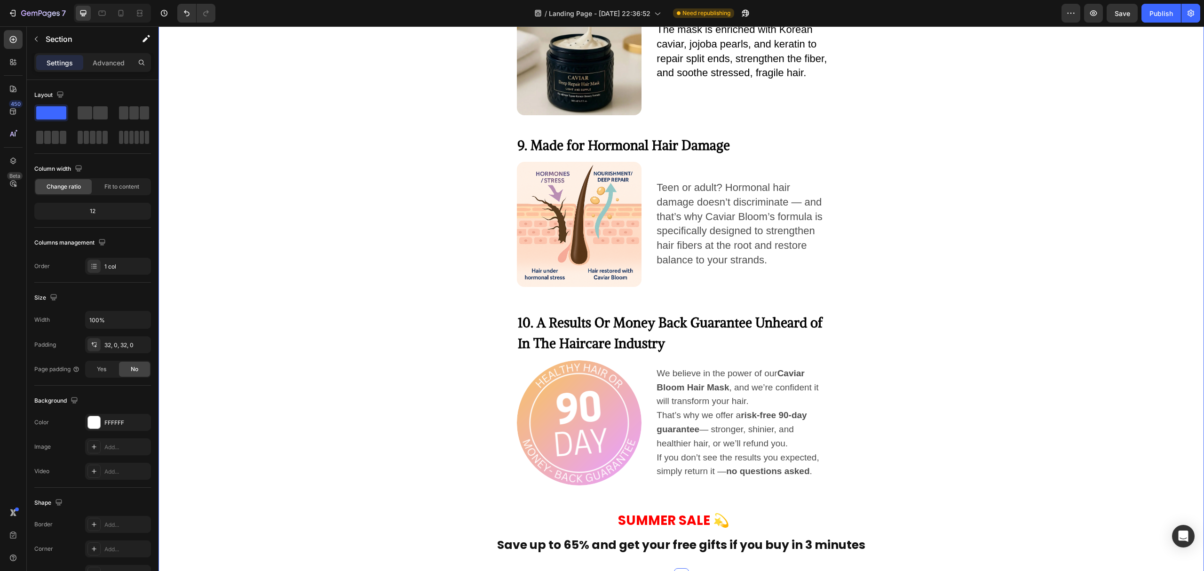
scroll to position [2420, 0]
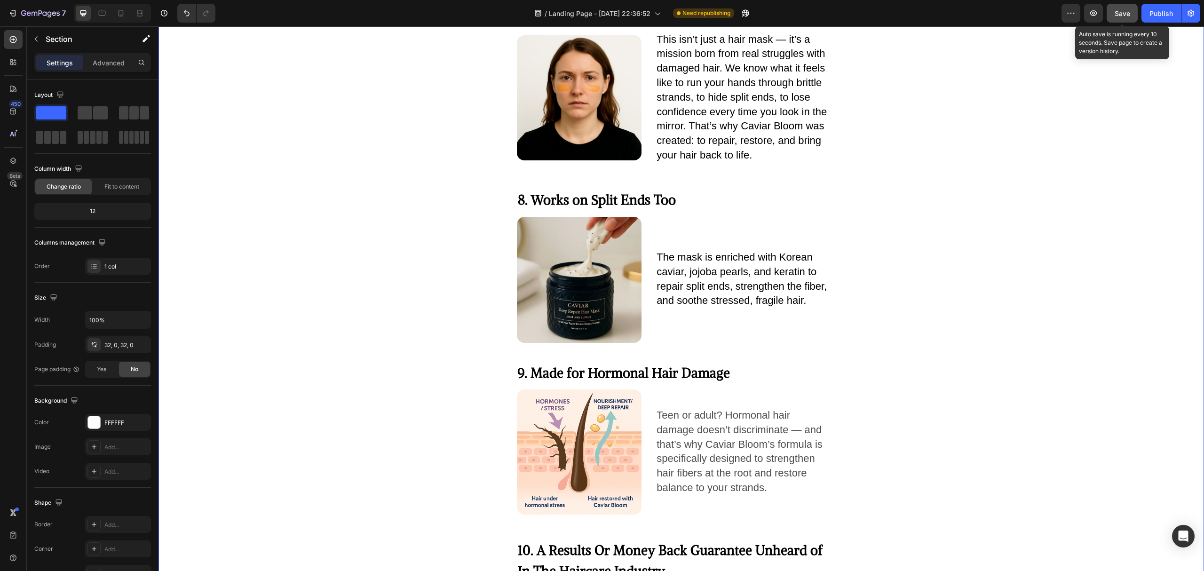
click at [1118, 17] on div "Save" at bounding box center [1123, 13] width 16 height 10
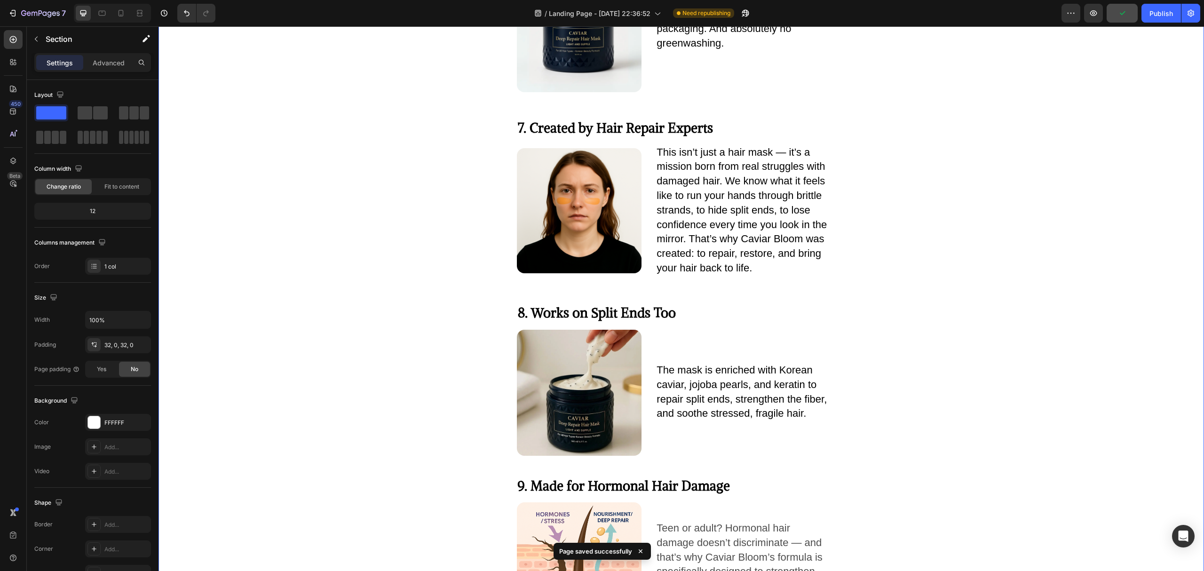
scroll to position [2306, 0]
click at [121, 16] on icon at bounding box center [121, 13] width 5 height 7
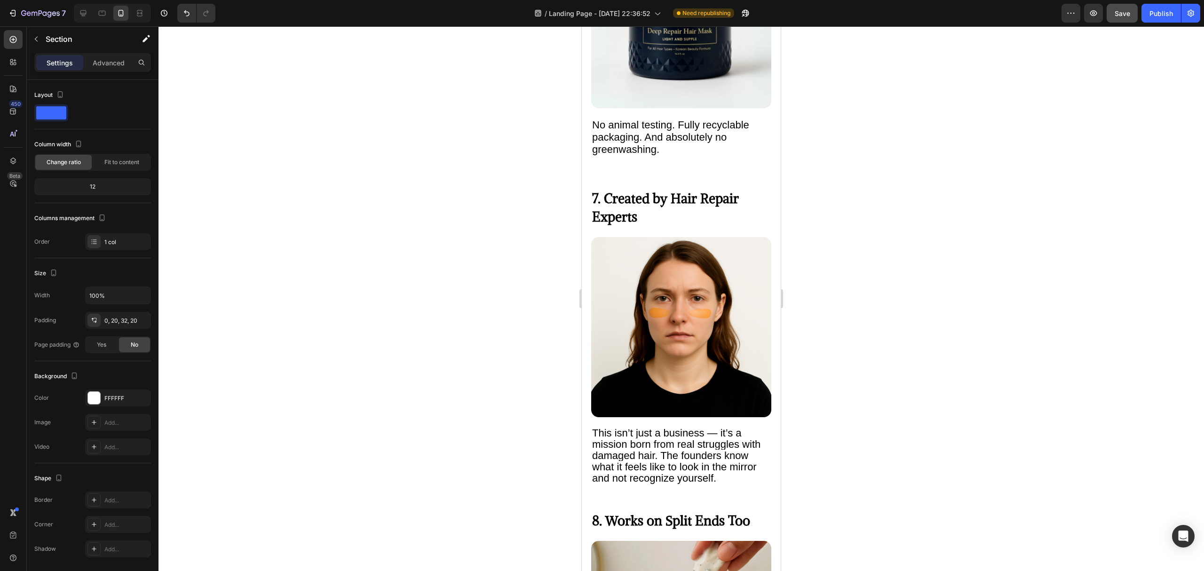
scroll to position [2938, 0]
click at [628, 190] on span "7. Created by Hair Repair Experts" at bounding box center [665, 207] width 147 height 35
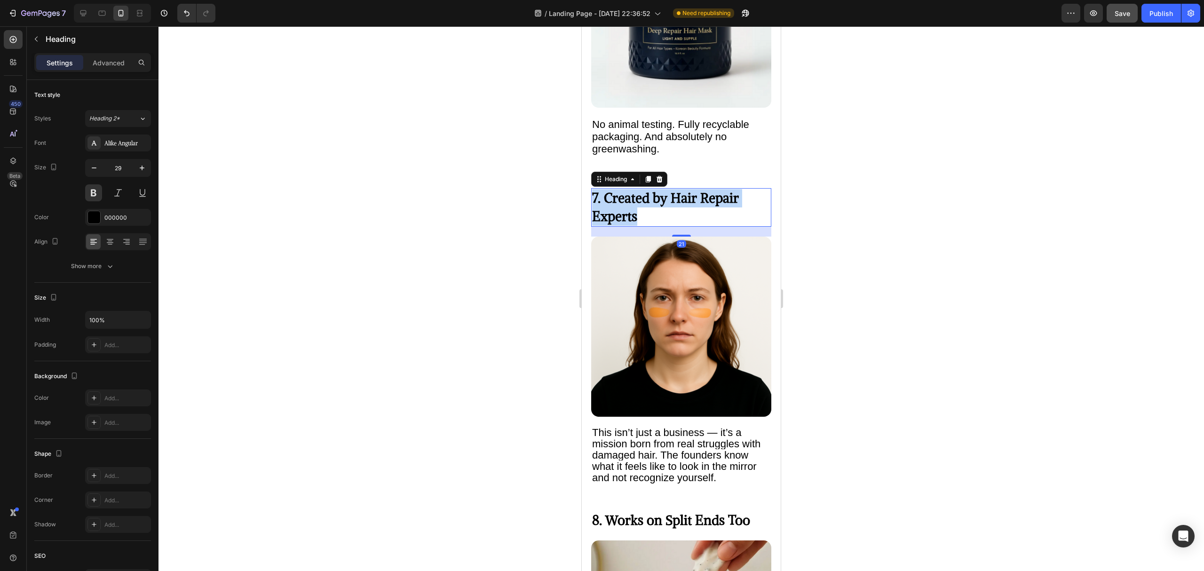
click at [628, 190] on span "7. Created by Hair Repair Experts" at bounding box center [665, 207] width 147 height 35
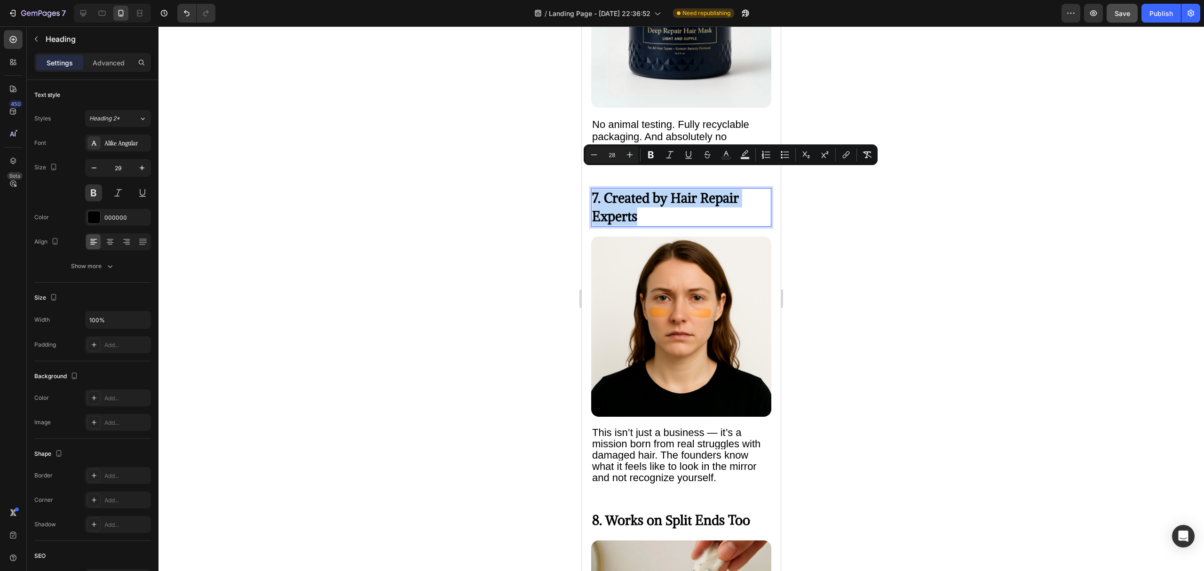
click at [657, 190] on span "7. Created by Hair Repair Experts" at bounding box center [665, 207] width 147 height 35
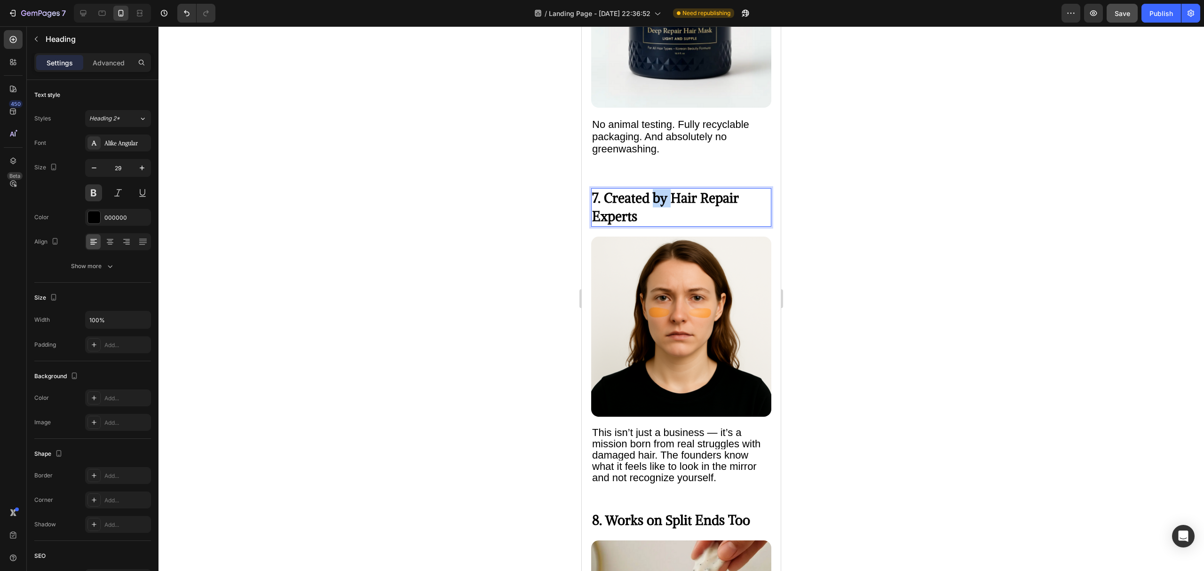
click at [657, 190] on span "7. Created by Hair Repair Experts" at bounding box center [665, 207] width 147 height 35
click at [635, 426] on span "This isn’t just a business — it’s a mission born from real struggles with damag…" at bounding box center [676, 454] width 168 height 57
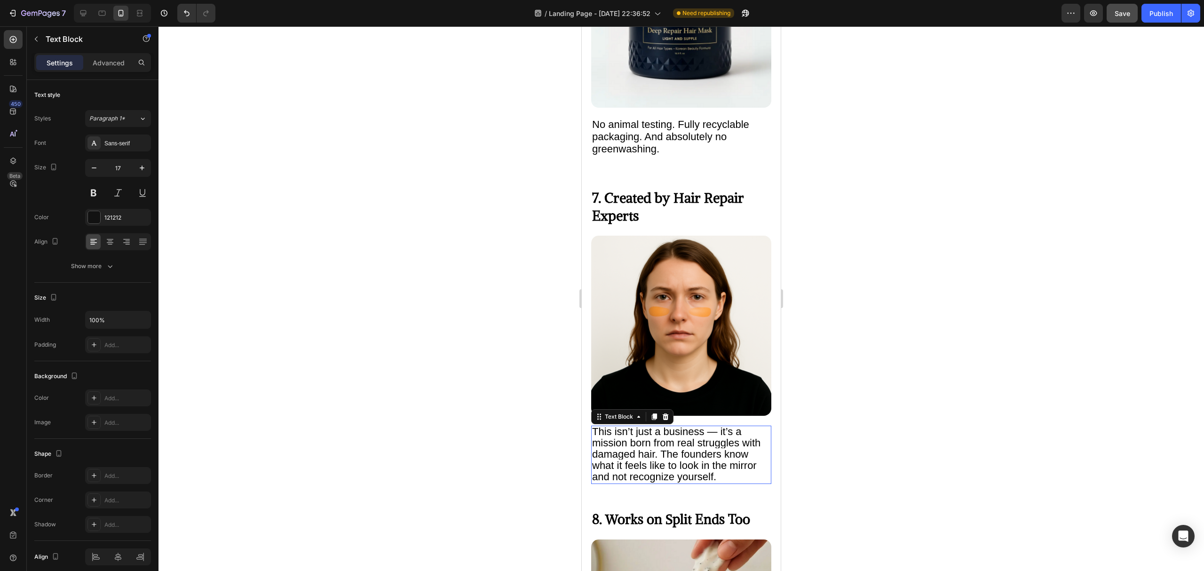
click at [635, 426] on span "This isn’t just a business — it’s a mission born from real struggles with damag…" at bounding box center [676, 454] width 168 height 57
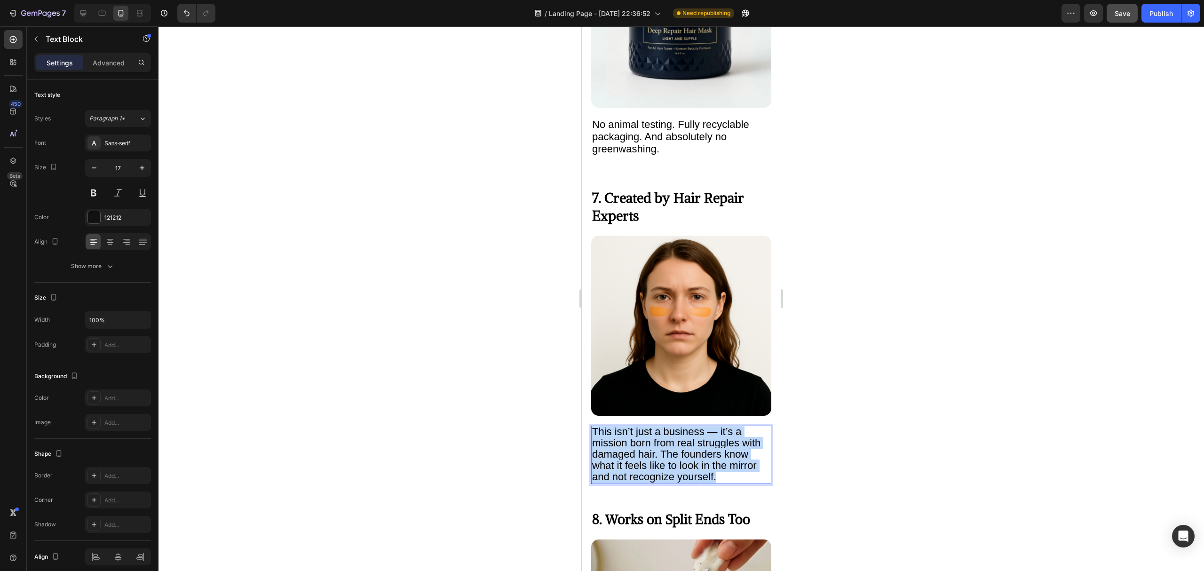
click at [635, 426] on span "This isn’t just a business — it’s a mission born from real struggles with damag…" at bounding box center [676, 454] width 168 height 57
click at [653, 426] on span "This isn’t just a business — it’s a mission born from real struggles with damag…" at bounding box center [676, 454] width 168 height 57
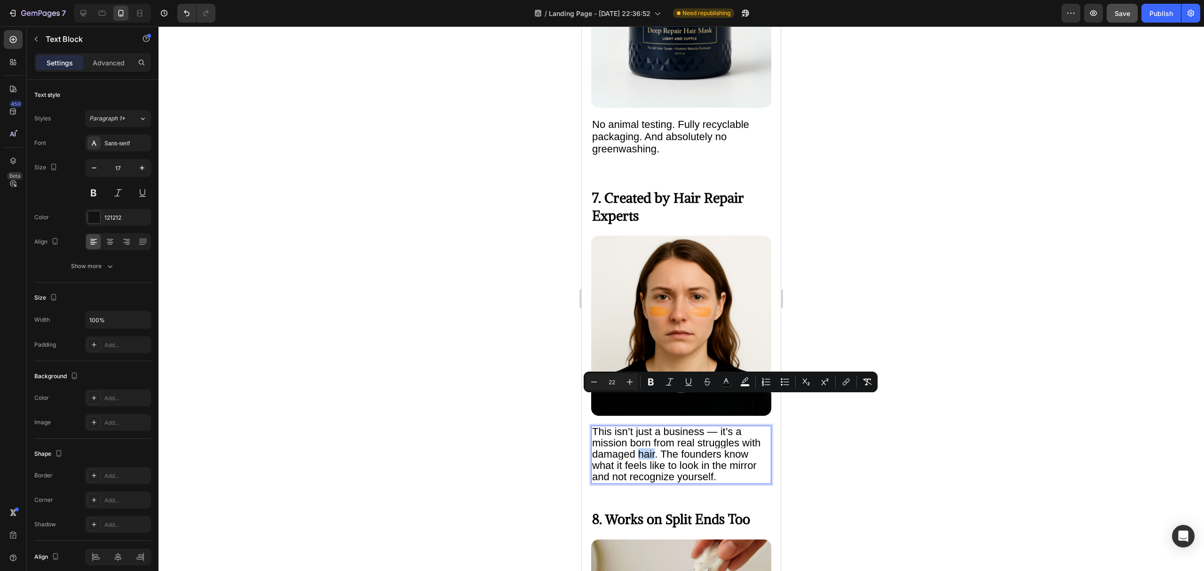
click at [653, 426] on span "This isn’t just a business — it’s a mission born from real struggles with damag…" at bounding box center [676, 454] width 168 height 57
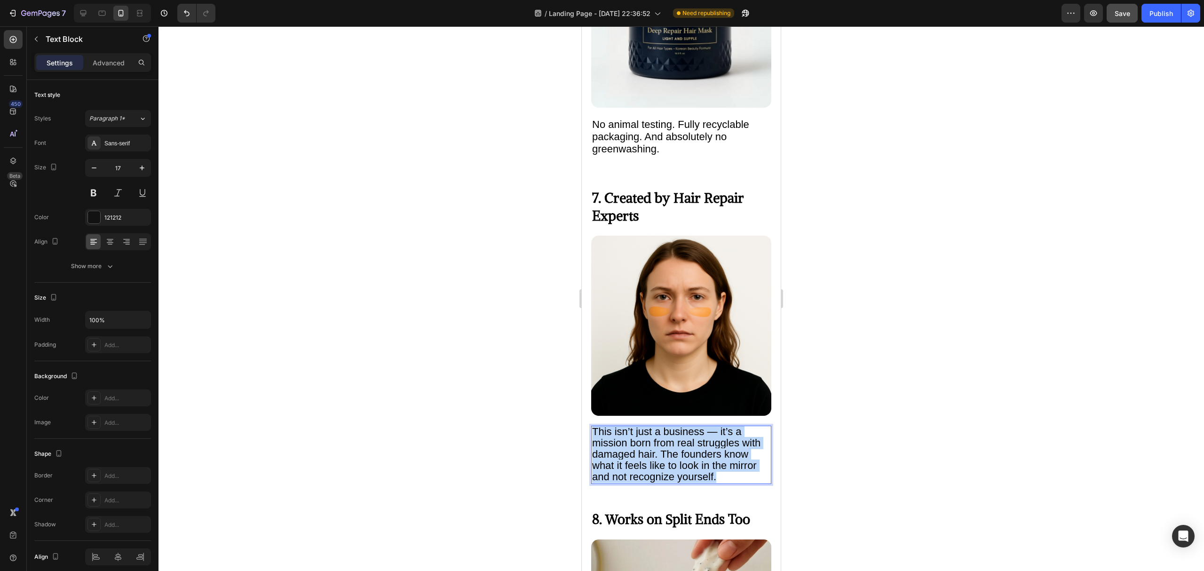
click at [653, 426] on span "This isn’t just a business — it’s a mission born from real struggles with damag…" at bounding box center [676, 454] width 168 height 57
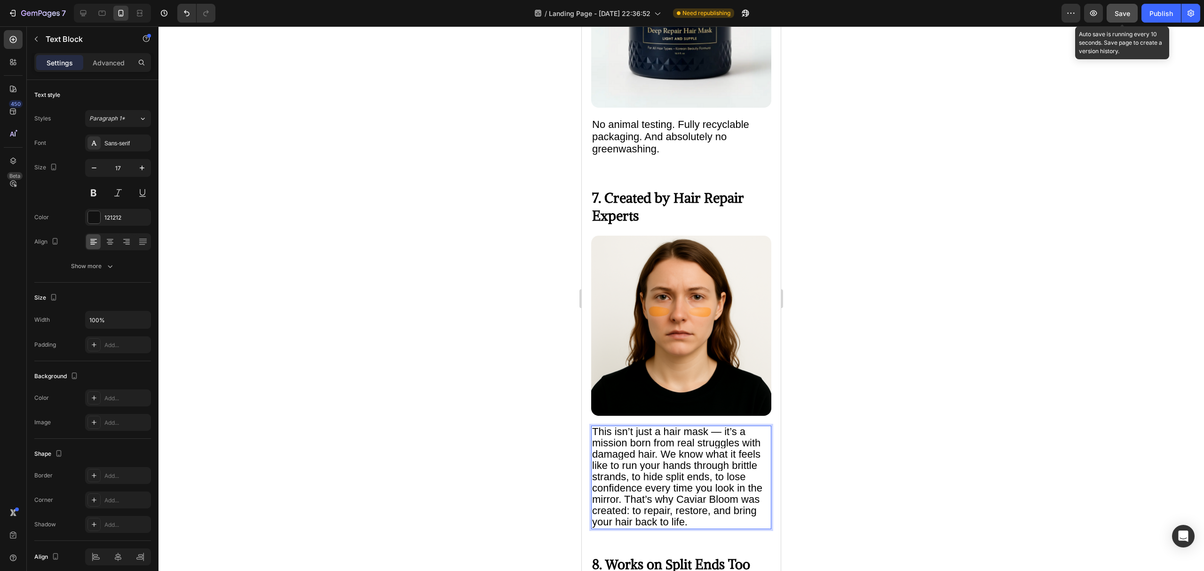
click at [1123, 8] on button "Save" at bounding box center [1122, 13] width 31 height 19
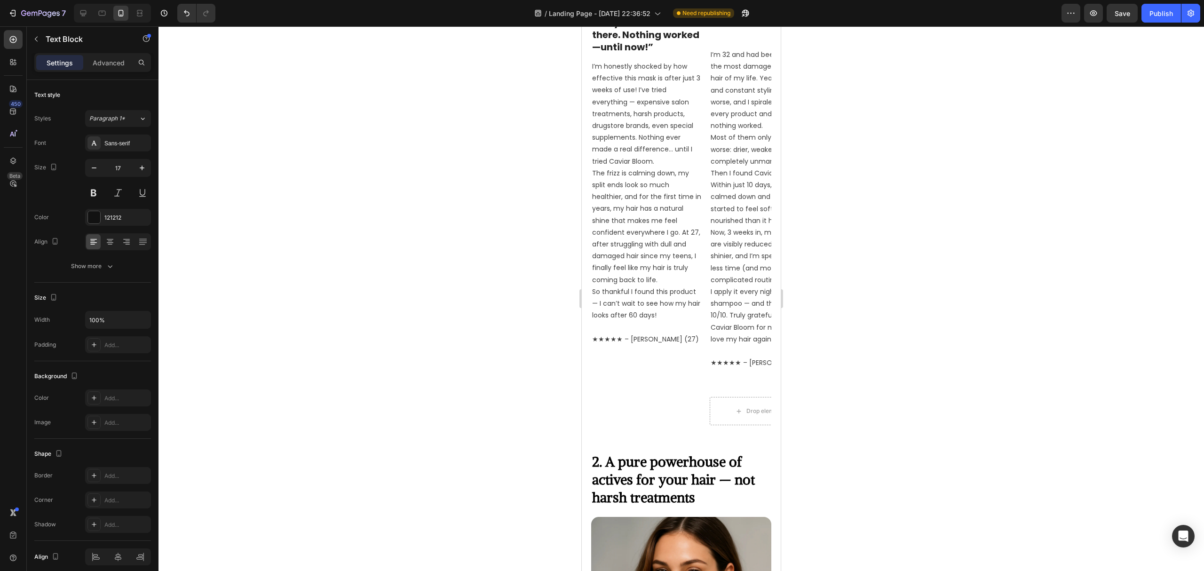
scroll to position [0, 0]
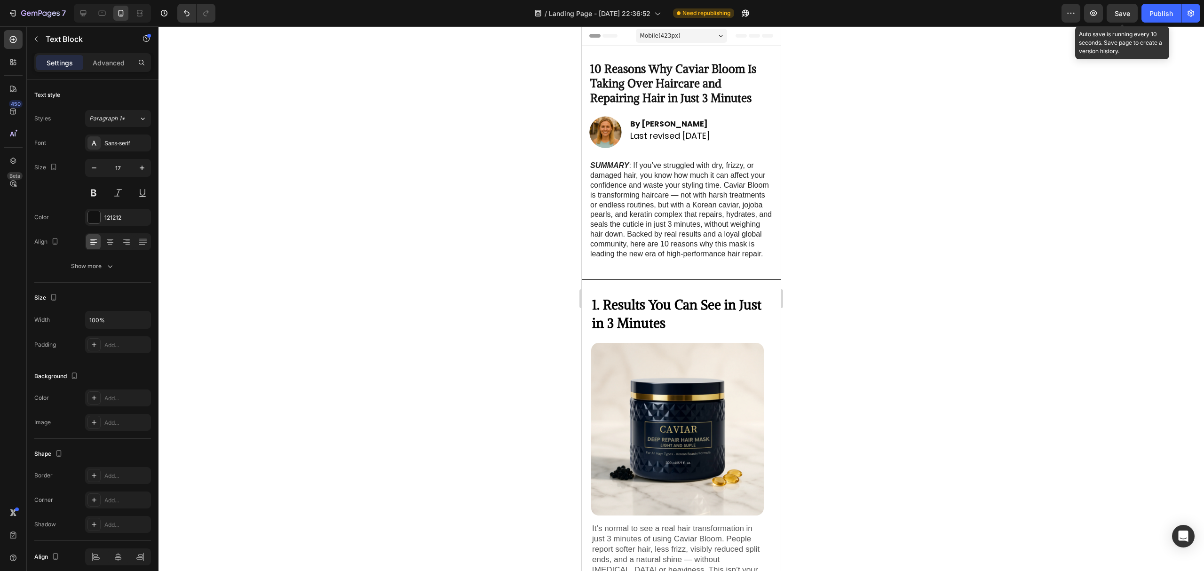
click at [1115, 14] on span "Save" at bounding box center [1123, 13] width 16 height 8
click at [1121, 9] on span "Save" at bounding box center [1123, 13] width 16 height 8
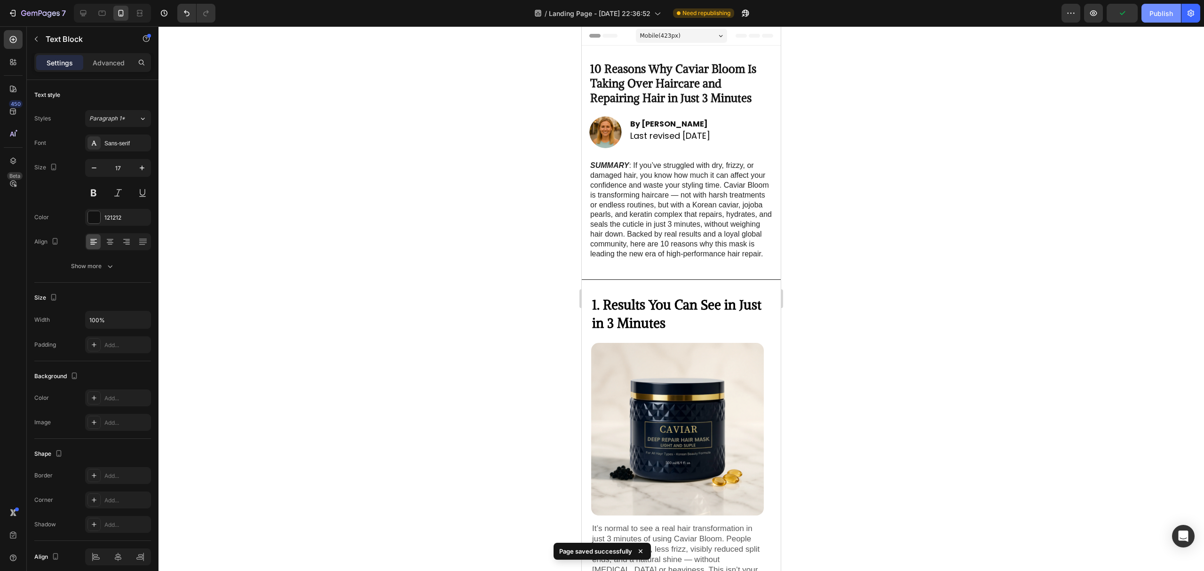
click at [1150, 12] on div "Publish" at bounding box center [1162, 13] width 24 height 10
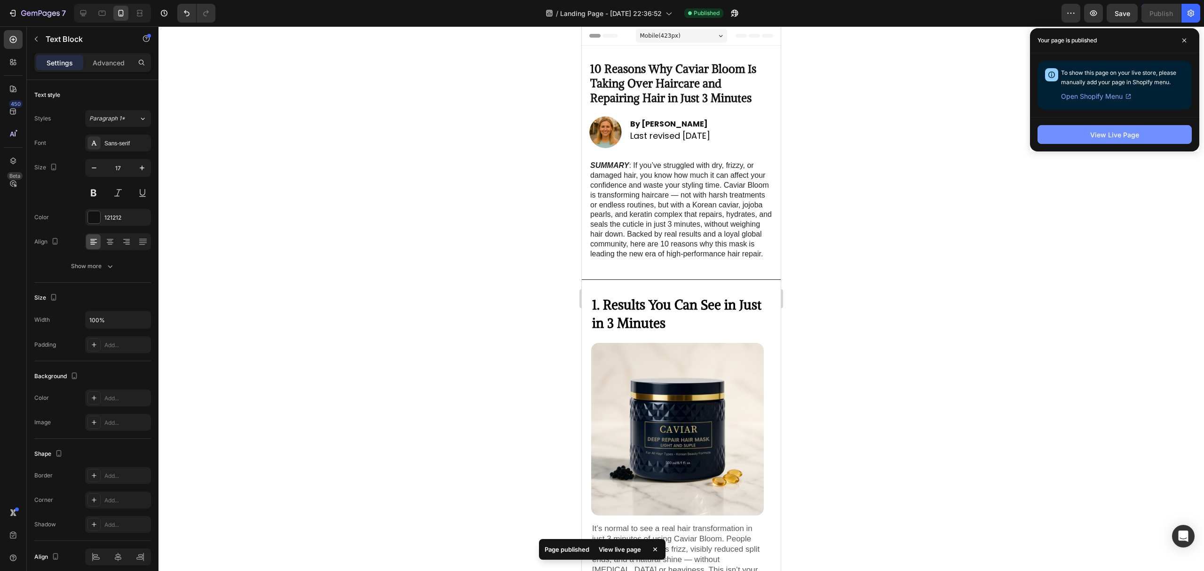
click at [1102, 139] on div "View Live Page" at bounding box center [1114, 135] width 49 height 10
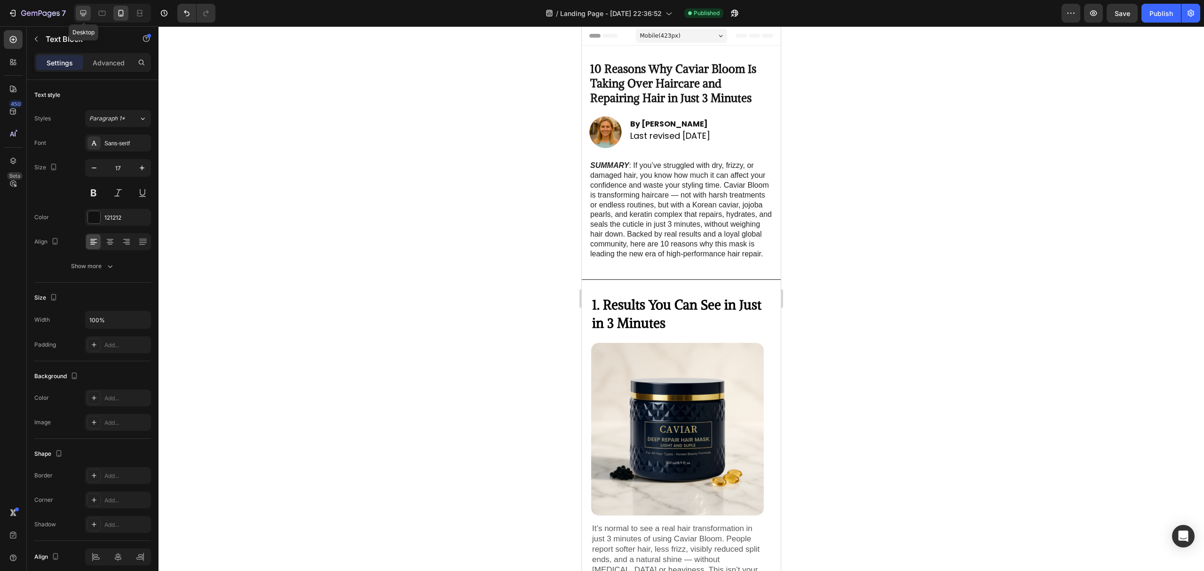
click at [83, 14] on icon at bounding box center [83, 12] width 9 height 9
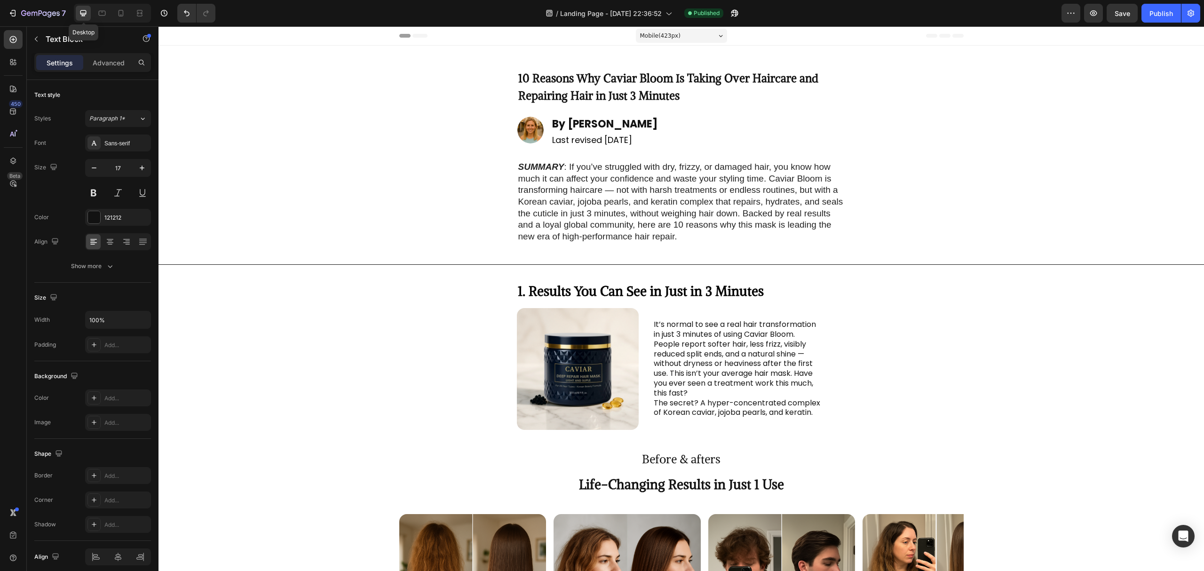
type input "16"
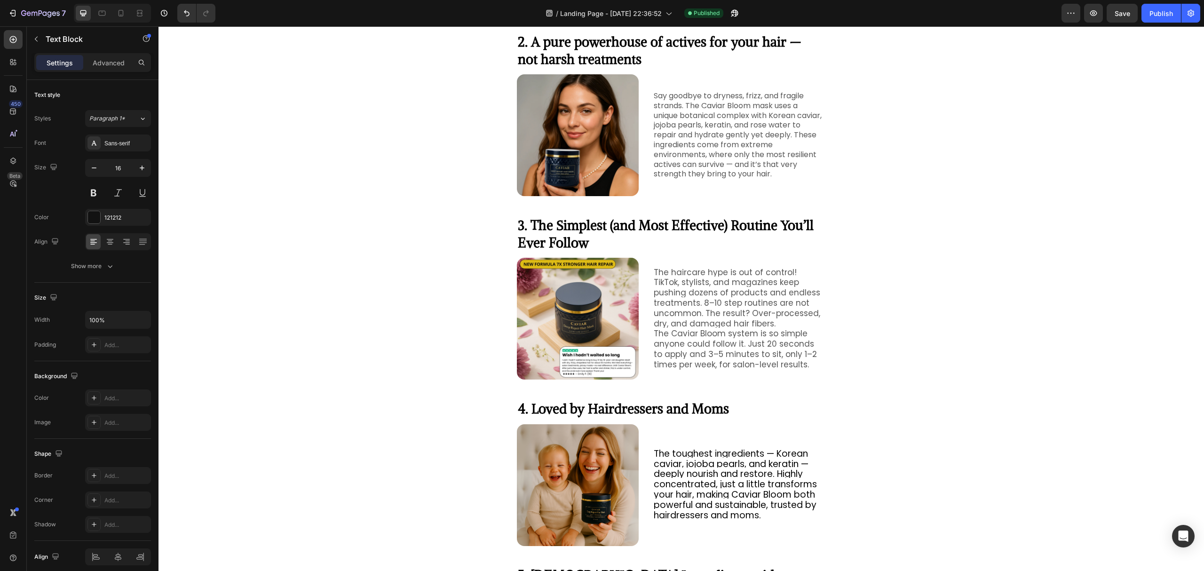
scroll to position [1088, 0]
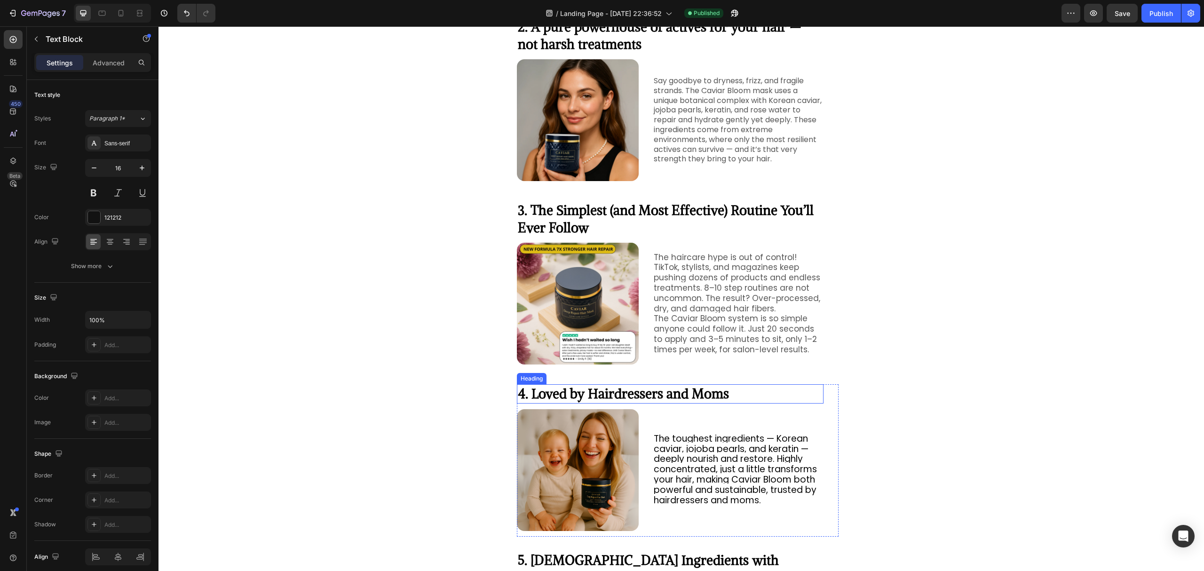
click at [632, 394] on span "4. Loved by Hairdressers and Moms" at bounding box center [623, 393] width 211 height 17
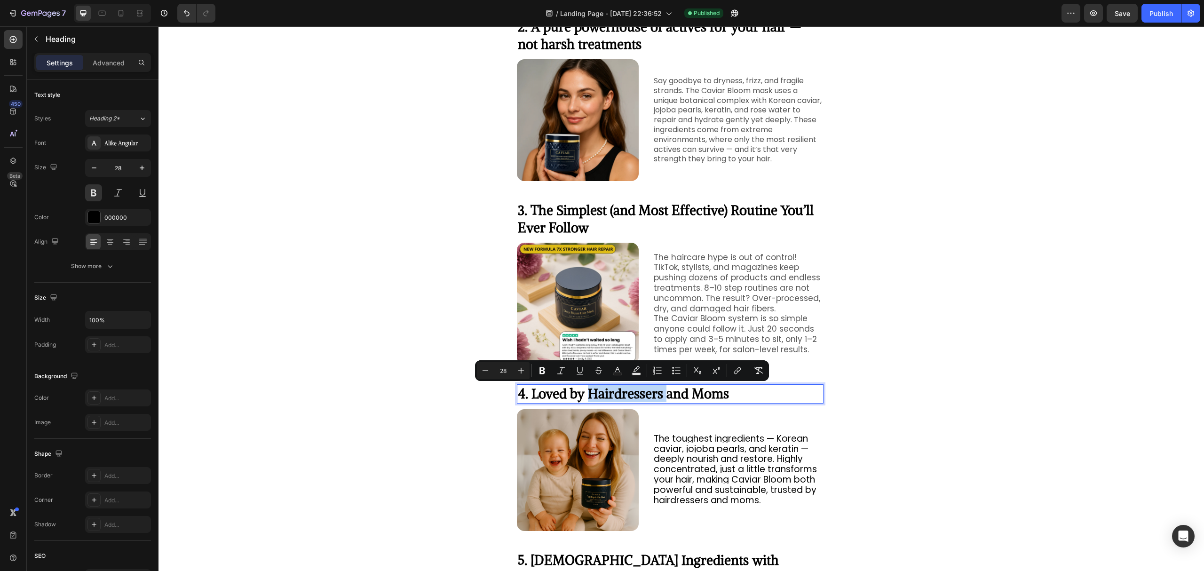
click at [623, 395] on span "4. Loved by Hairdressers and Moms" at bounding box center [623, 393] width 211 height 17
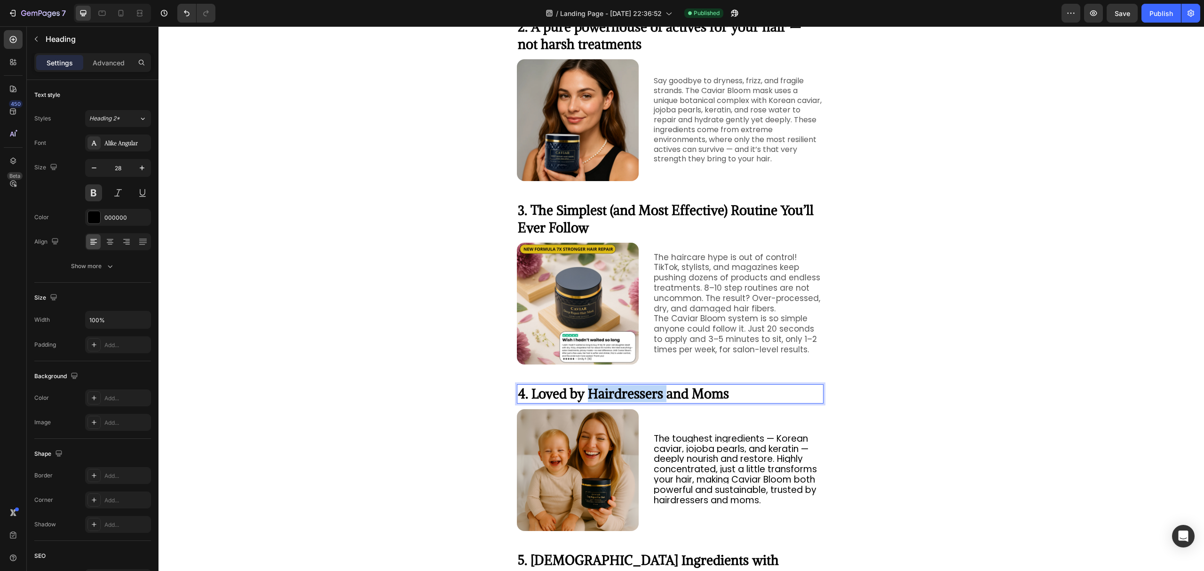
click at [623, 395] on span "4. Loved by Hairdressers and Moms" at bounding box center [623, 393] width 211 height 17
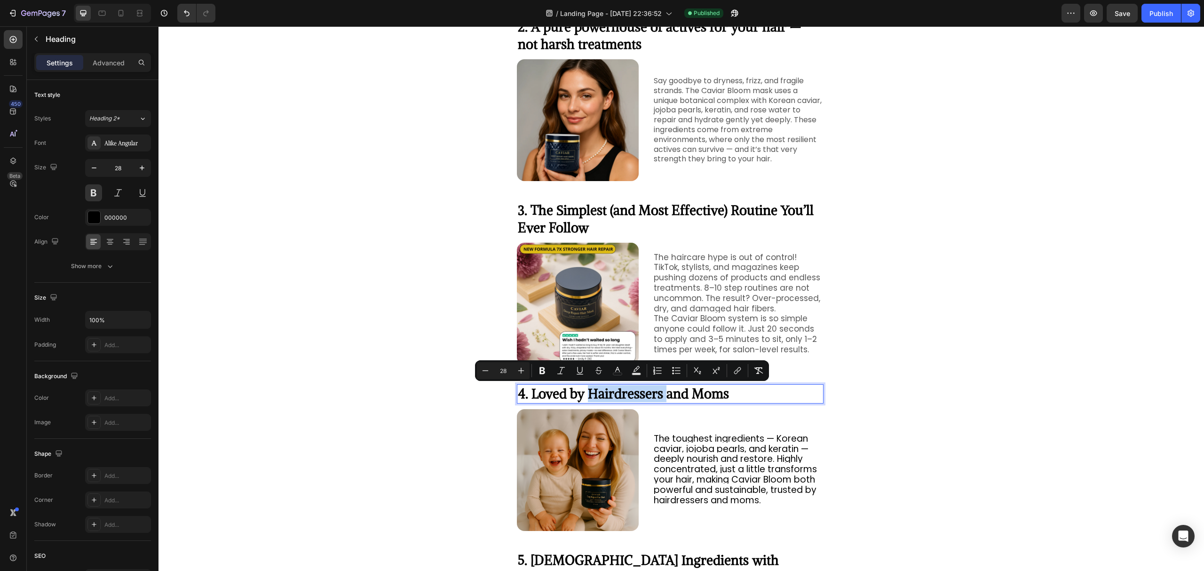
click at [631, 394] on span "4. Loved by Hairdressers and Moms" at bounding box center [623, 393] width 211 height 17
drag, startPoint x: 659, startPoint y: 392, endPoint x: 610, endPoint y: 394, distance: 49.4
click at [610, 394] on span "4. Loved by Hairdressers and Moms" at bounding box center [623, 393] width 211 height 17
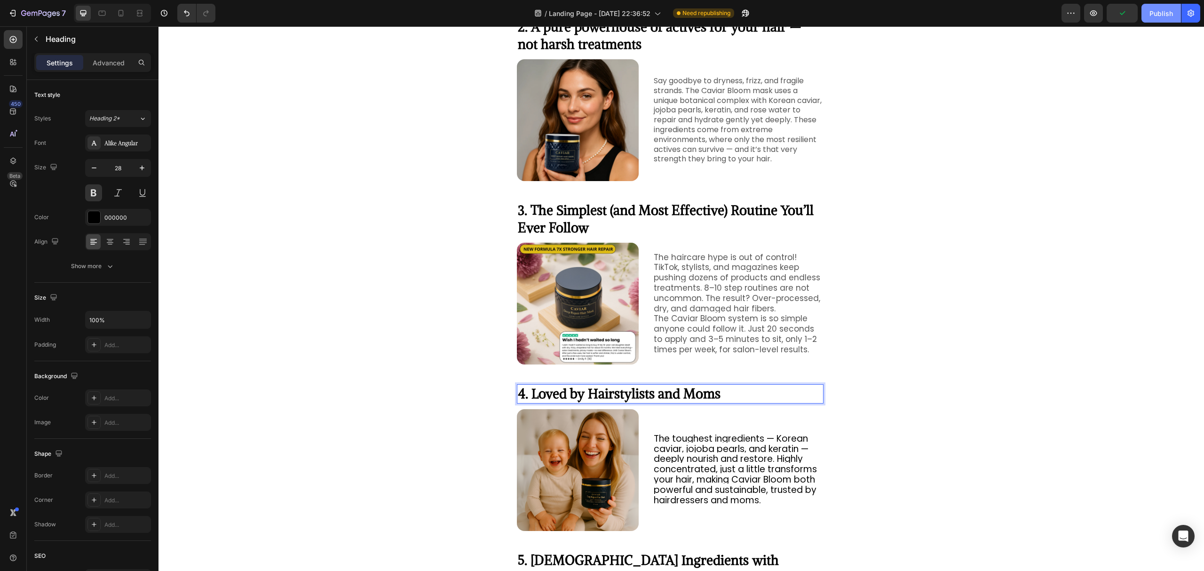
click at [1152, 10] on div "Publish" at bounding box center [1162, 13] width 24 height 10
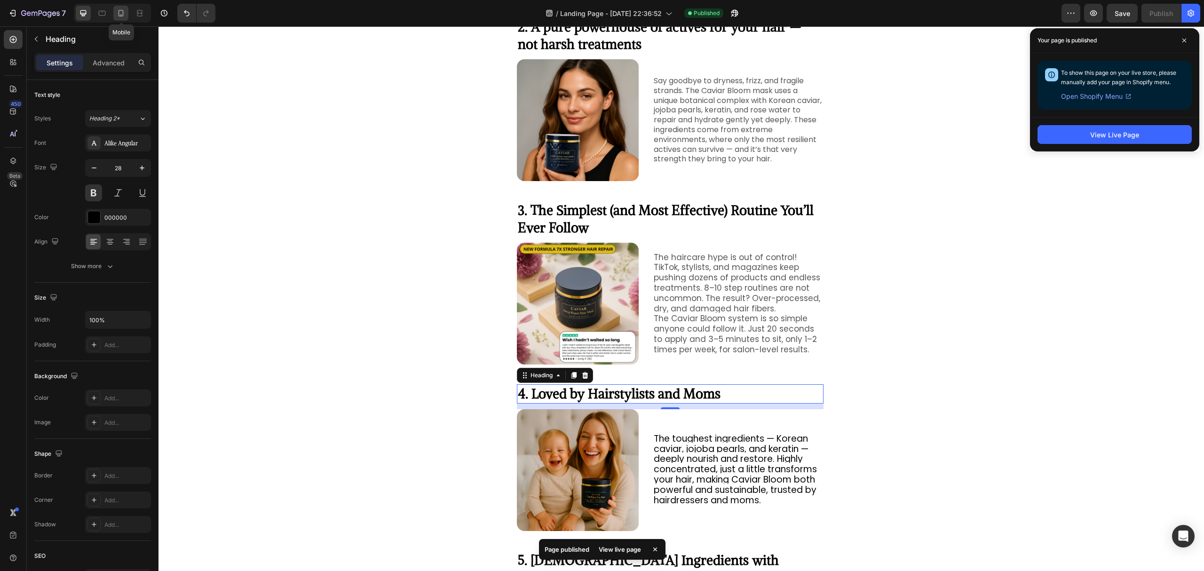
click at [122, 12] on icon at bounding box center [120, 12] width 9 height 9
type input "29"
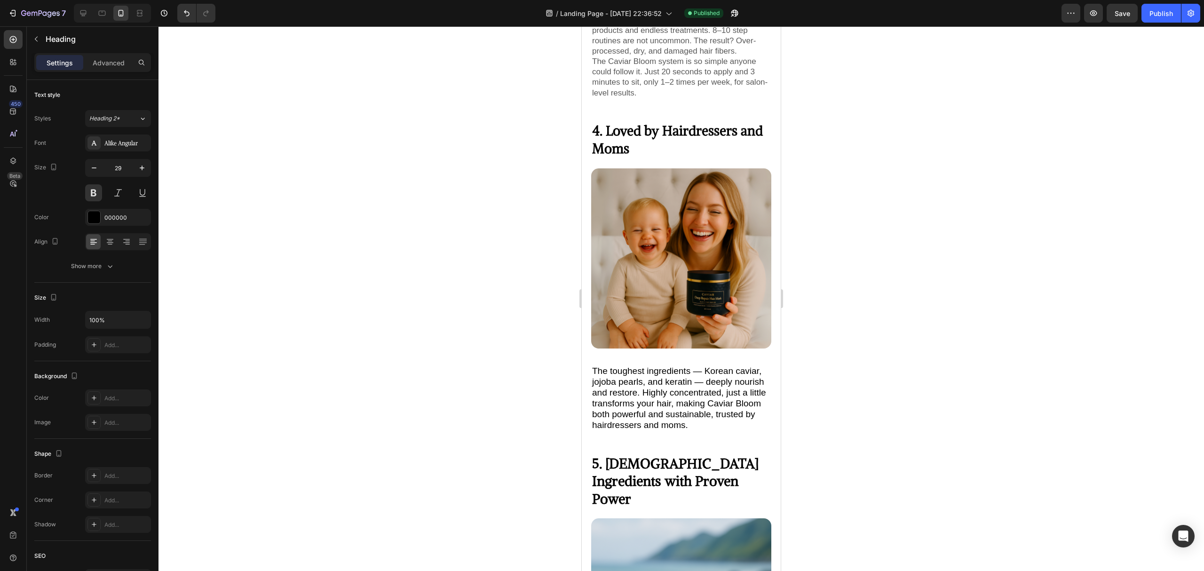
scroll to position [1144, 0]
click at [706, 123] on span "4. Loved by Hairdressers and Moms" at bounding box center [677, 140] width 171 height 35
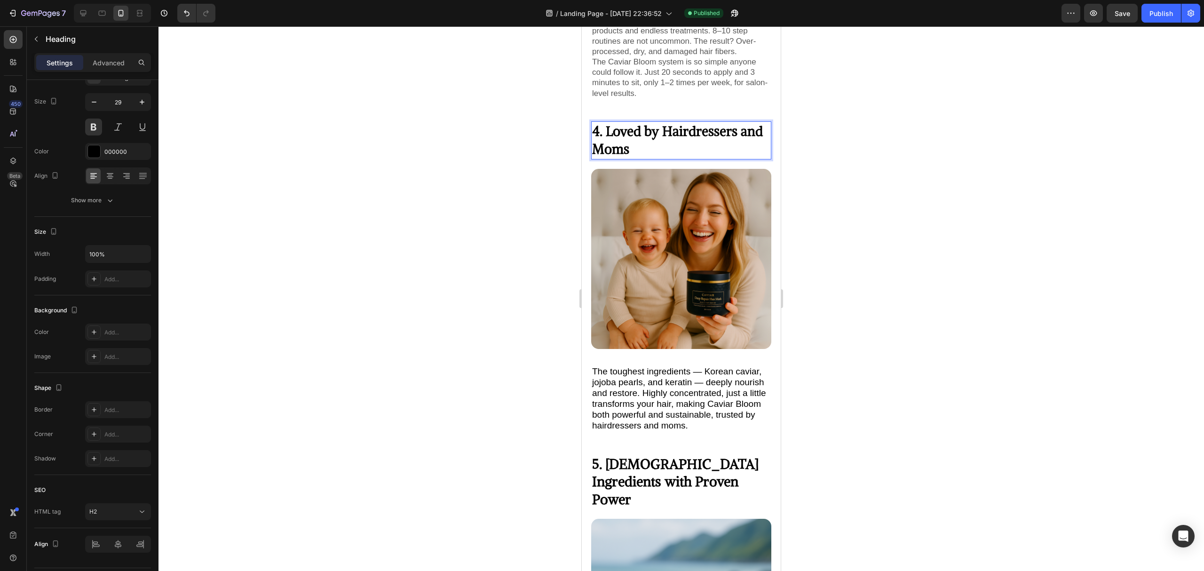
click at [738, 123] on span "4. Loved by Hairdressers and Moms" at bounding box center [677, 140] width 171 height 35
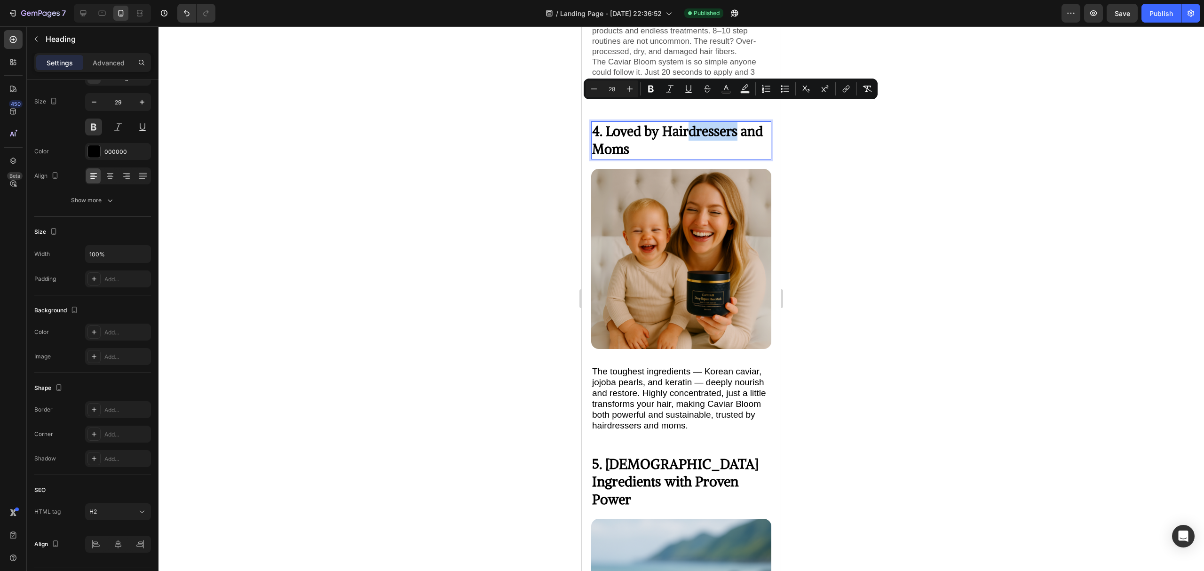
drag, startPoint x: 738, startPoint y: 112, endPoint x: 691, endPoint y: 113, distance: 46.6
click at [691, 123] on span "4. Loved by Hairdressers and Moms" at bounding box center [677, 140] width 171 height 35
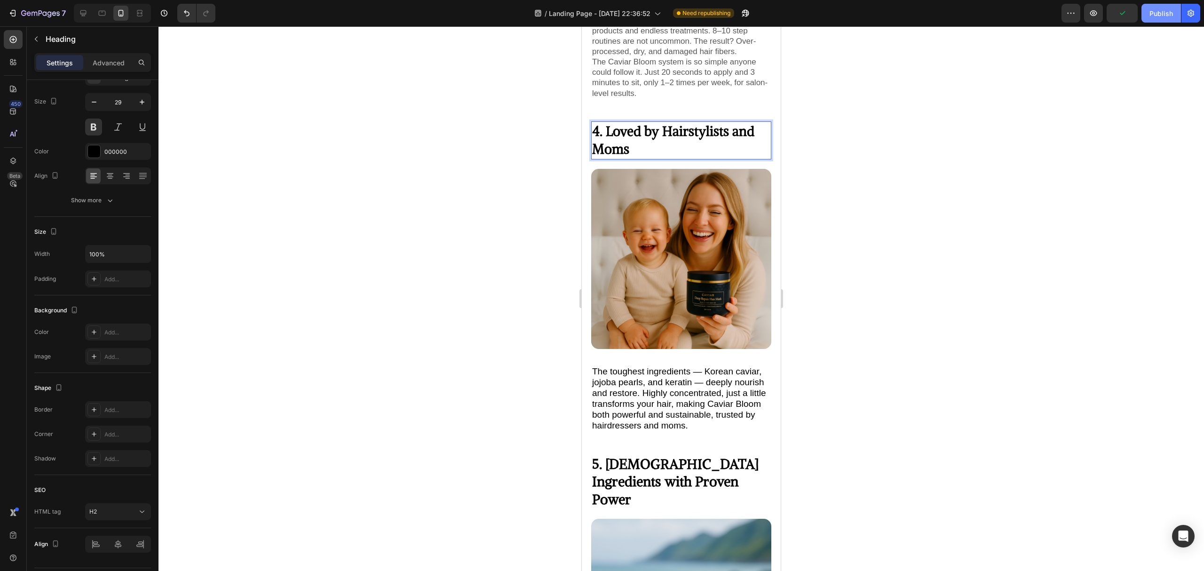
click at [1154, 10] on div "Publish" at bounding box center [1162, 13] width 24 height 10
click at [1126, 16] on span "Save" at bounding box center [1123, 13] width 16 height 8
click at [1126, 11] on span "Save" at bounding box center [1123, 13] width 16 height 8
click at [1119, 17] on div "Save" at bounding box center [1123, 13] width 16 height 10
click at [83, 9] on icon at bounding box center [83, 12] width 9 height 9
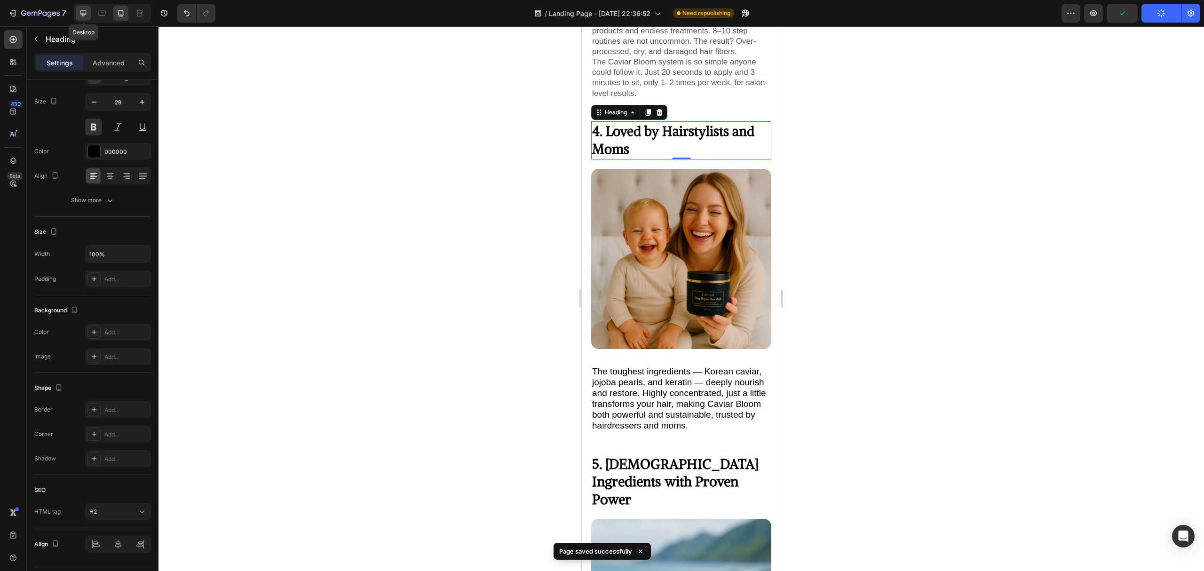
type input "33"
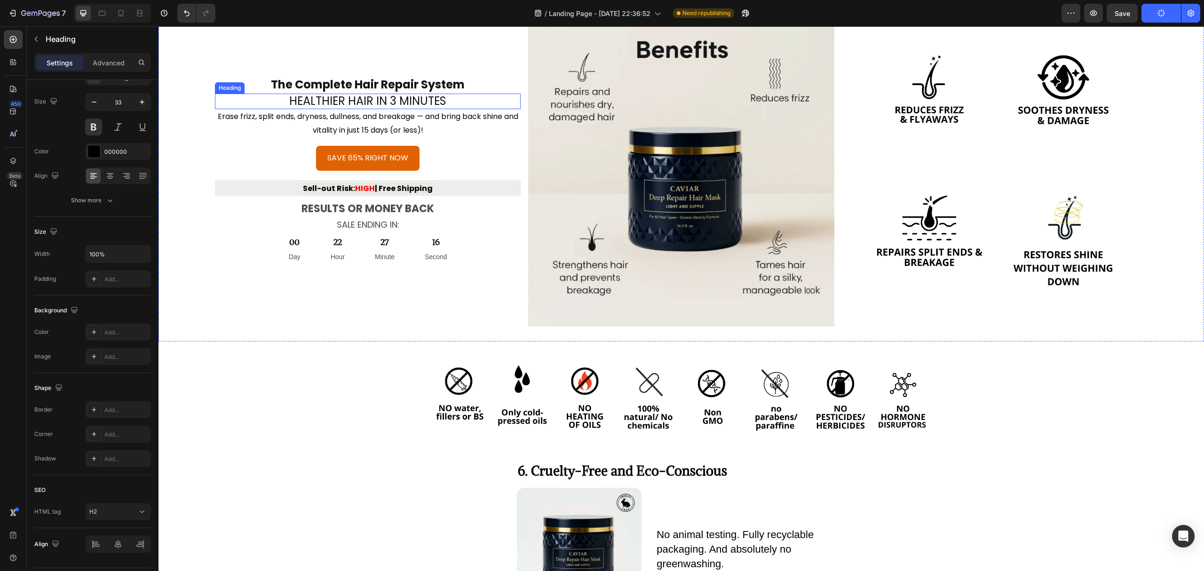
scroll to position [1889, 0]
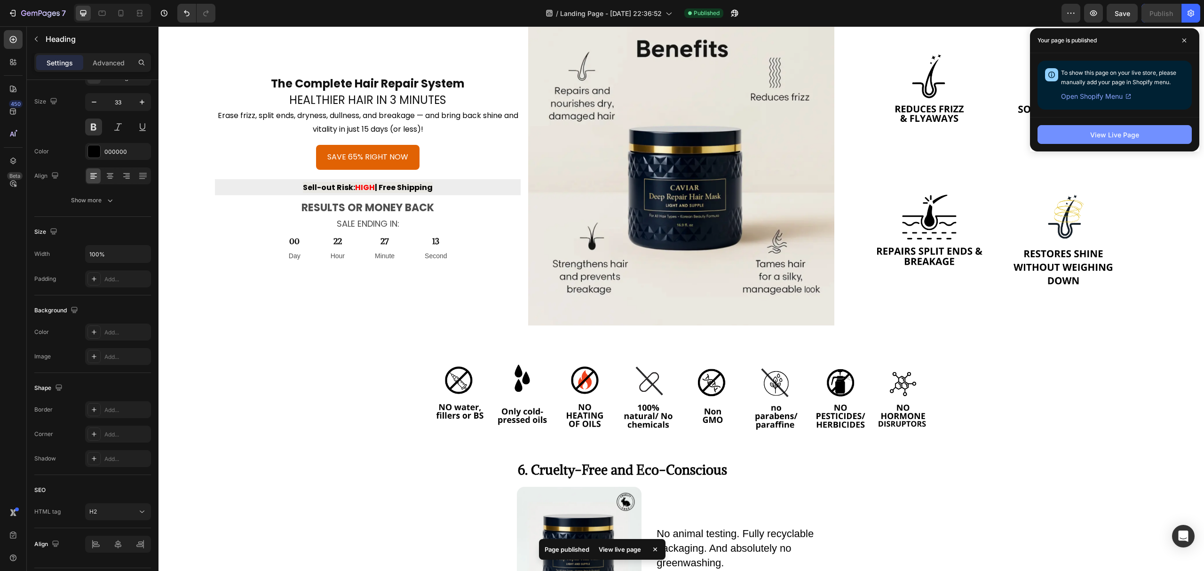
click at [1098, 134] on div "View Live Page" at bounding box center [1114, 135] width 49 height 10
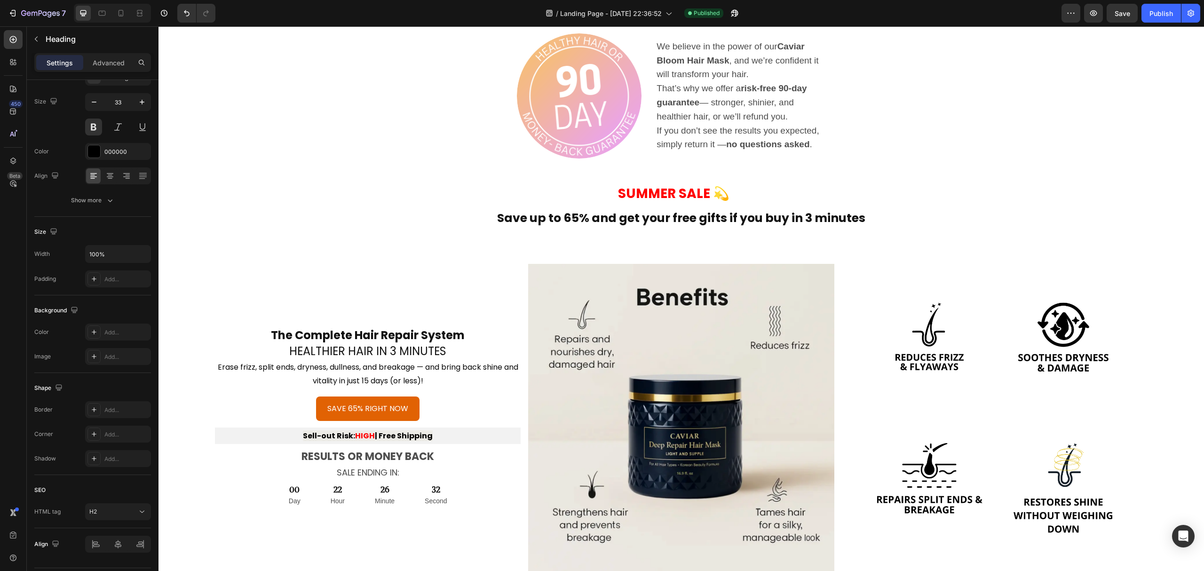
scroll to position [3197, 0]
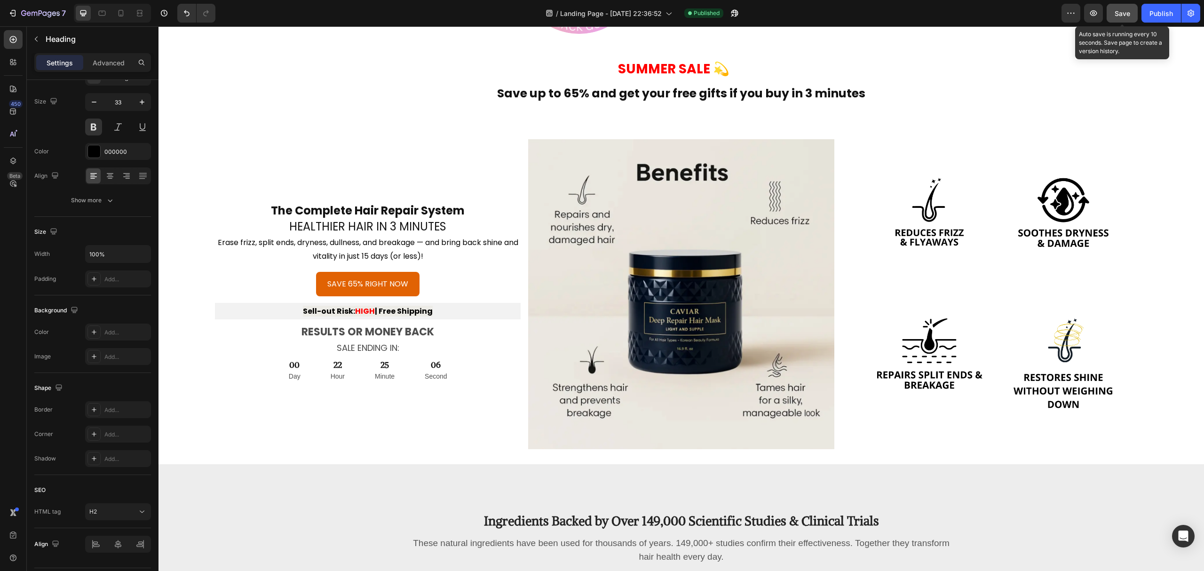
click at [1116, 13] on span "Save" at bounding box center [1123, 13] width 16 height 8
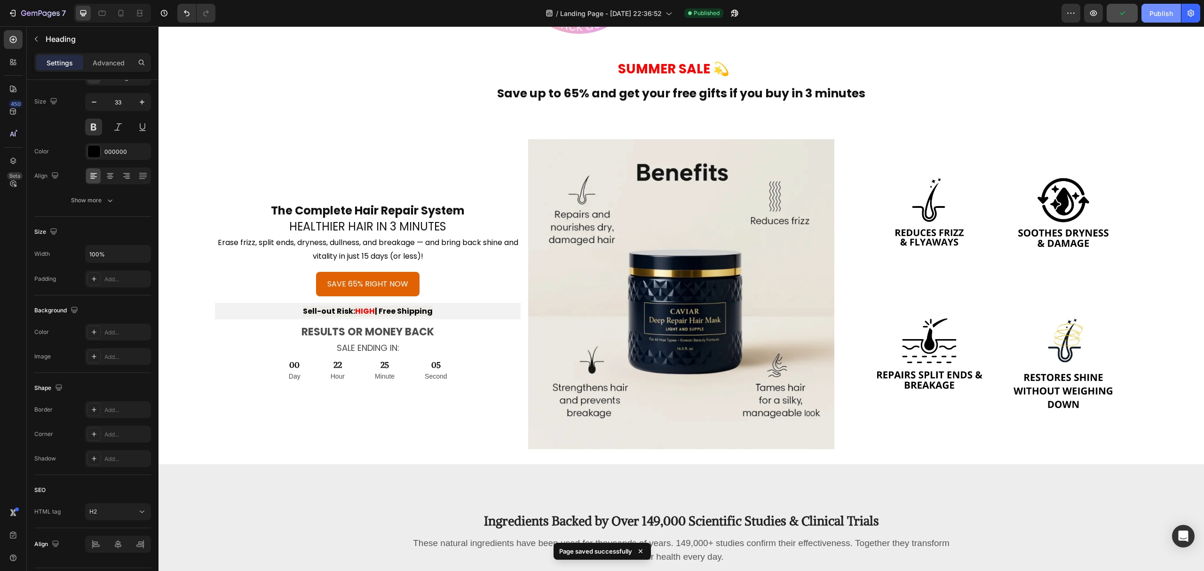
click at [1151, 12] on div "Publish" at bounding box center [1162, 13] width 24 height 10
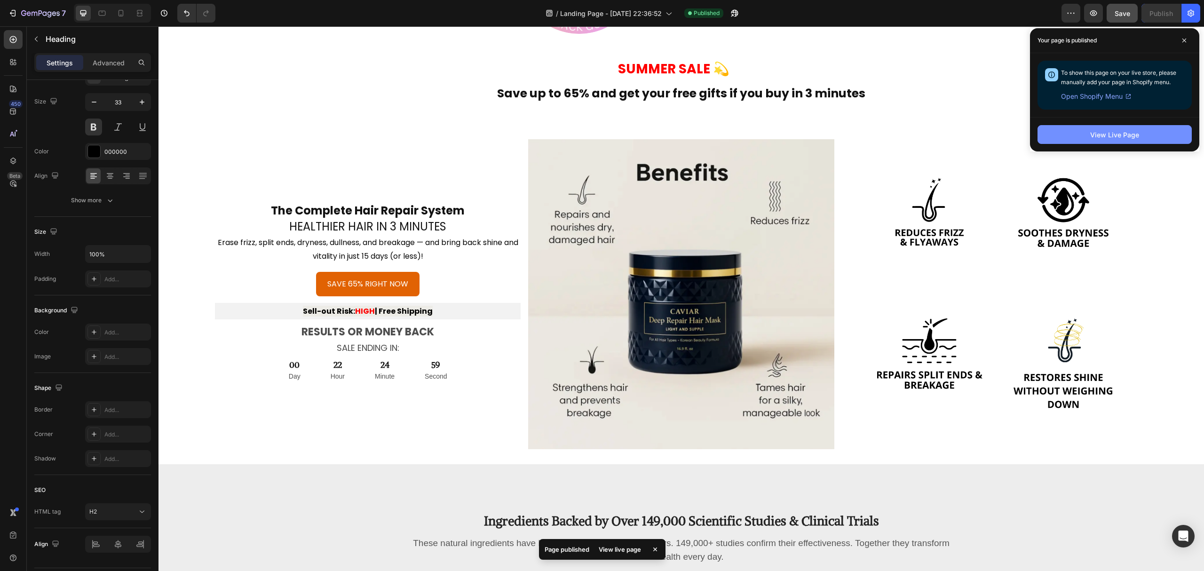
click at [1107, 140] on button "View Live Page" at bounding box center [1115, 134] width 154 height 19
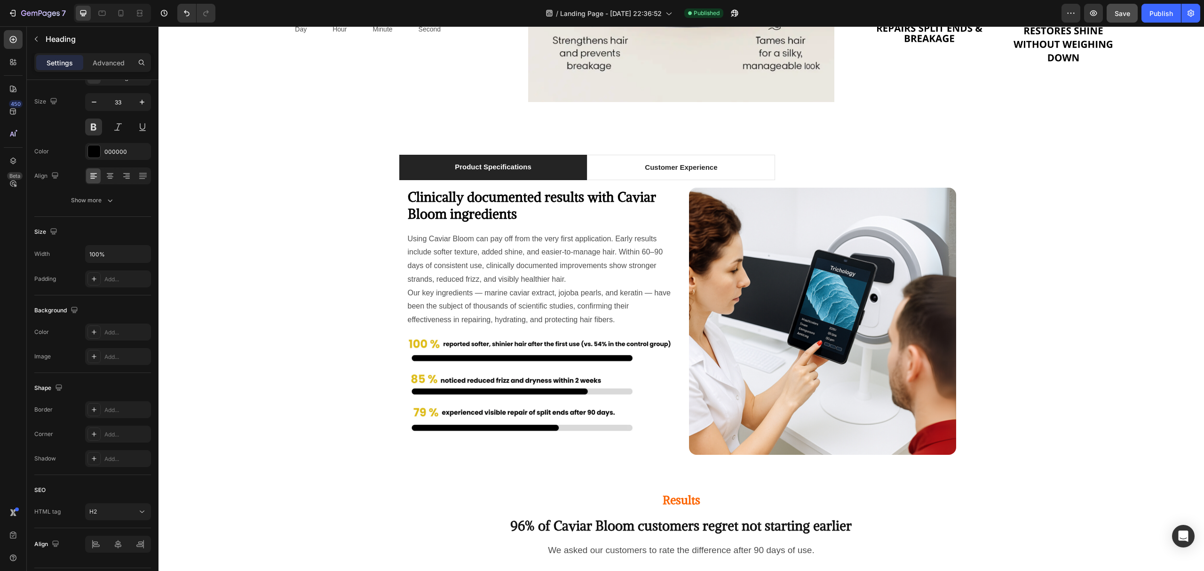
scroll to position [4872, 0]
click at [649, 166] on span "Customer Experience" at bounding box center [681, 167] width 72 height 8
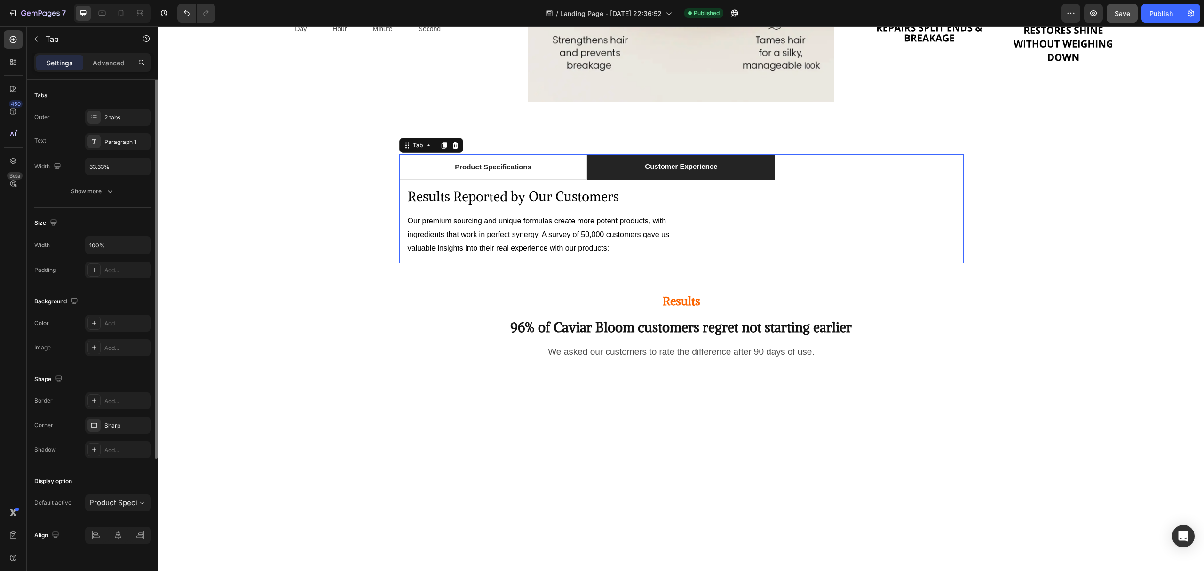
scroll to position [0, 0]
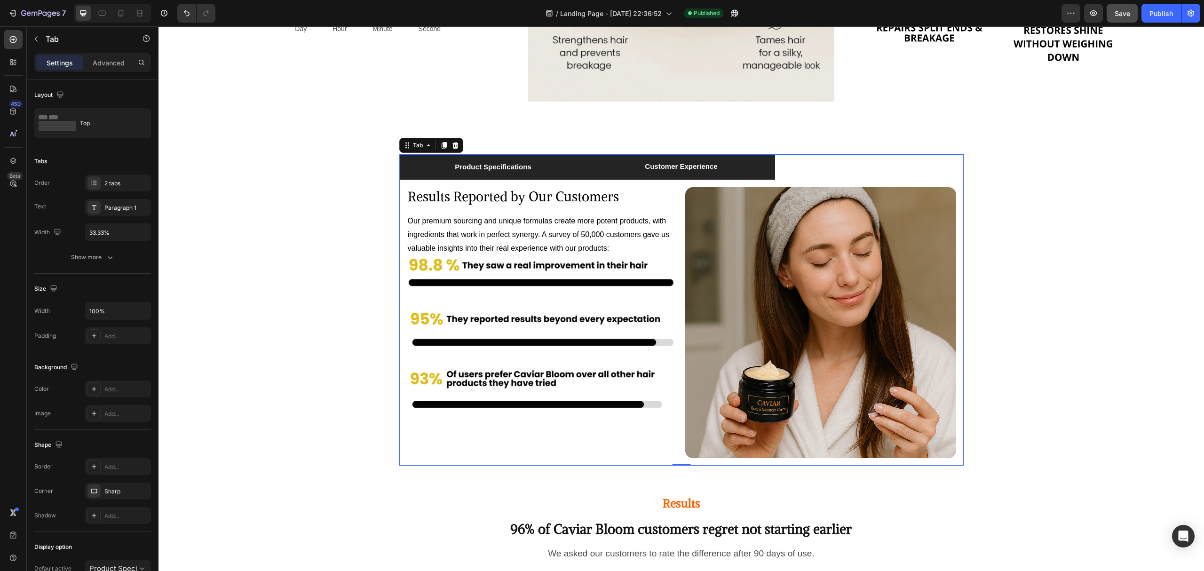
click at [478, 163] on span "Product Specifications" at bounding box center [493, 167] width 77 height 8
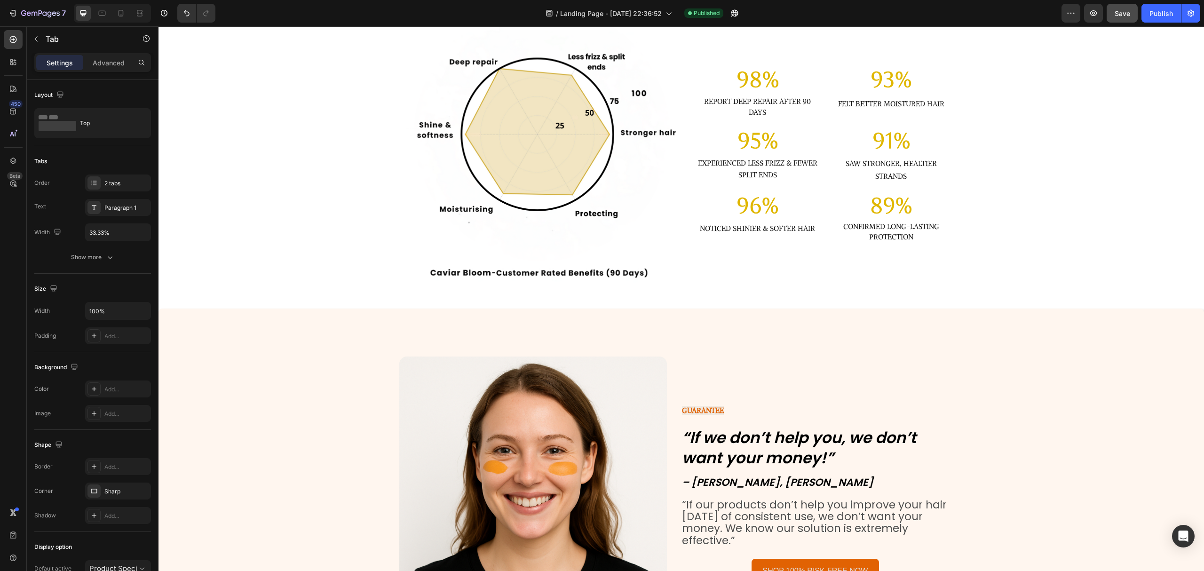
scroll to position [5630, 0]
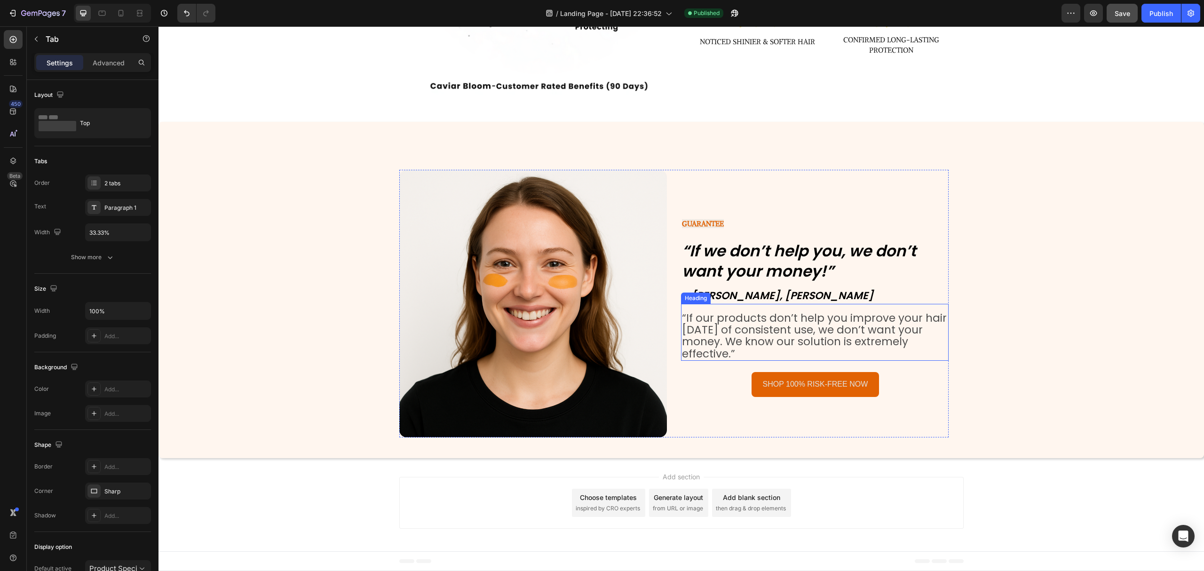
click at [744, 340] on h2 "“If our products don’t help you improve your hair [DATE] of consistent use, we …" at bounding box center [815, 335] width 268 height 49
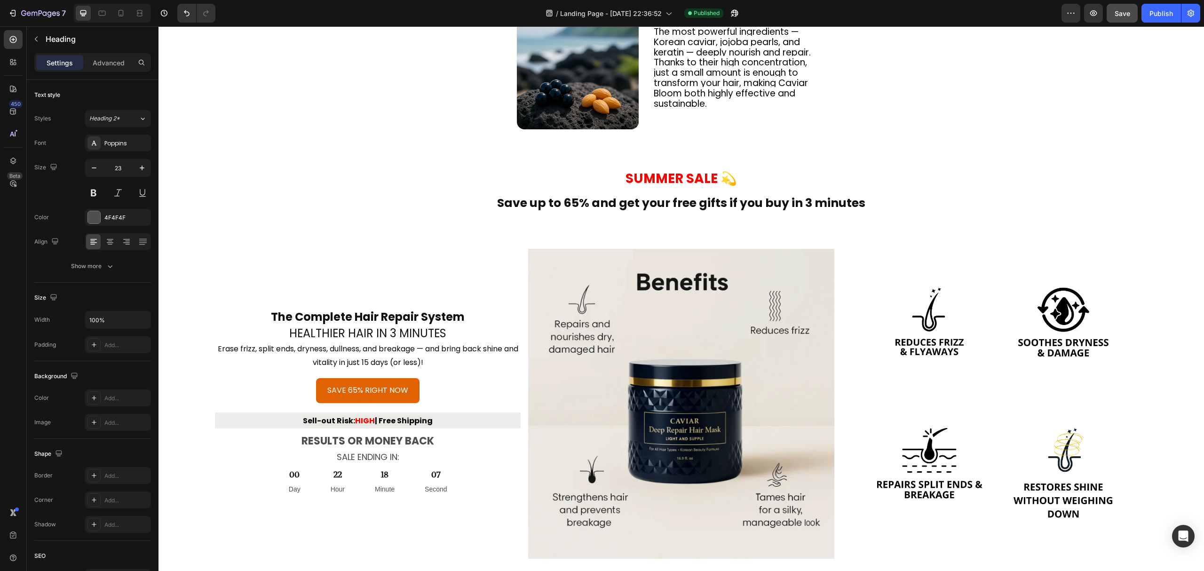
scroll to position [1813, 0]
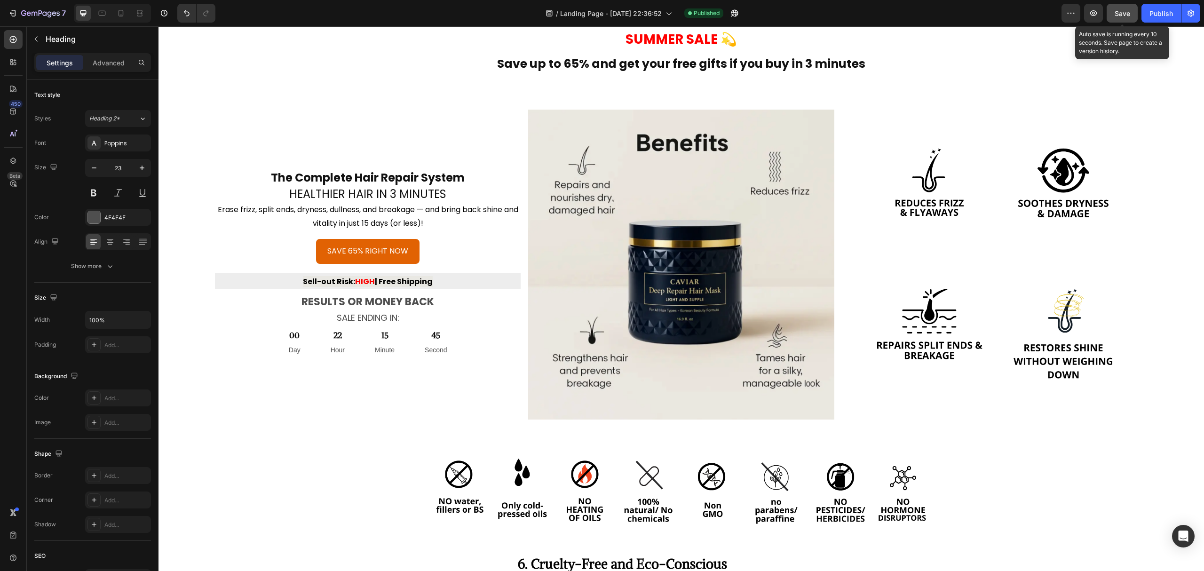
click at [1128, 16] on span "Save" at bounding box center [1123, 13] width 16 height 8
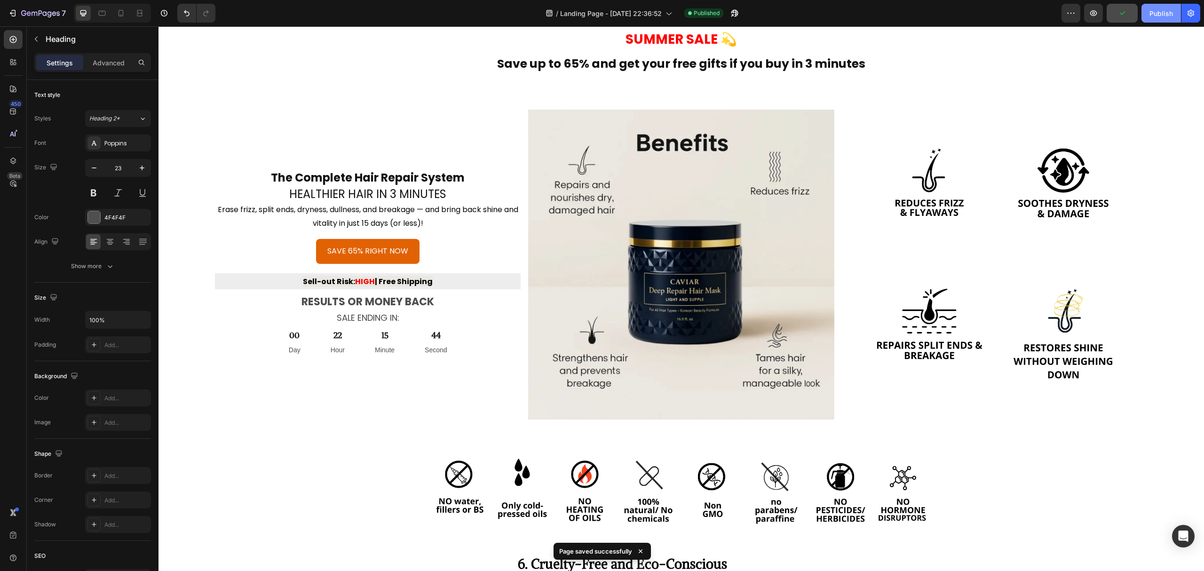
click at [1156, 17] on div "Publish" at bounding box center [1162, 13] width 24 height 10
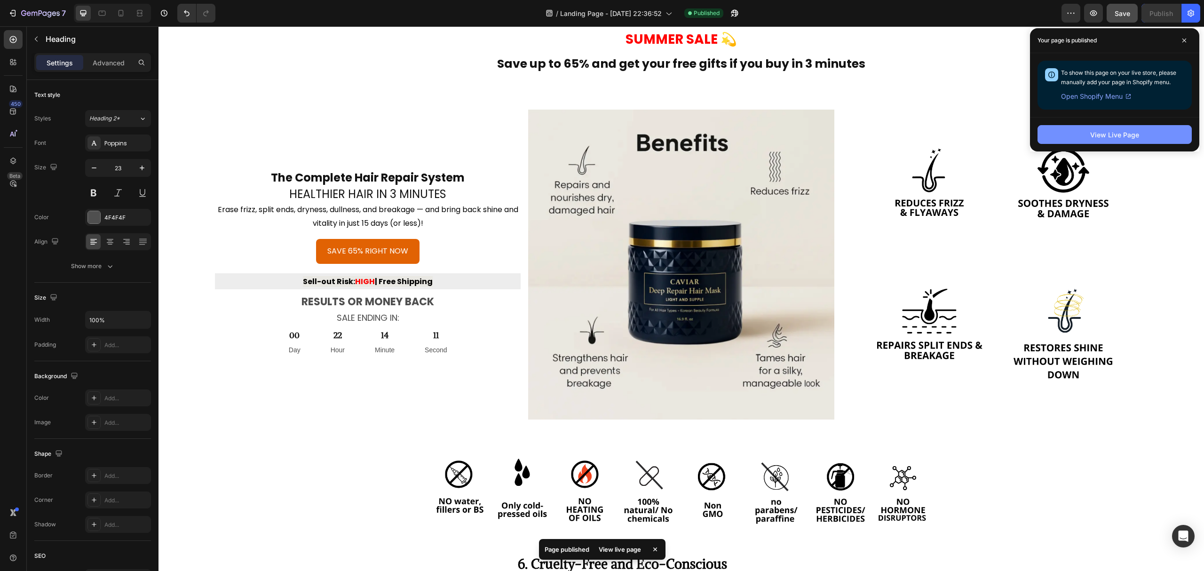
click at [1076, 130] on button "View Live Page" at bounding box center [1115, 134] width 154 height 19
